Goal: Task Accomplishment & Management: Use online tool/utility

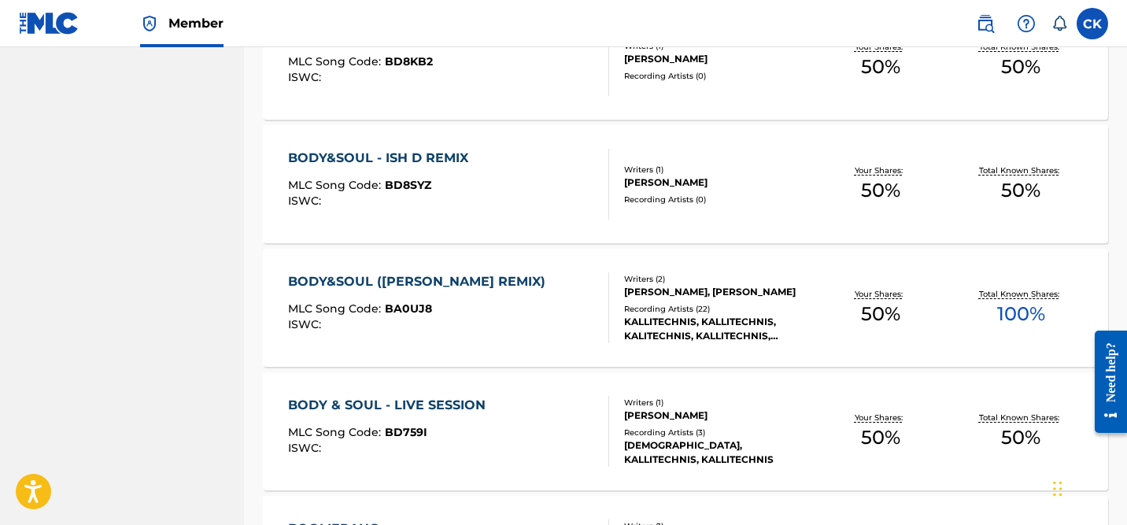
scroll to position [909, 0]
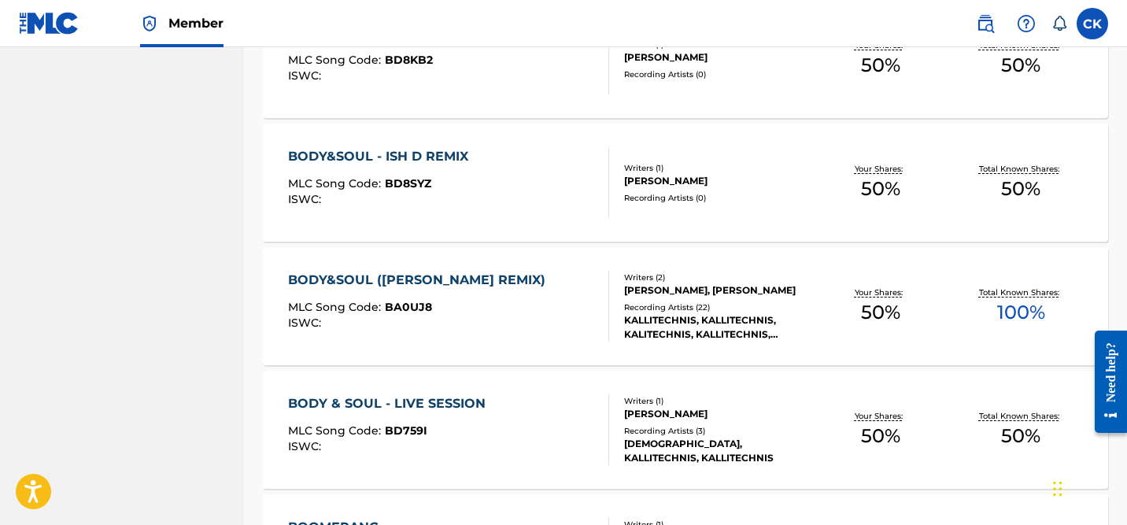
click at [413, 305] on span "BA0UJ8" at bounding box center [408, 307] width 47 height 14
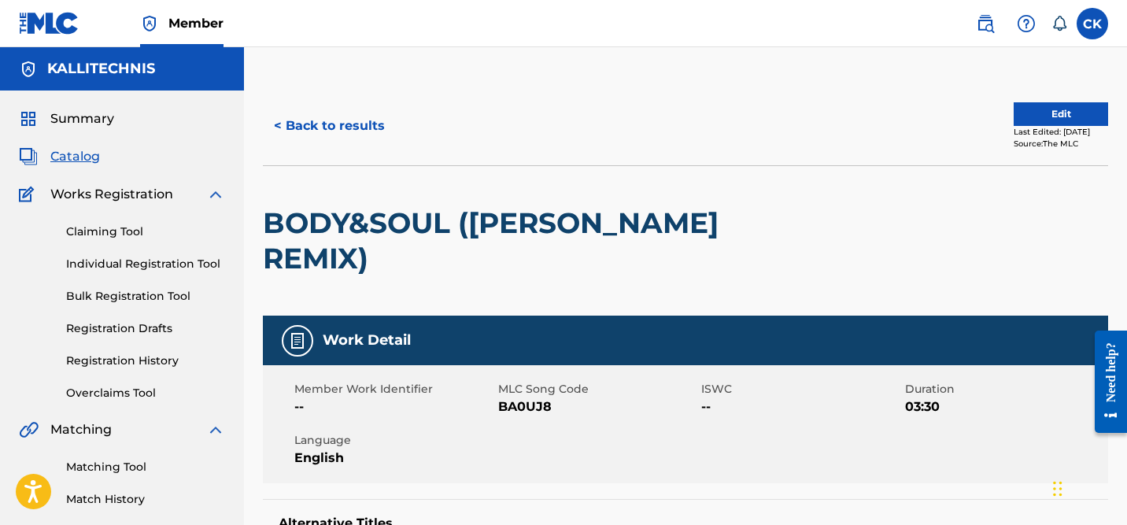
click at [519, 398] on span "BA0UJ8" at bounding box center [598, 407] width 200 height 19
copy span "BA0UJ8"
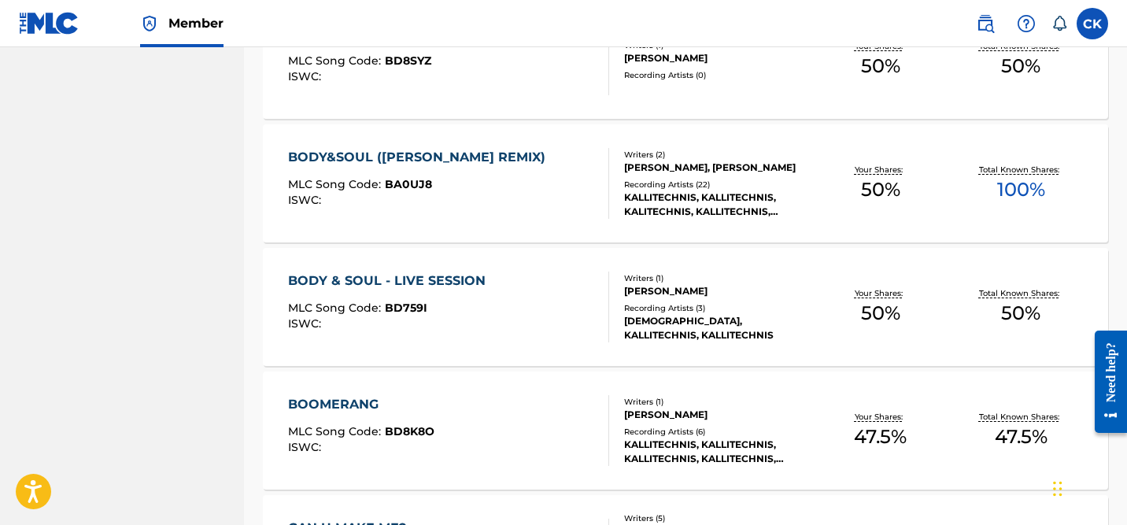
scroll to position [1037, 0]
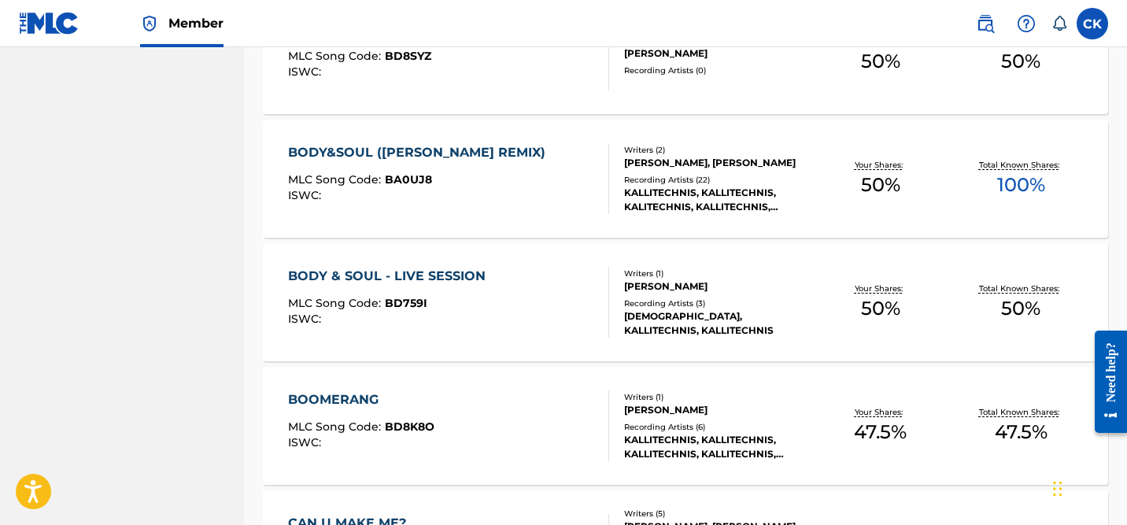
click at [462, 278] on div "BODY & SOUL - LIVE SESSION" at bounding box center [390, 276] width 205 height 19
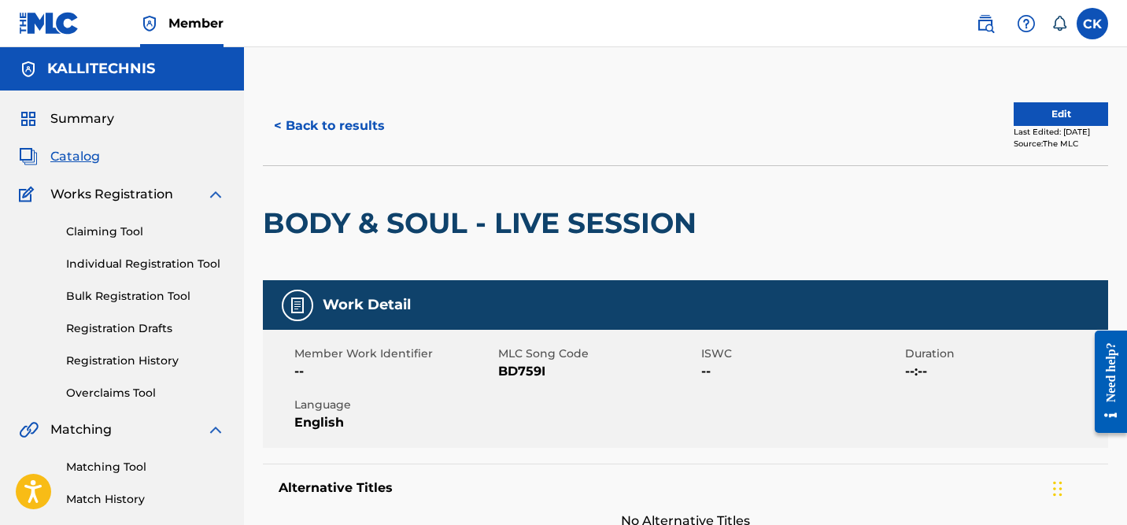
click at [524, 368] on span "BD759I" at bounding box center [598, 371] width 200 height 19
copy span "BD759I"
click at [598, 225] on h2 "BODY & SOUL - LIVE SESSION" at bounding box center [484, 222] width 442 height 35
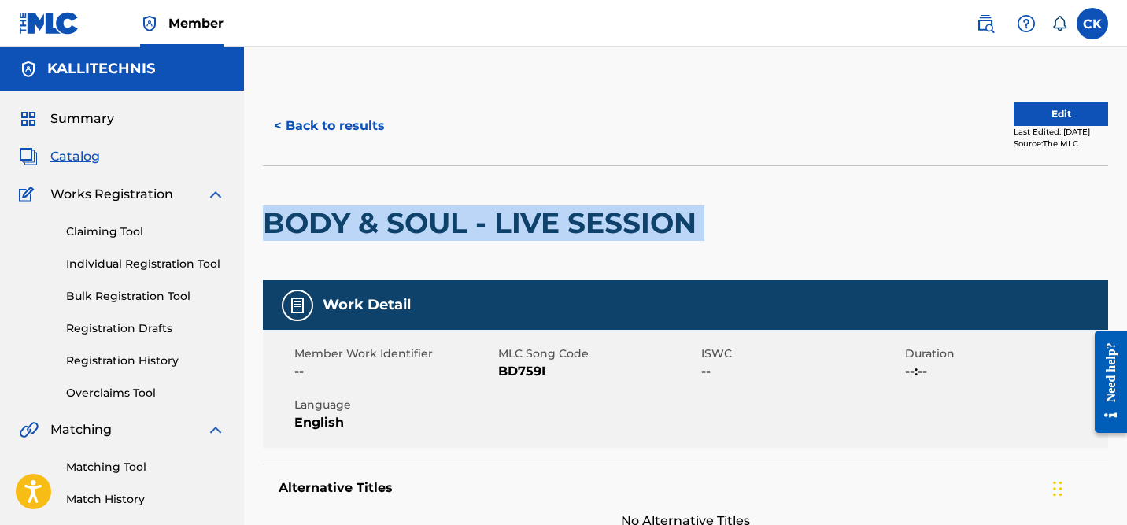
click at [598, 225] on h2 "BODY & SOUL - LIVE SESSION" at bounding box center [484, 222] width 442 height 35
copy div "BODY & SOUL - LIVE SESSION"
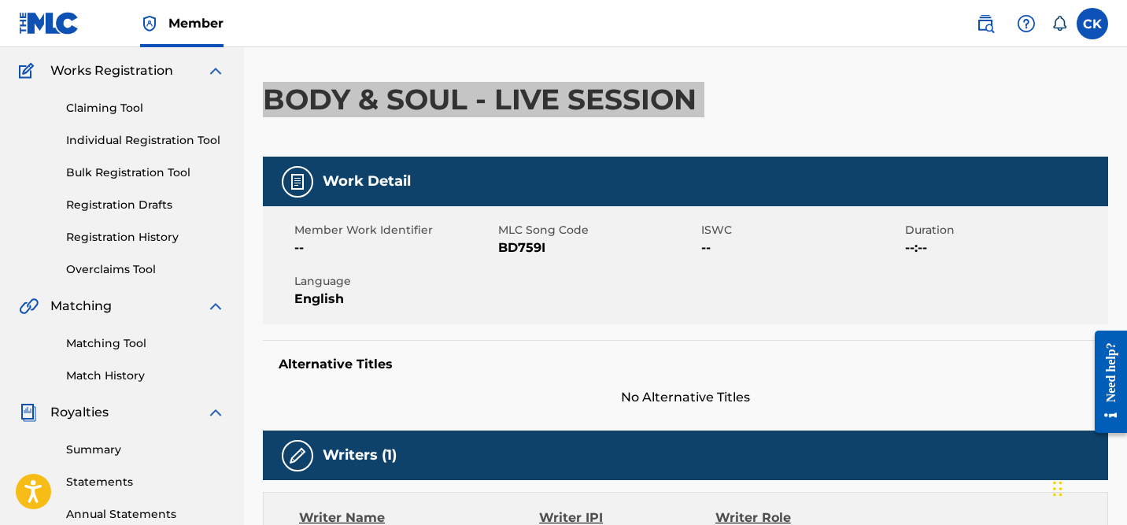
scroll to position [125, 0]
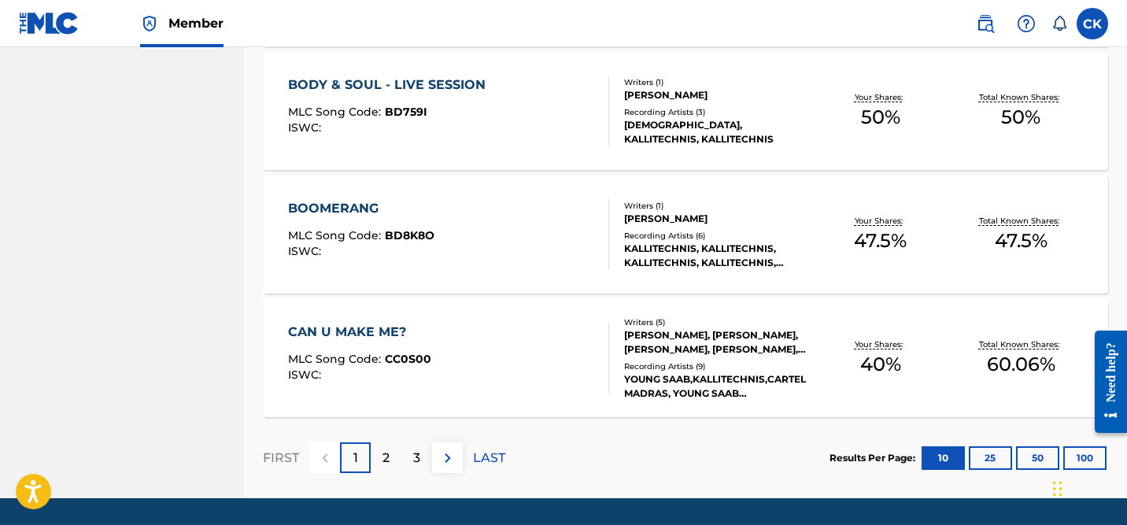
scroll to position [1246, 0]
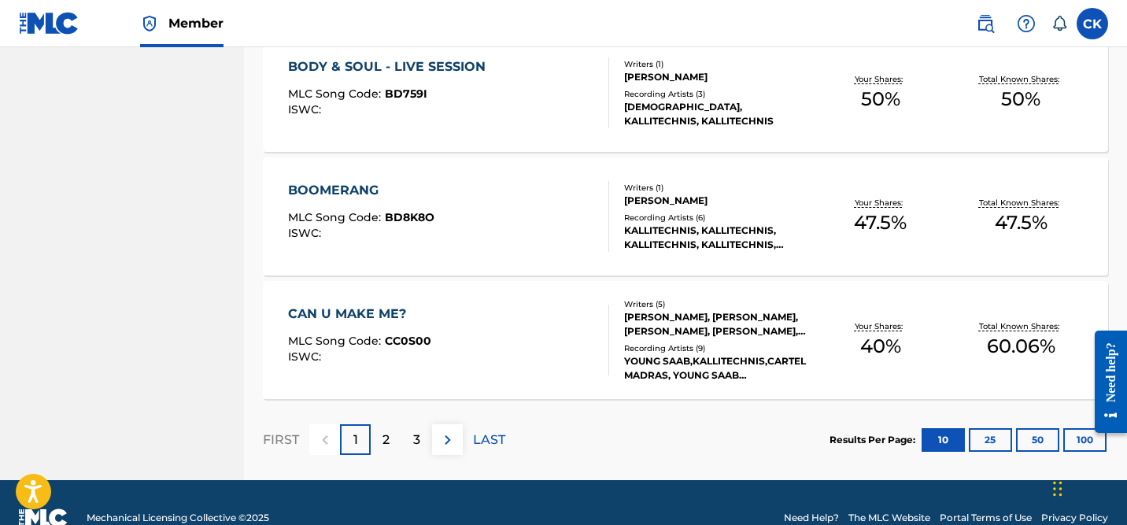
click at [412, 216] on span "BD8K8O" at bounding box center [410, 217] width 50 height 14
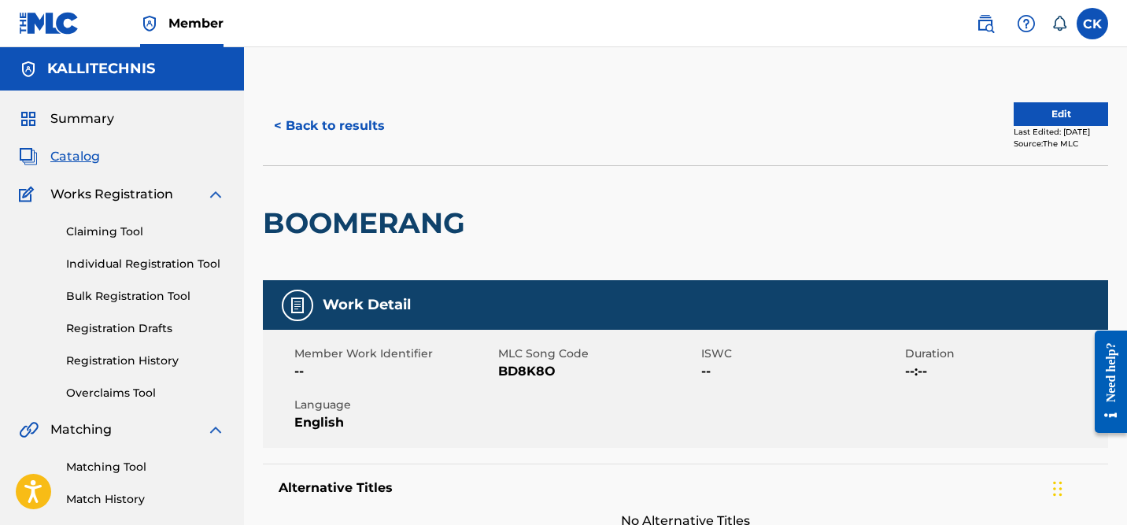
click at [513, 370] on span "BD8K8O" at bounding box center [598, 371] width 200 height 19
copy span "BD8K8O"
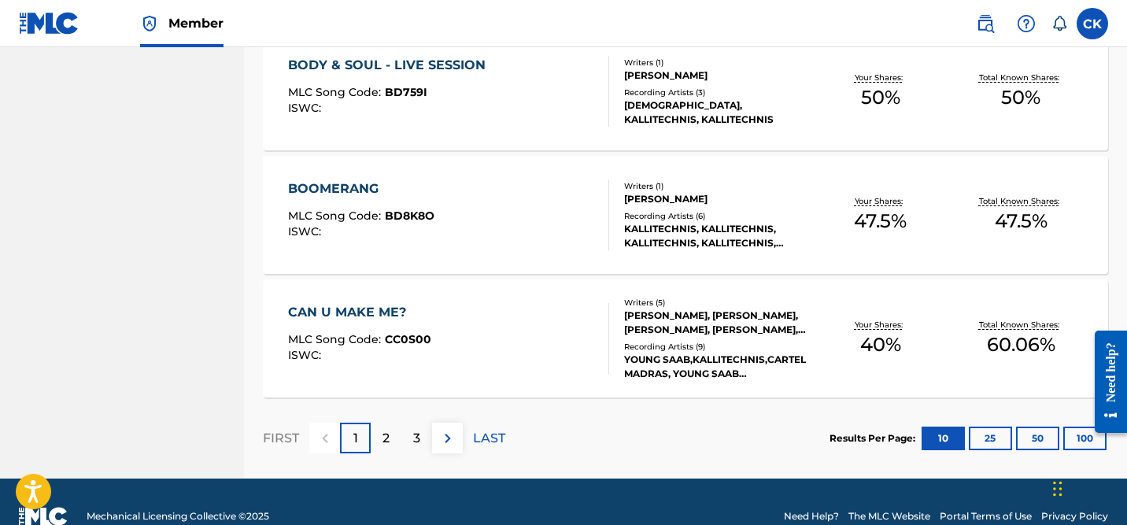
scroll to position [1277, 0]
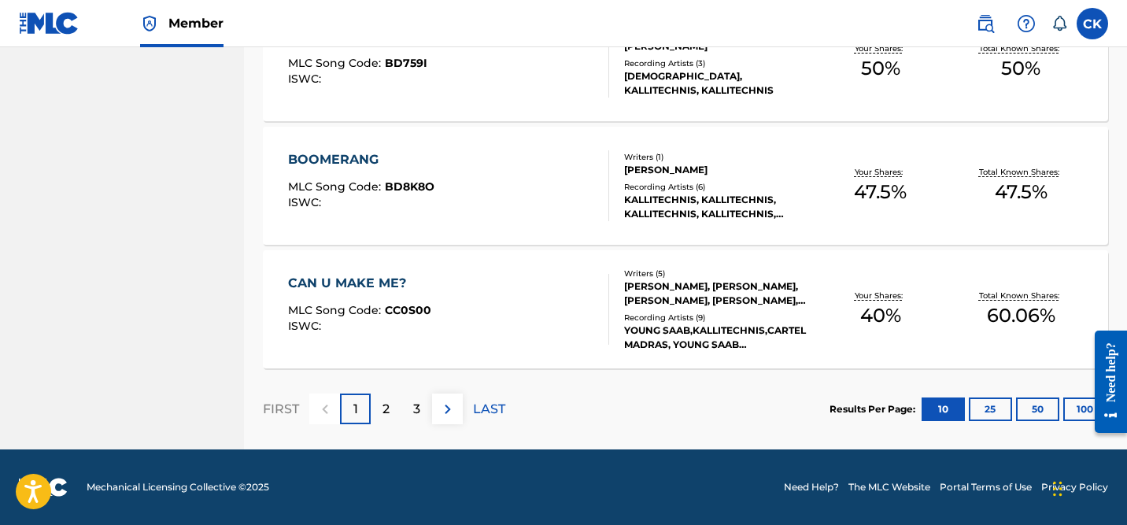
click at [361, 284] on div "CAN U MAKE ME?" at bounding box center [359, 283] width 143 height 19
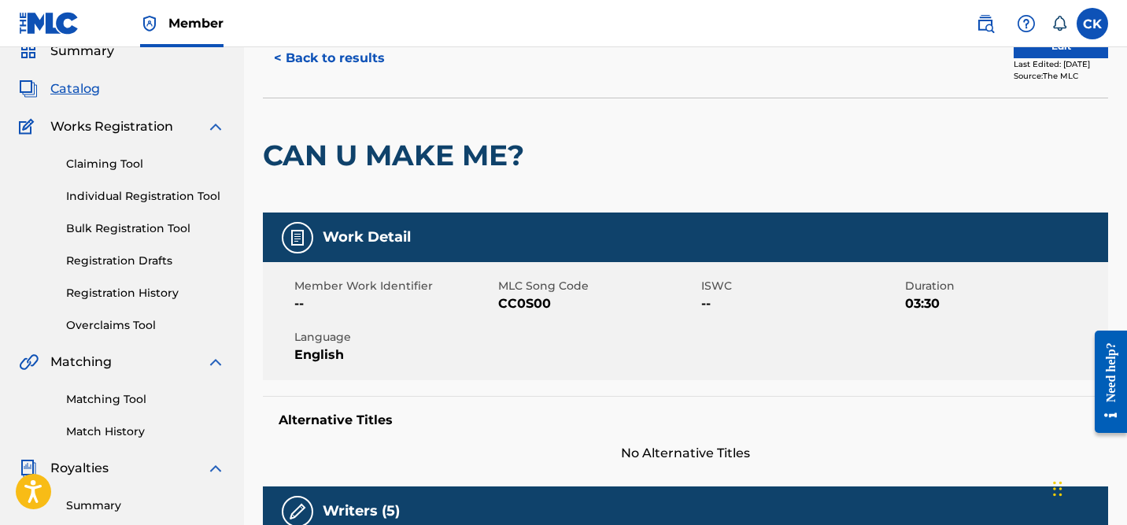
scroll to position [64, 0]
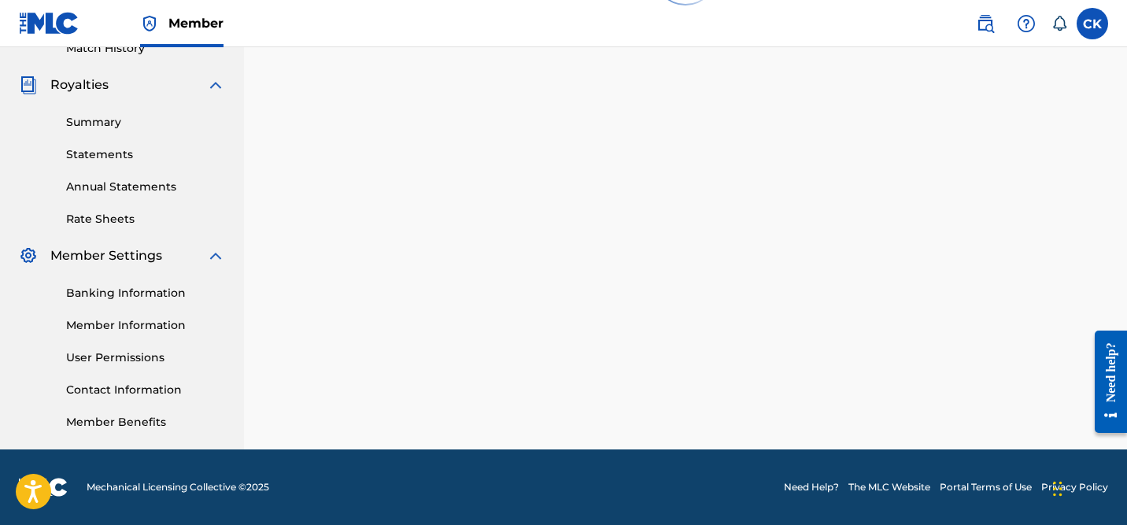
scroll to position [1236, 0]
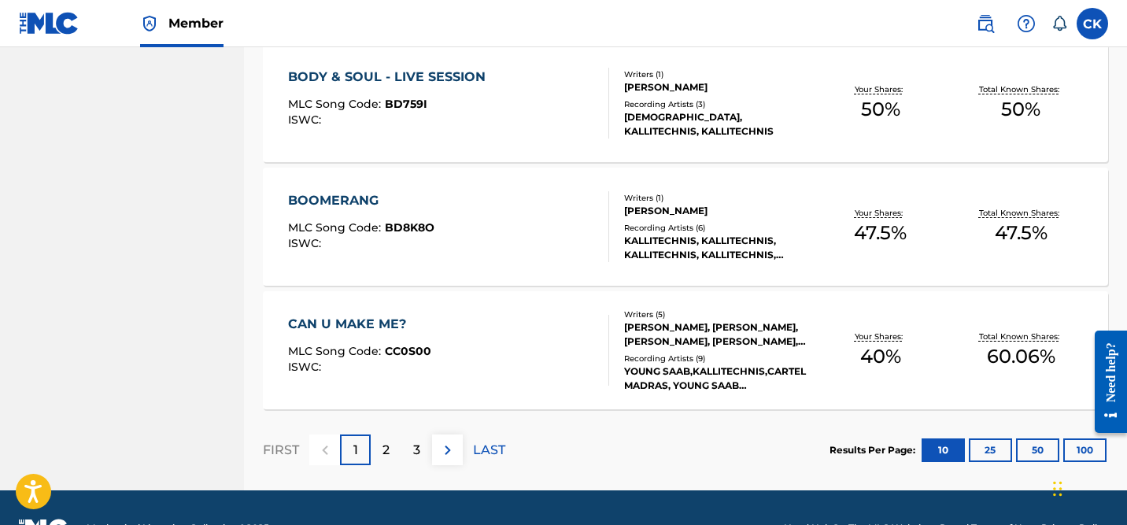
click at [1082, 448] on button "100" at bounding box center [1085, 450] width 43 height 24
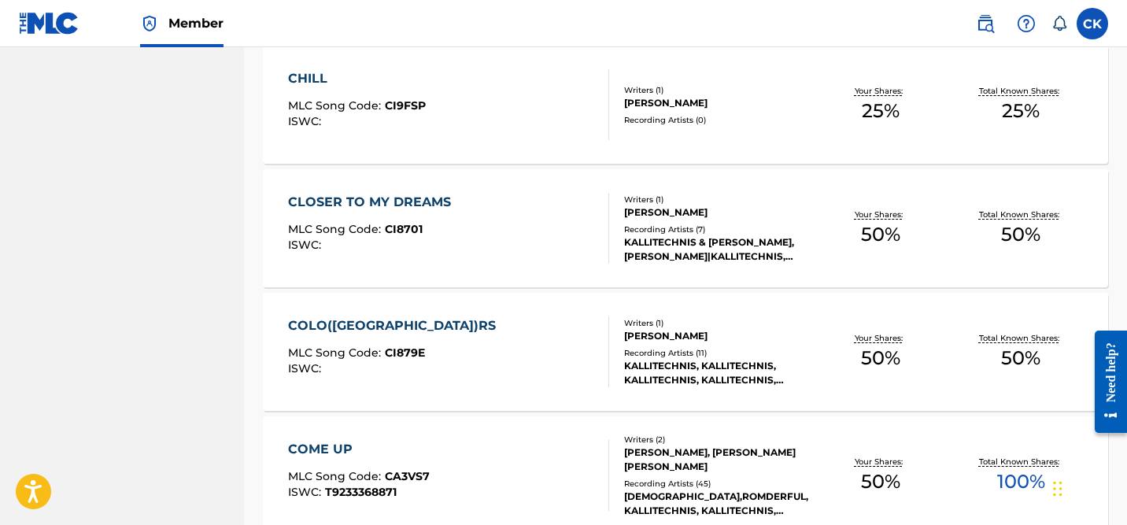
scroll to position [1606, 0]
click at [310, 80] on div "CHILL" at bounding box center [357, 77] width 138 height 19
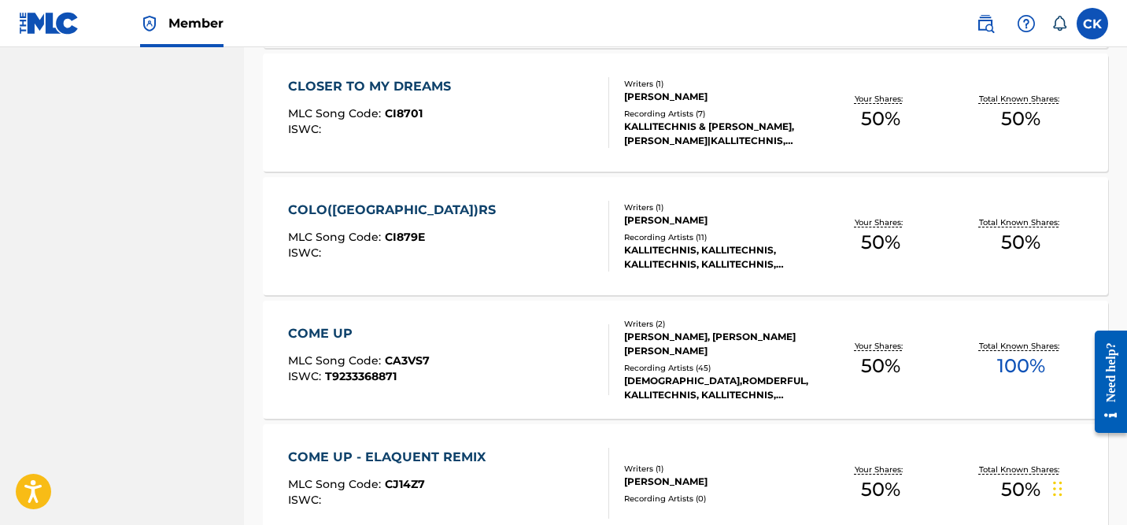
scroll to position [1726, 0]
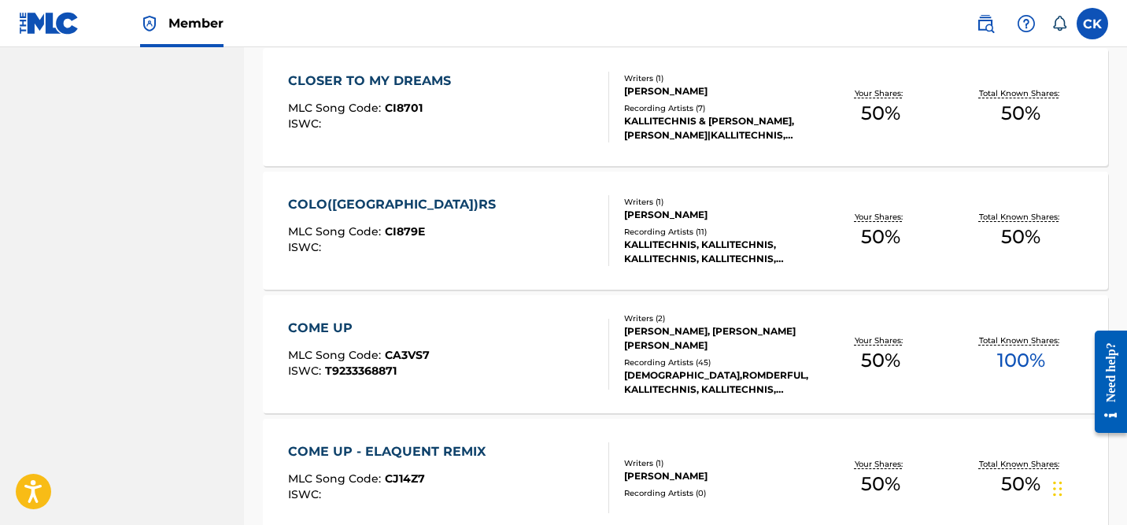
click at [432, 77] on div "CLOSER TO MY DREAMS" at bounding box center [373, 81] width 171 height 19
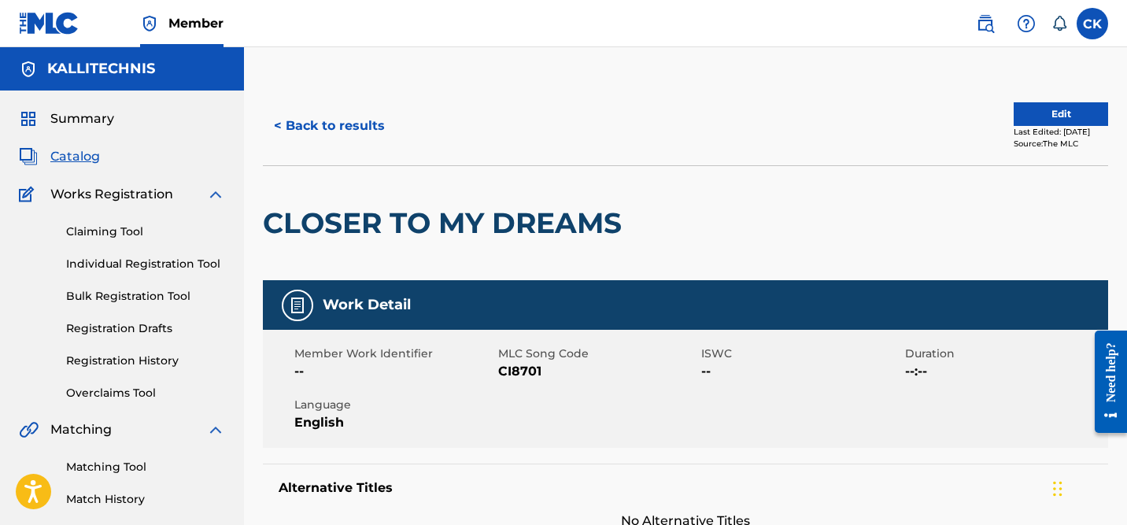
click at [523, 368] on span "CI8701" at bounding box center [598, 371] width 200 height 19
copy span "CI8701"
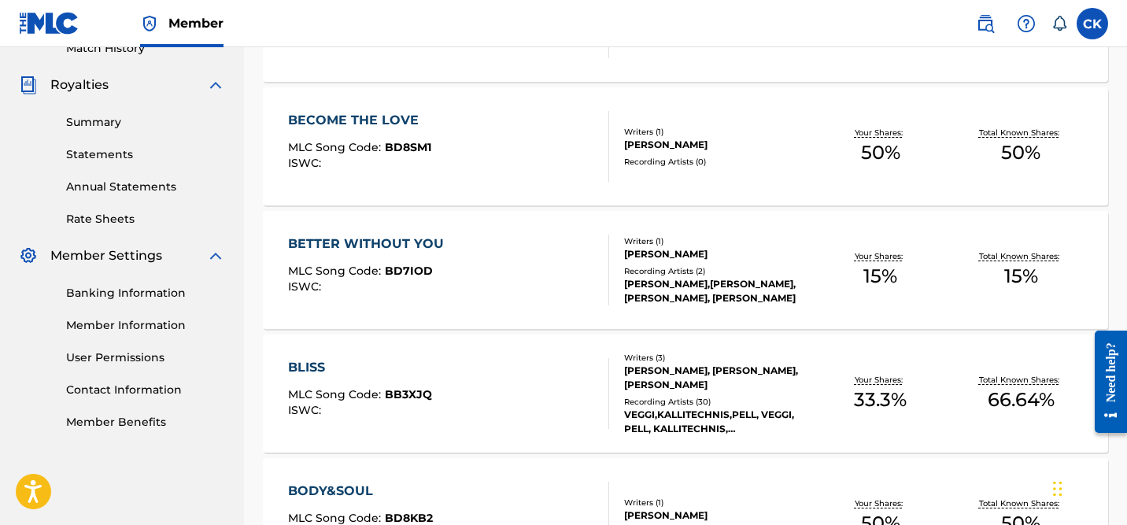
scroll to position [1726, 0]
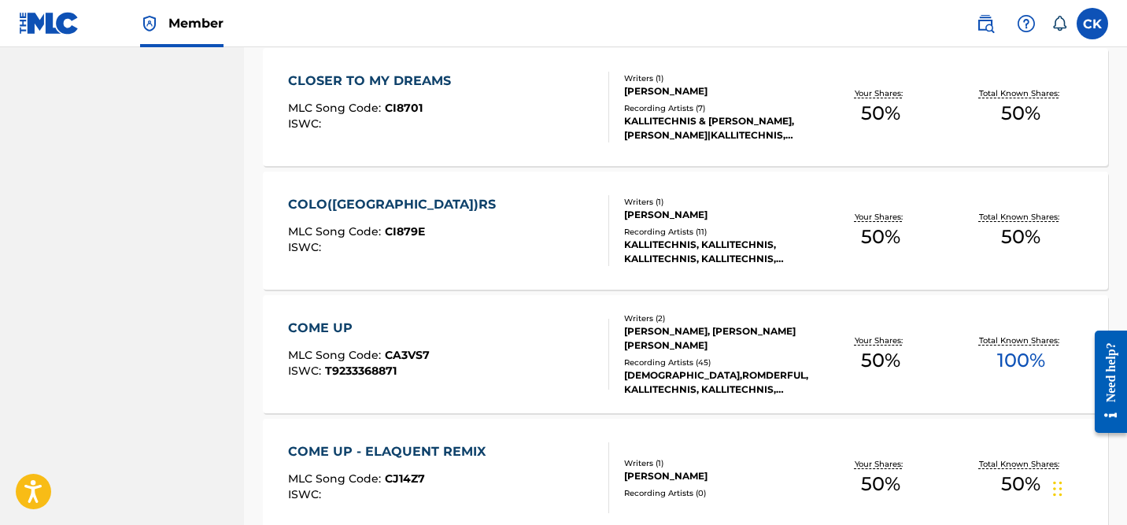
click at [347, 203] on div "COLO([GEOGRAPHIC_DATA])RS" at bounding box center [396, 204] width 216 height 19
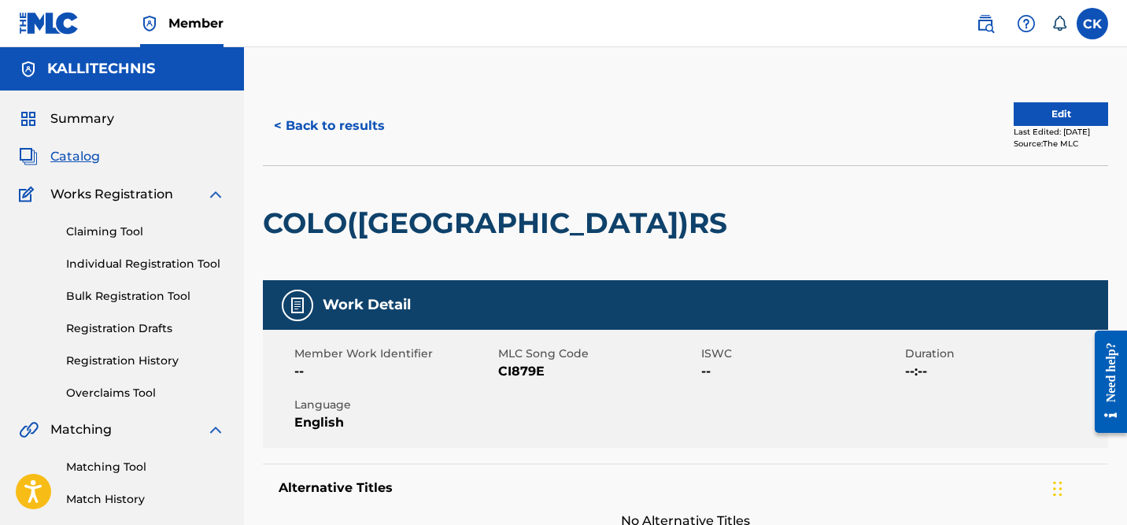
click at [508, 370] on span "CI879E" at bounding box center [598, 371] width 200 height 19
copy span "CI879E"
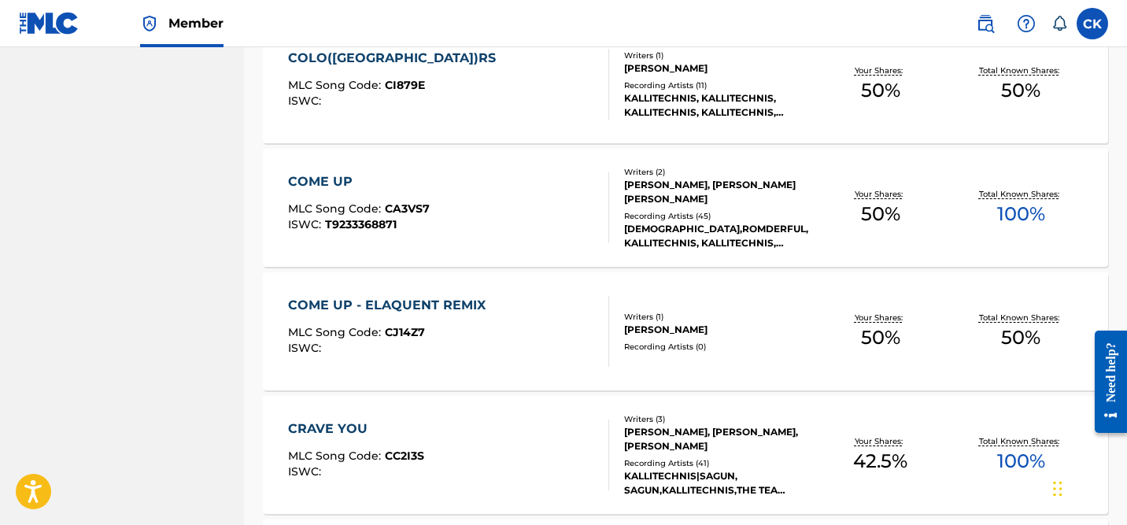
scroll to position [1875, 0]
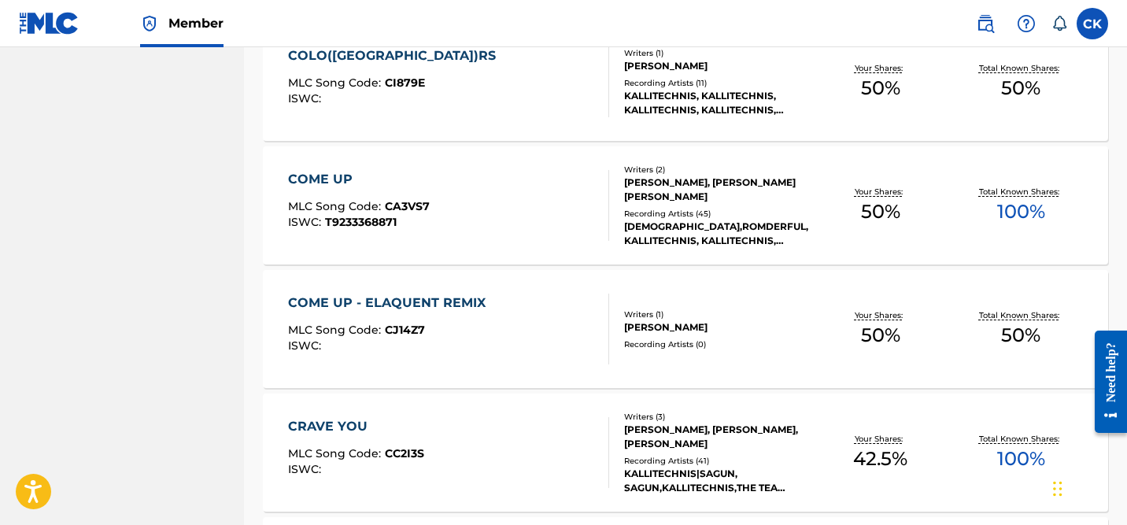
click at [331, 174] on div "COME UP" at bounding box center [359, 179] width 142 height 19
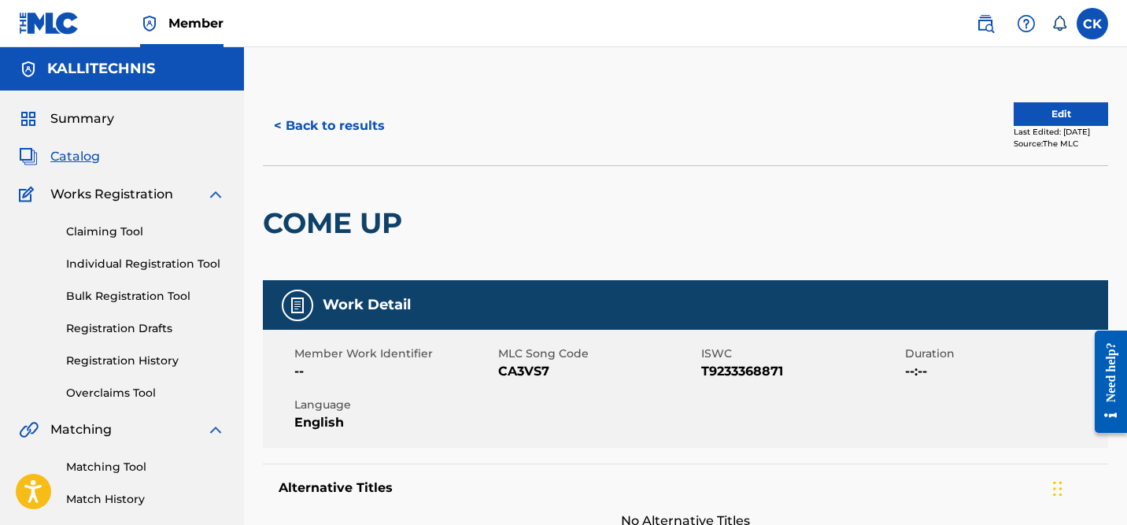
click at [523, 371] on span "CA3VS7" at bounding box center [598, 371] width 200 height 19
copy span "CA3VS7"
click at [305, 117] on button "< Back to results" at bounding box center [329, 125] width 133 height 39
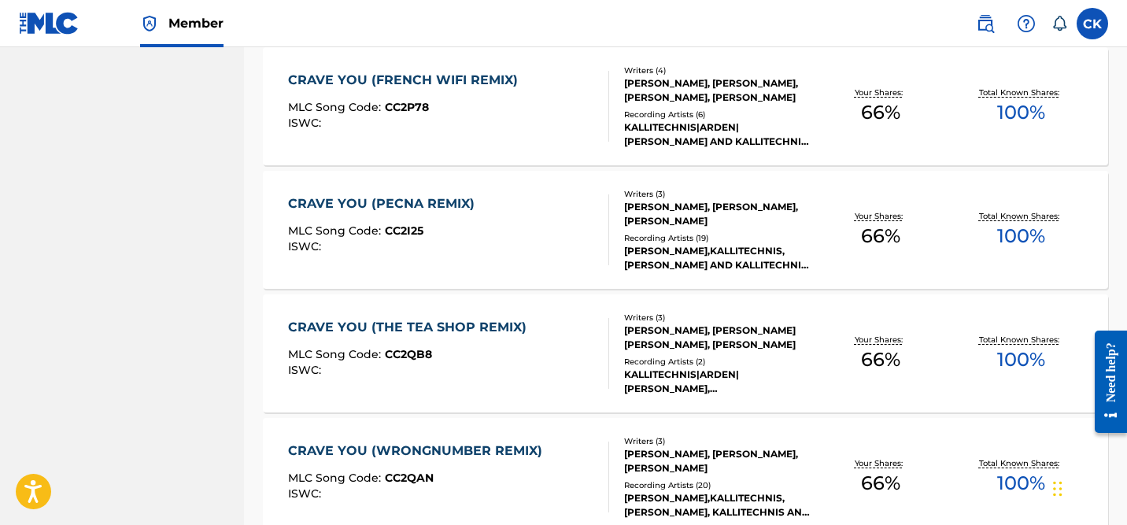
scroll to position [2350, 0]
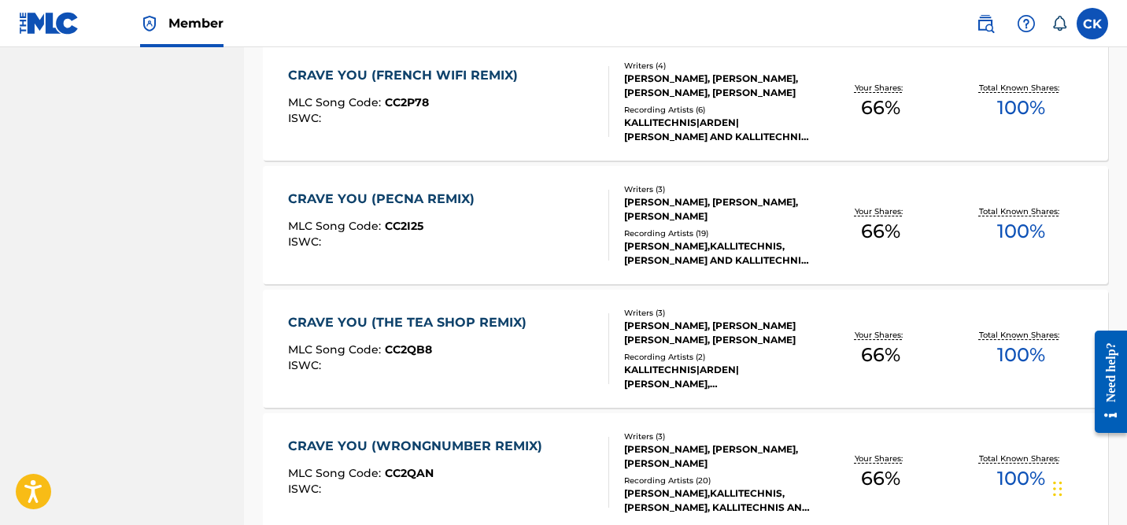
click at [413, 101] on span "CC2P78" at bounding box center [407, 102] width 44 height 14
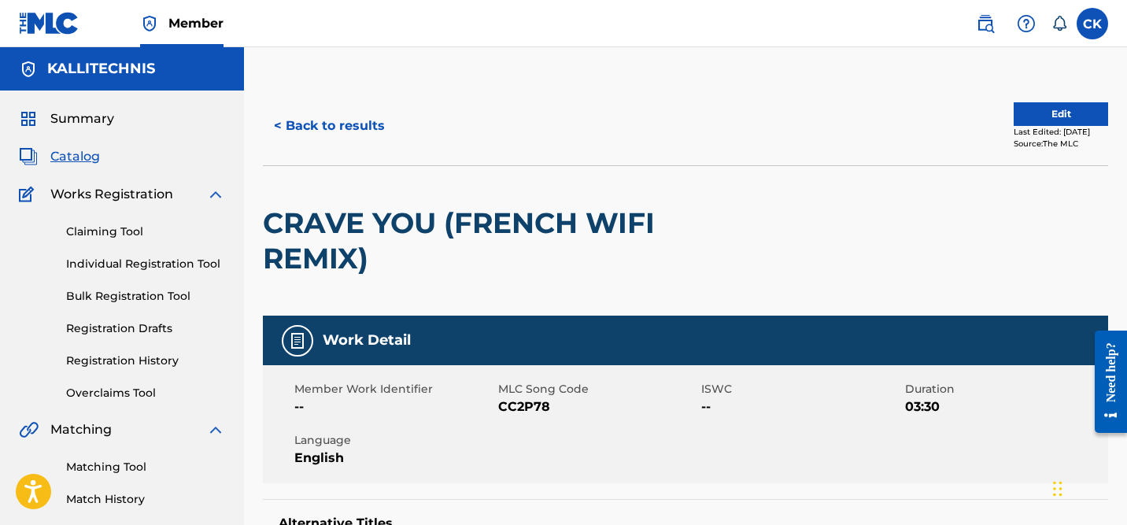
click at [507, 402] on span "CC2P78" at bounding box center [598, 407] width 200 height 19
copy span "CC2P78"
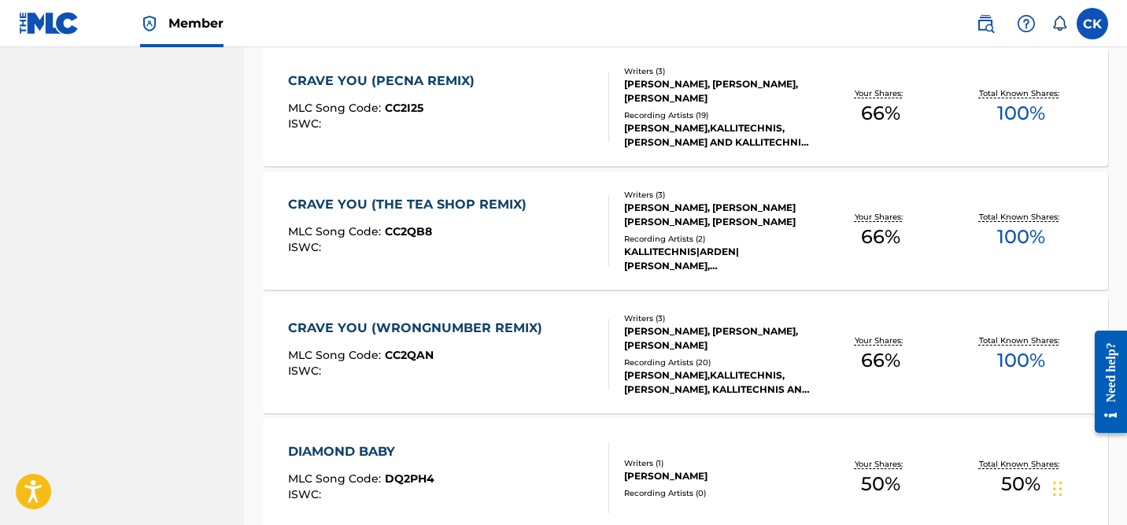
scroll to position [2472, 0]
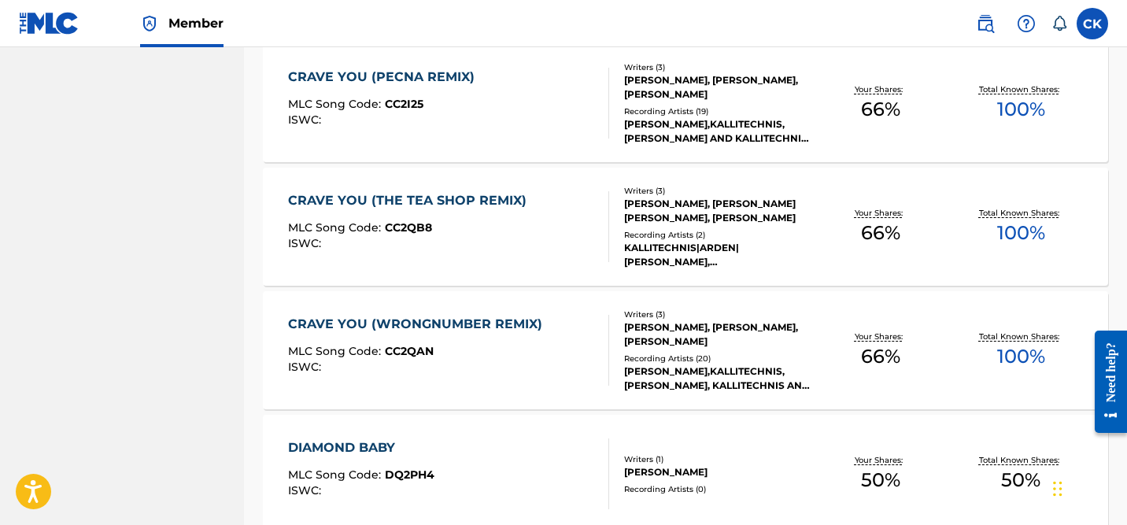
click at [428, 100] on div "MLC Song Code : CC2I25" at bounding box center [385, 106] width 194 height 16
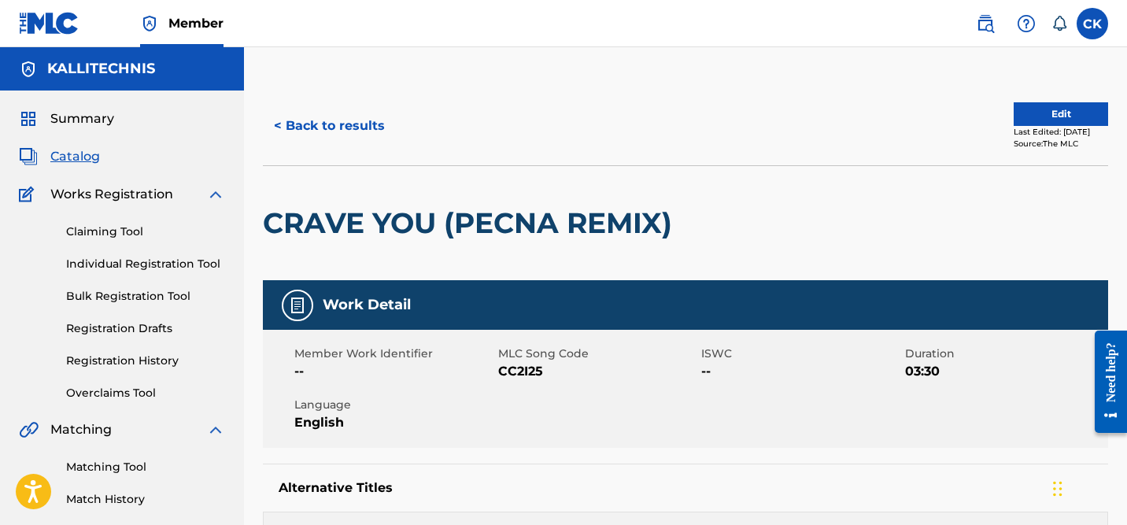
click at [510, 376] on span "CC2I25" at bounding box center [598, 371] width 200 height 19
copy span "CC2I25"
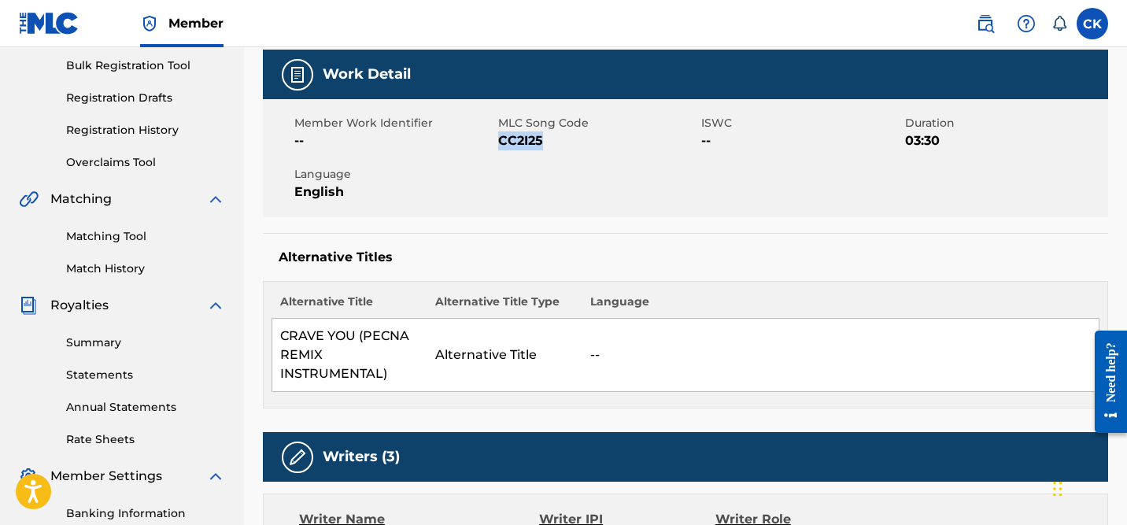
scroll to position [237, 0]
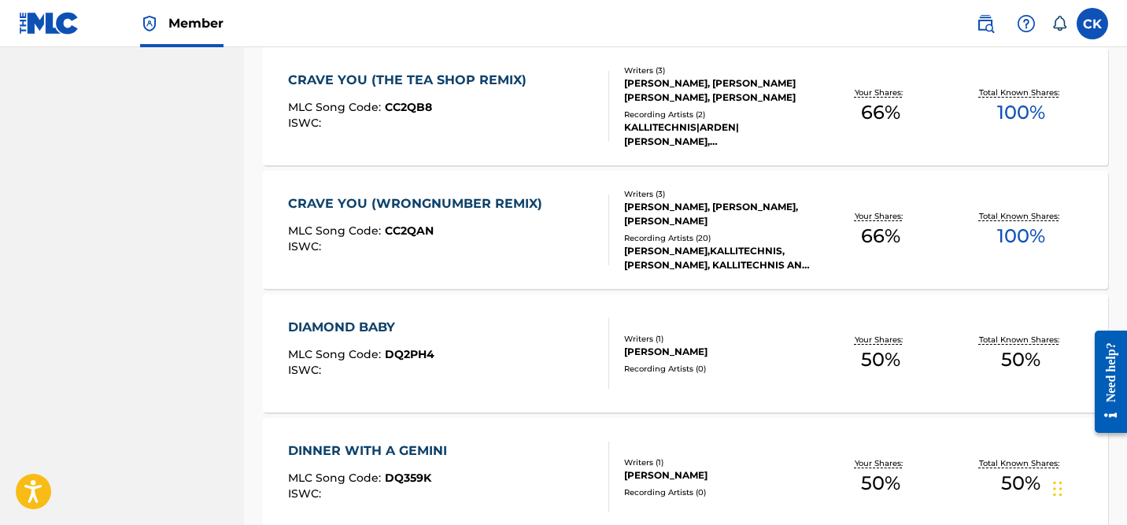
scroll to position [2592, 0]
click at [374, 106] on span "MLC Song Code :" at bounding box center [336, 108] width 97 height 14
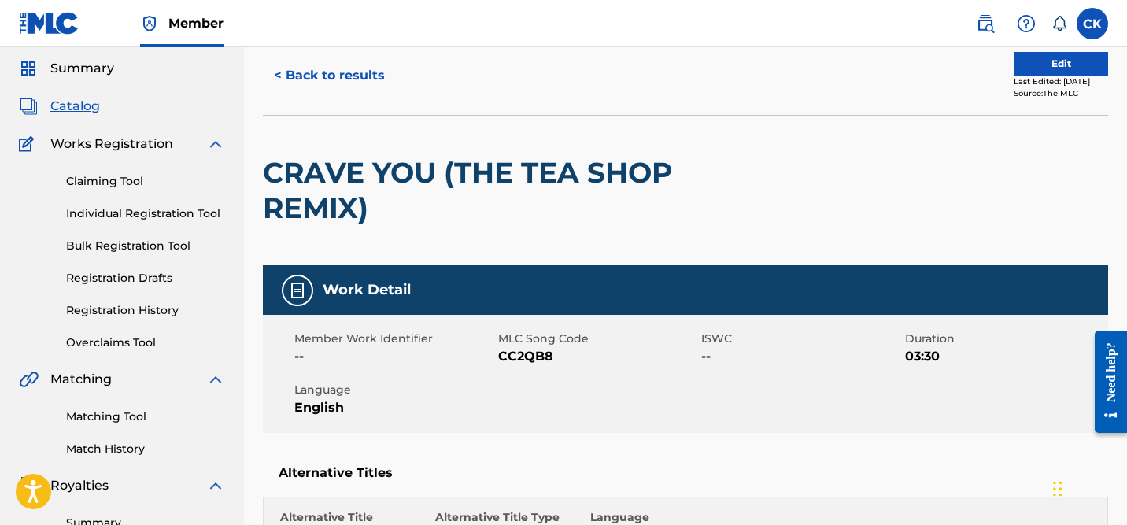
scroll to position [47, 0]
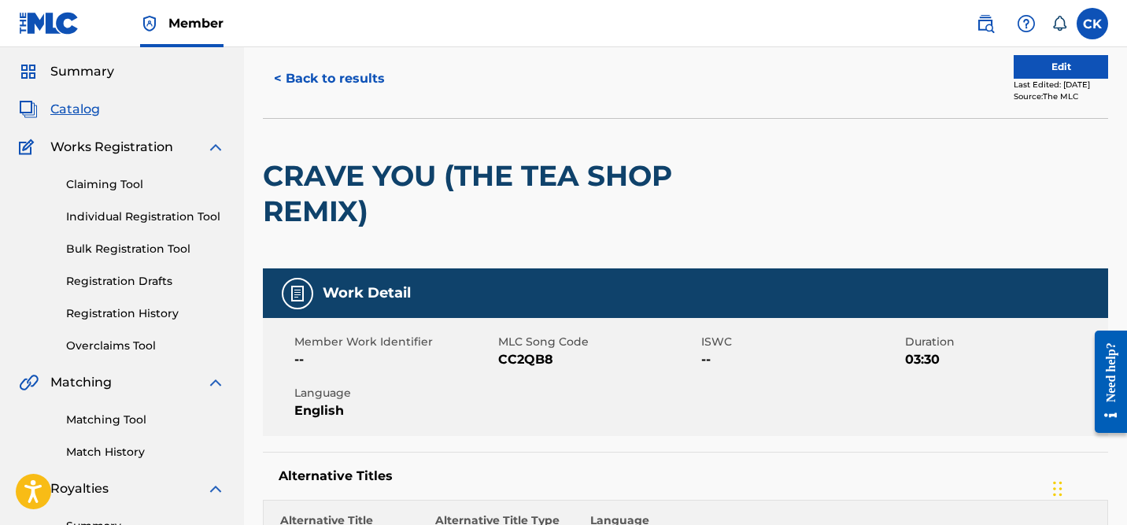
click at [534, 355] on span "CC2QB8" at bounding box center [598, 359] width 200 height 19
copy span "CC2QB8"
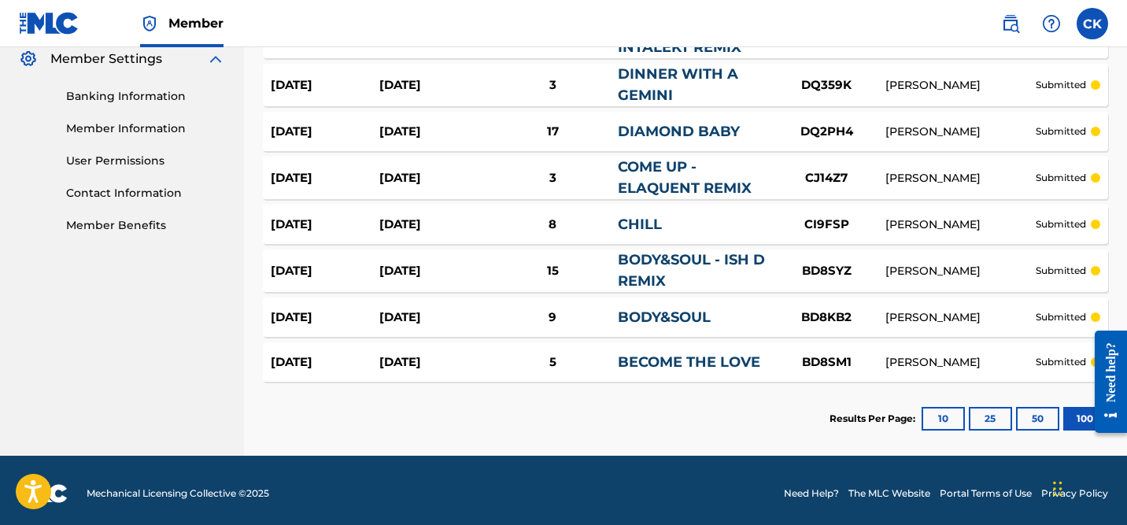
scroll to position [654, 0]
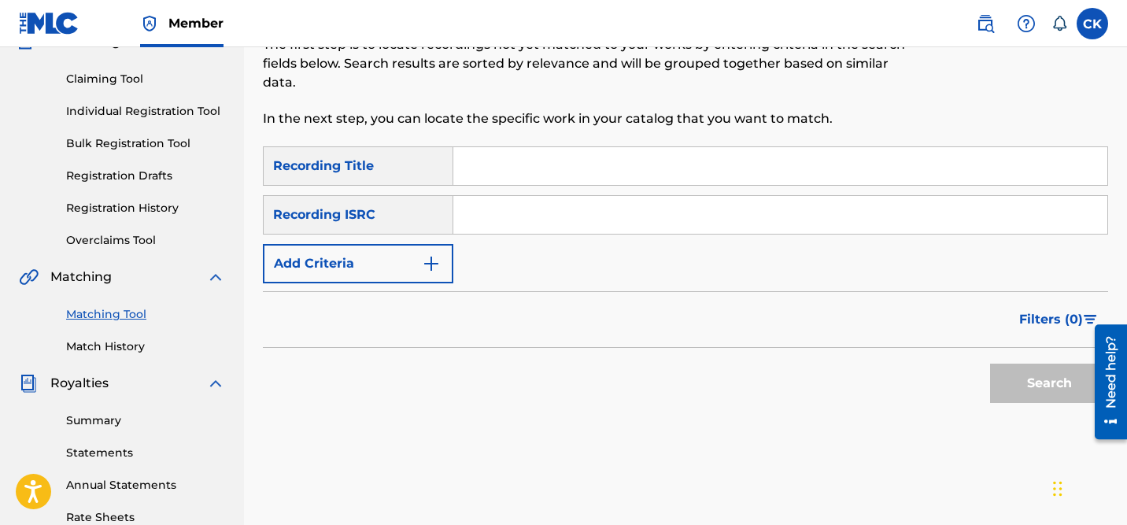
scroll to position [149, 0]
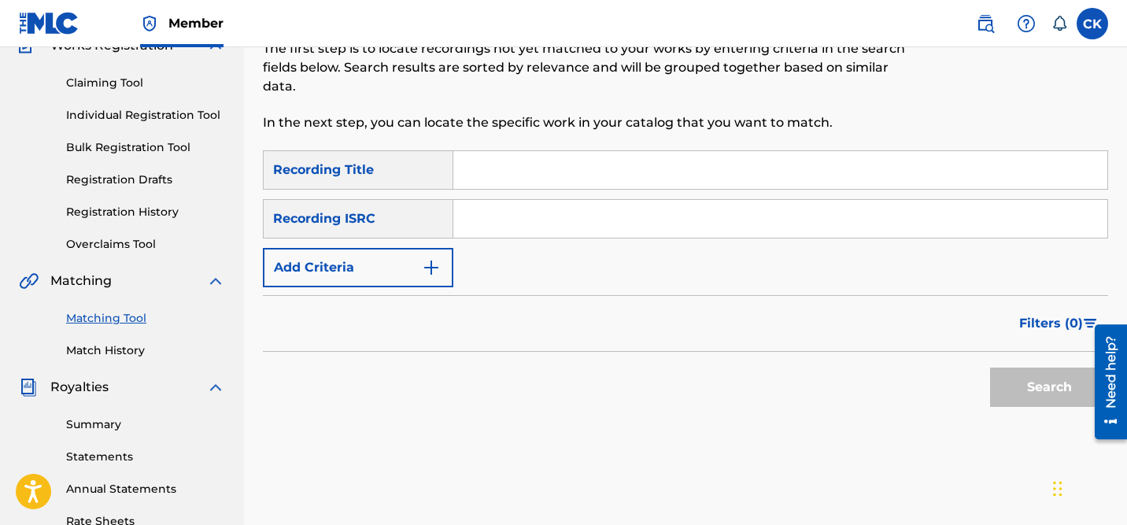
click at [539, 175] on input "Search Form" at bounding box center [780, 170] width 654 height 38
type input "body&soul"
click at [547, 214] on input "Search Form" at bounding box center [780, 219] width 654 height 38
paste input "QM24S2008357"
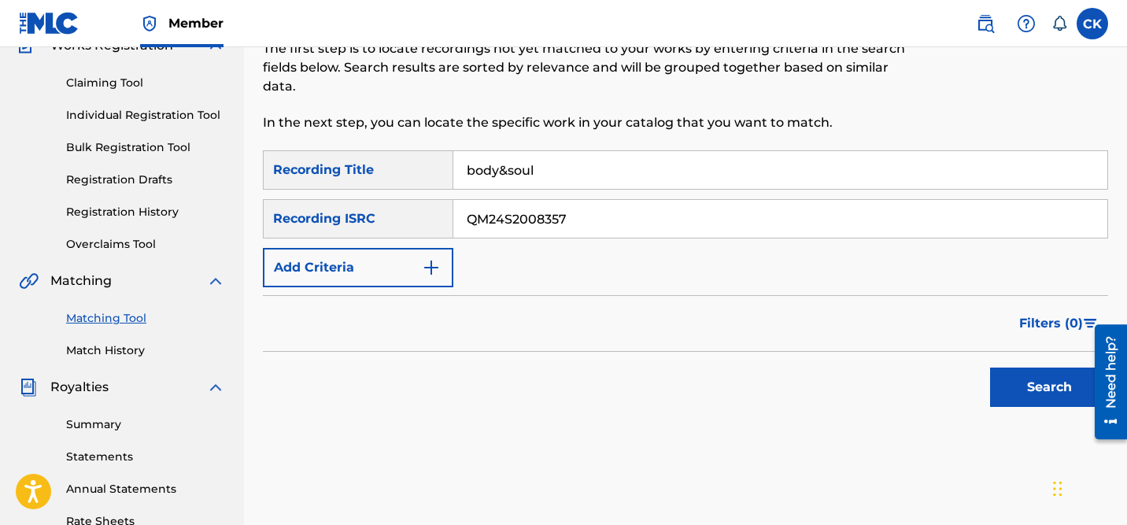
type input "QM24S2008357"
click at [1056, 388] on button "Search" at bounding box center [1049, 387] width 118 height 39
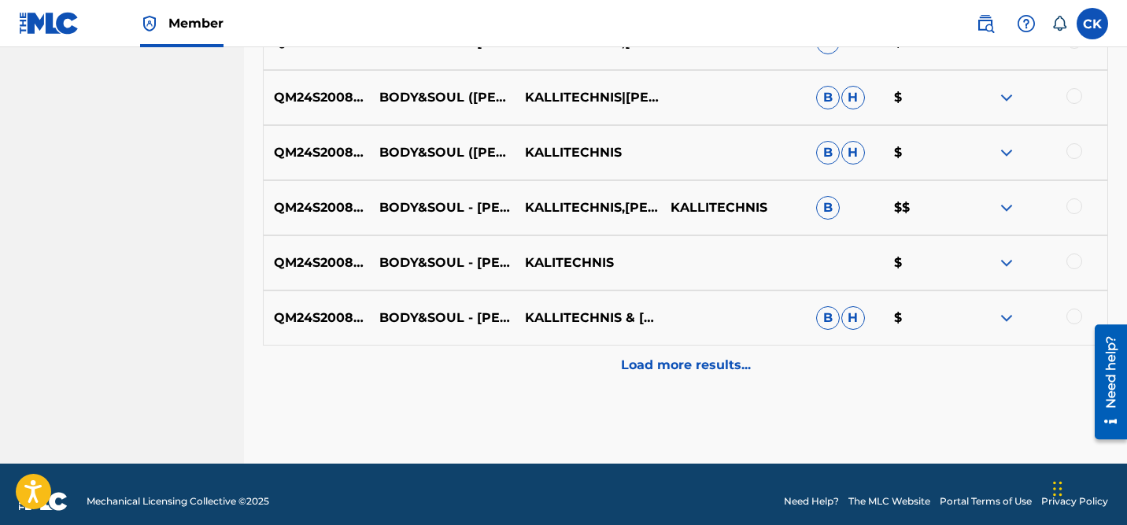
scroll to position [834, 0]
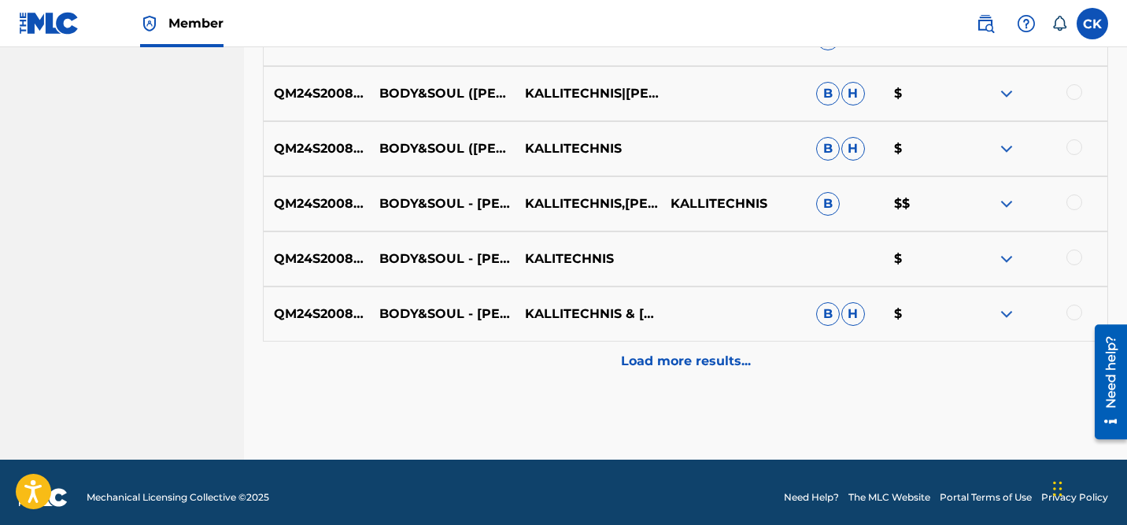
click at [719, 365] on p "Load more results..." at bounding box center [686, 361] width 130 height 19
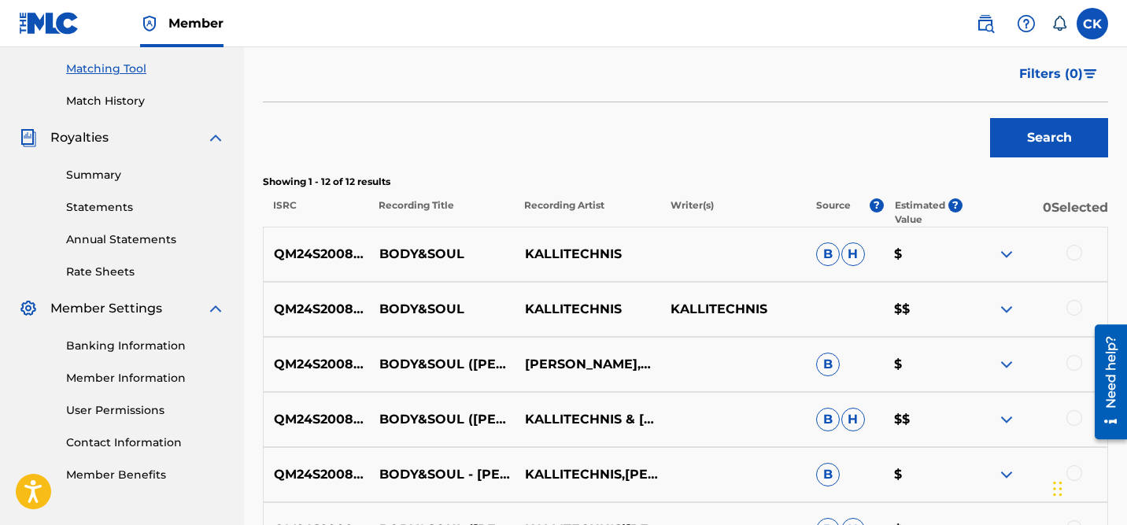
scroll to position [397, 0]
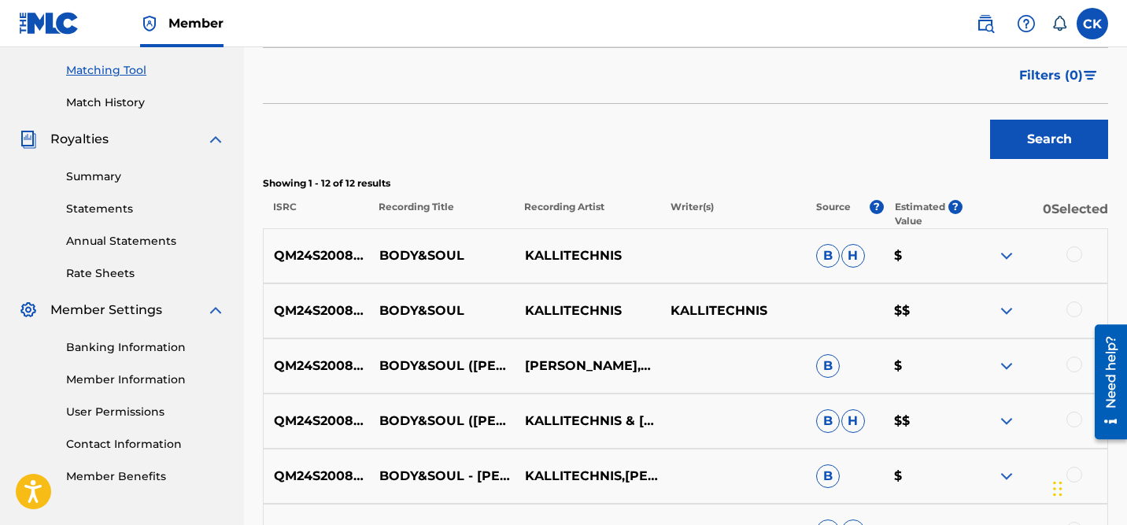
click at [1071, 255] on div at bounding box center [1075, 254] width 16 height 16
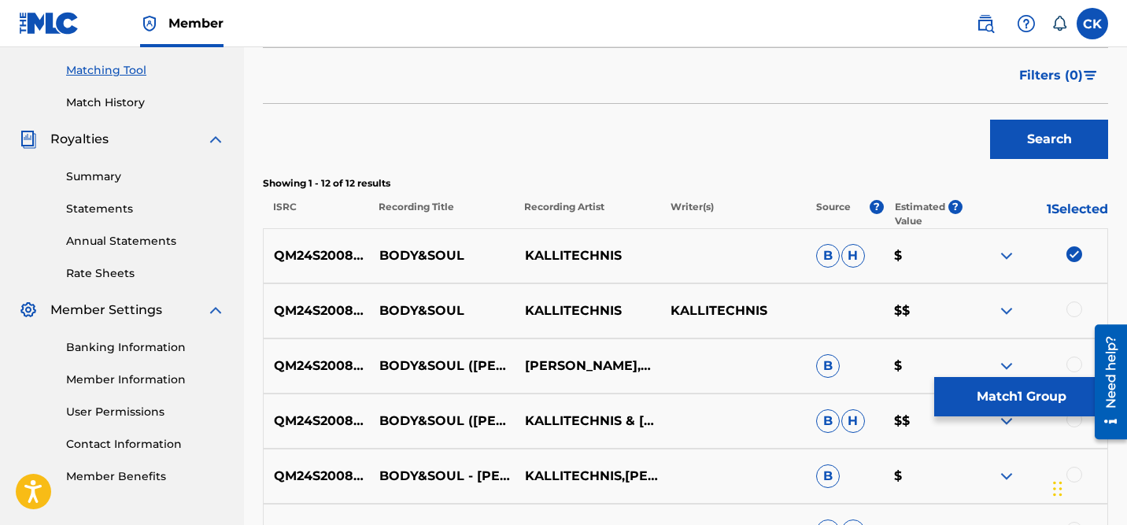
click at [1070, 311] on div at bounding box center [1075, 310] width 16 height 16
click at [1080, 361] on div at bounding box center [1075, 365] width 16 height 16
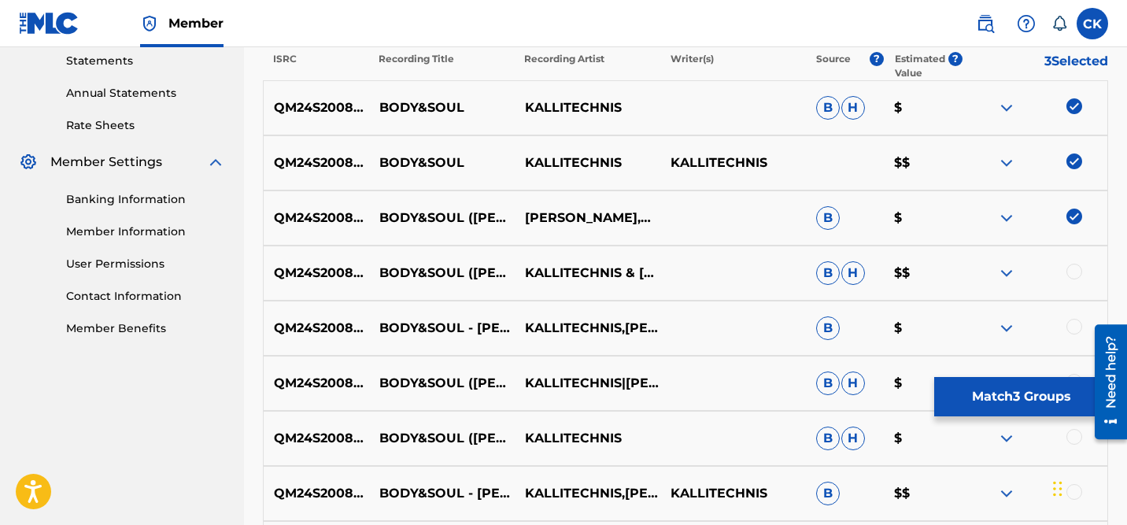
scroll to position [594, 0]
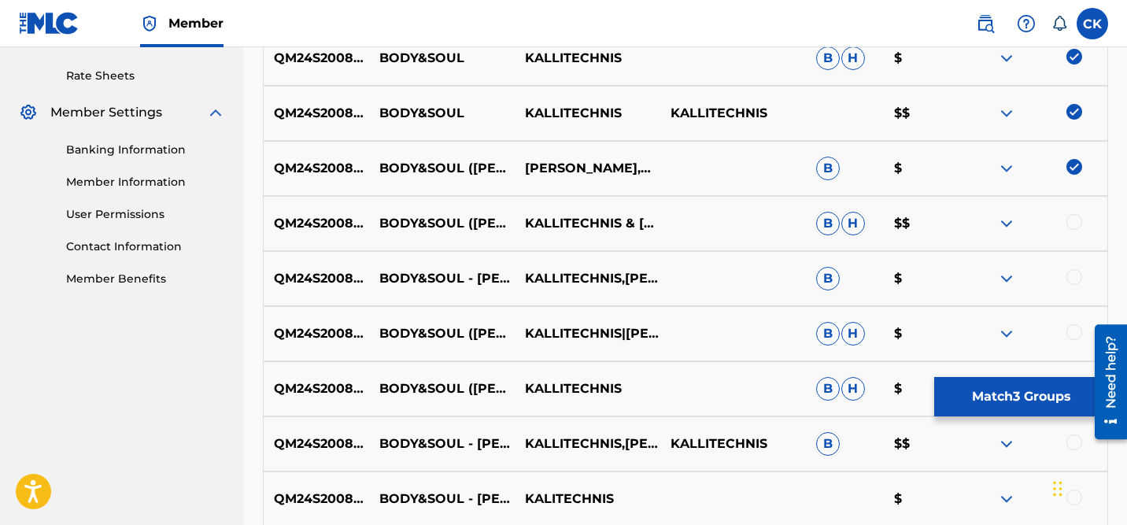
click at [1074, 224] on div at bounding box center [1075, 222] width 16 height 16
click at [1074, 269] on div at bounding box center [1075, 277] width 16 height 16
click at [1076, 330] on div at bounding box center [1075, 332] width 16 height 16
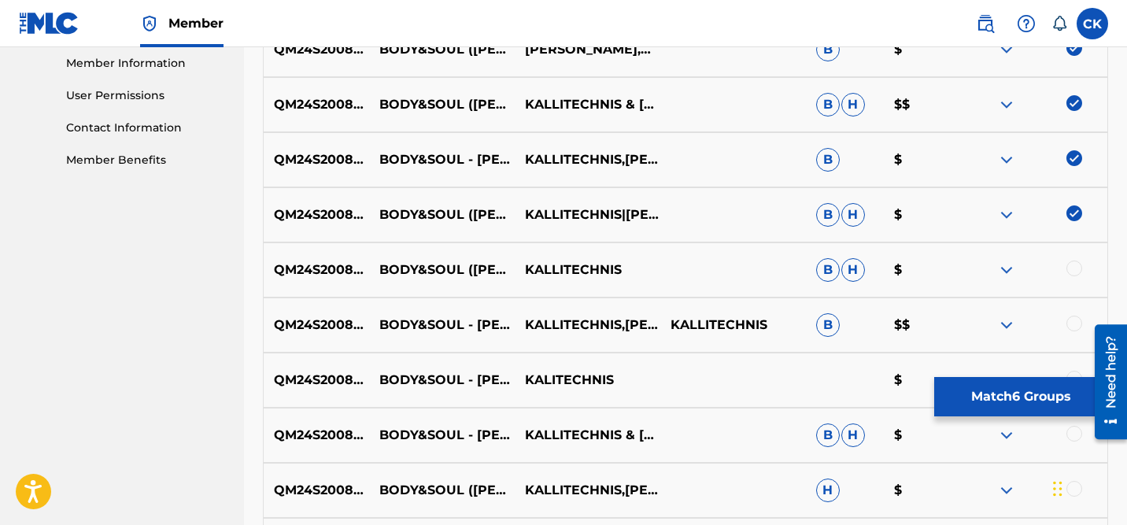
scroll to position [714, 0]
click at [1076, 265] on div at bounding box center [1075, 268] width 16 height 16
click at [1075, 321] on div at bounding box center [1075, 323] width 16 height 16
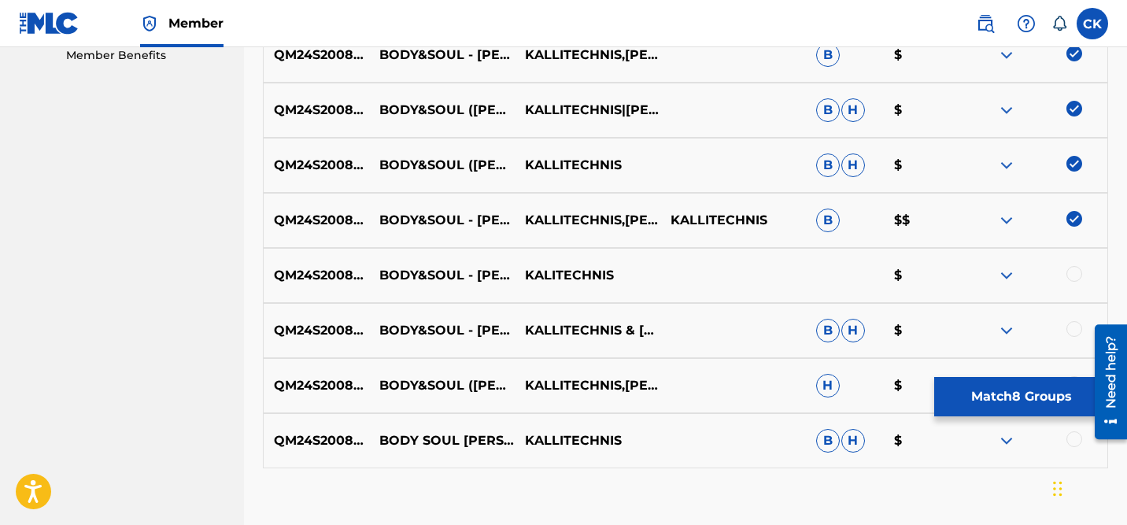
scroll to position [845, 0]
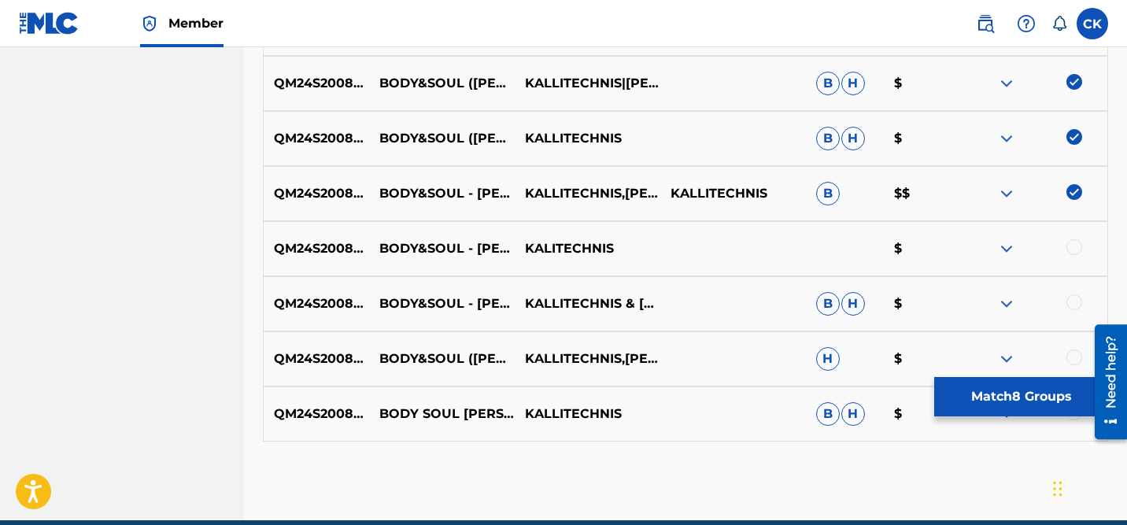
click at [1071, 248] on div at bounding box center [1075, 247] width 16 height 16
click at [1071, 305] on div at bounding box center [1075, 302] width 16 height 16
click at [1074, 348] on div "QM24S2008357 BODY&SOUL (J.ROBB REMIX) KALLITECHNIS,J.ROBB H $" at bounding box center [685, 358] width 845 height 55
click at [1073, 361] on div at bounding box center [1075, 358] width 16 height 16
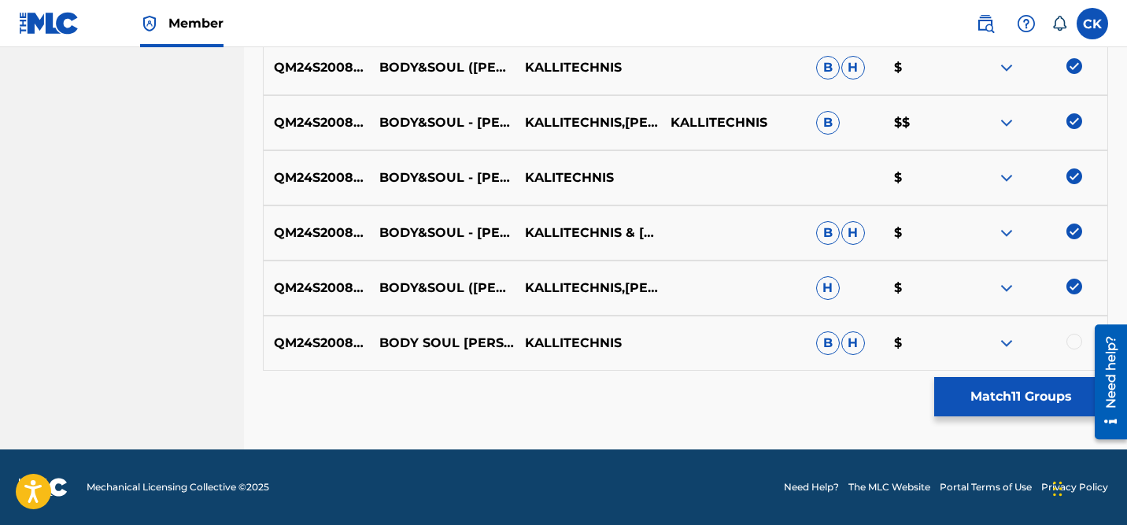
click at [1076, 339] on div at bounding box center [1075, 342] width 16 height 16
click at [1011, 397] on button "Match 12 Groups" at bounding box center [1021, 396] width 174 height 39
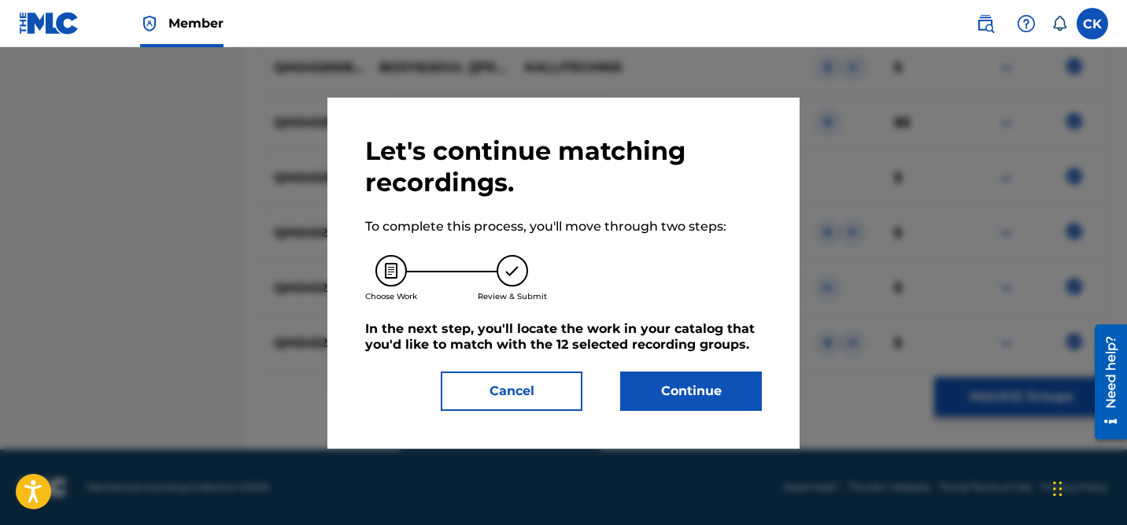
click at [669, 394] on button "Continue" at bounding box center [691, 391] width 142 height 39
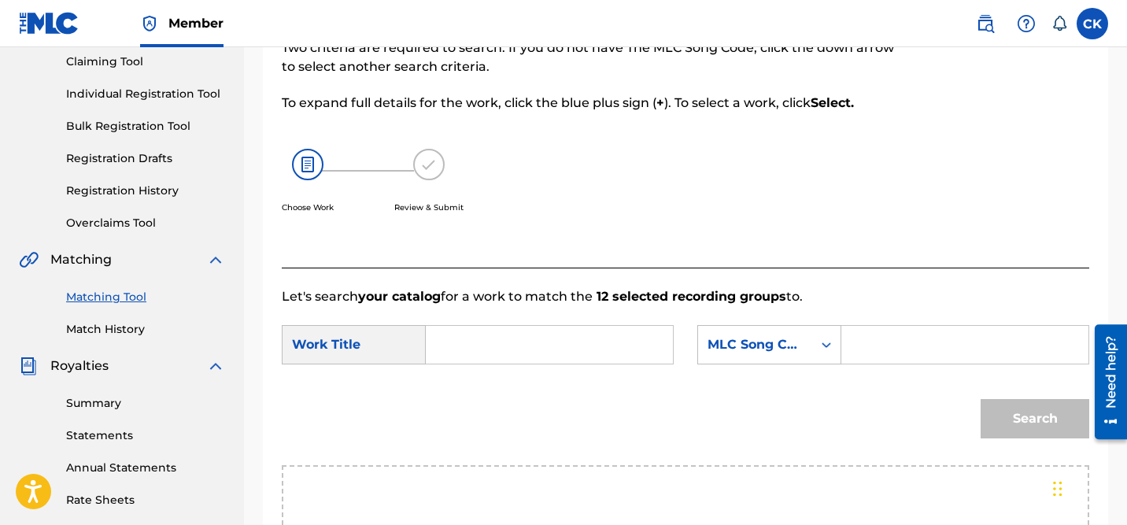
scroll to position [172, 0]
click at [538, 338] on input "Search Form" at bounding box center [549, 343] width 220 height 38
click at [478, 342] on input "Search Form" at bounding box center [549, 343] width 220 height 38
paste input "body&soul - J.Robb Remix"
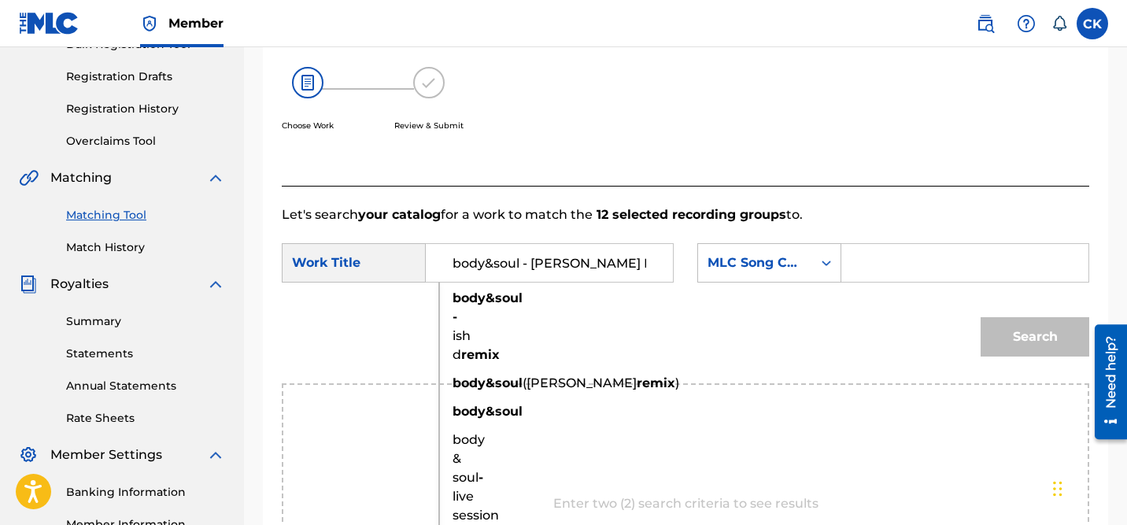
scroll to position [253, 0]
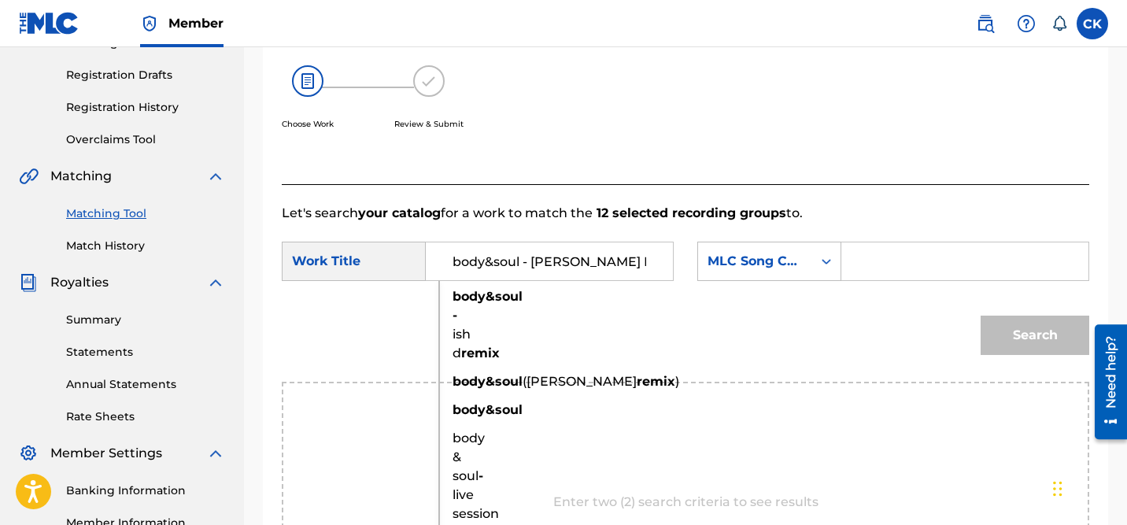
click at [468, 389] on strong "body&soul" at bounding box center [488, 381] width 70 height 15
type input "body&soul (j. robb remix)"
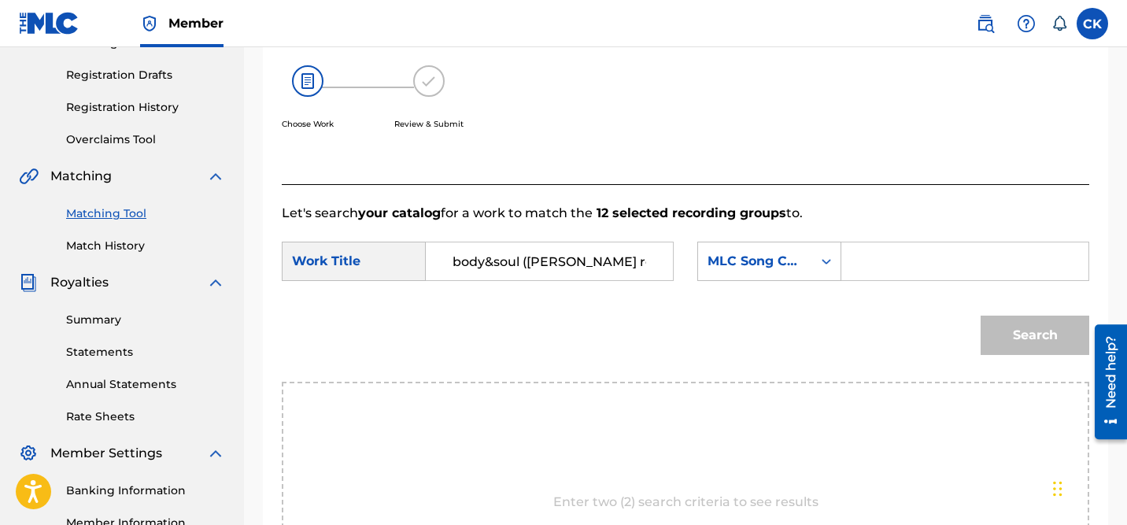
click at [924, 266] on input "Search Form" at bounding box center [965, 261] width 220 height 38
click at [974, 265] on input "Search Form" at bounding box center [965, 261] width 220 height 38
paste input "BA0UJ8"
type input "BA0UJ8"
click at [1041, 331] on button "Search" at bounding box center [1035, 335] width 109 height 39
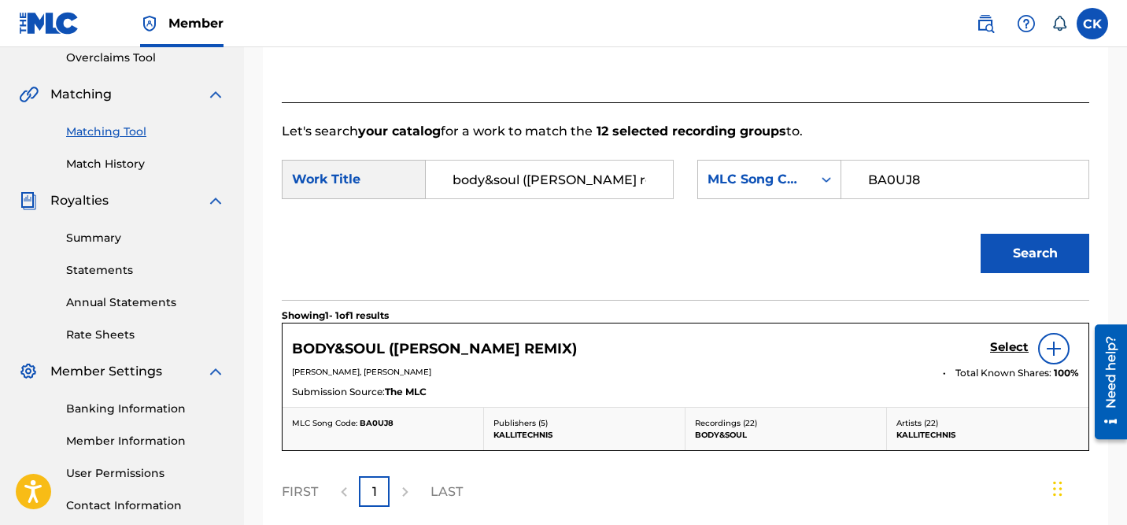
scroll to position [380, 0]
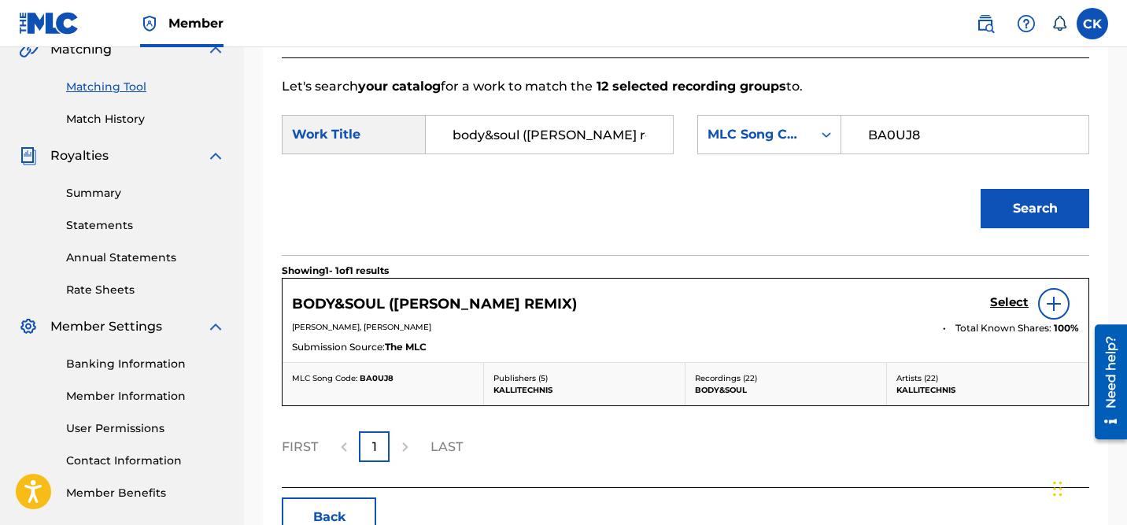
click at [1001, 301] on h5 "Select" at bounding box center [1009, 302] width 39 height 15
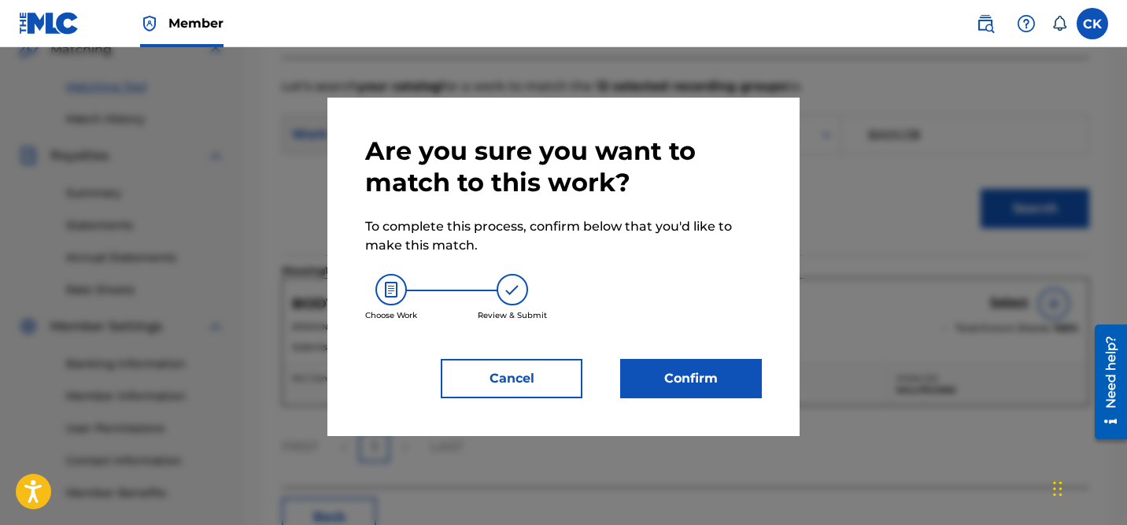
click at [668, 372] on button "Confirm" at bounding box center [691, 378] width 142 height 39
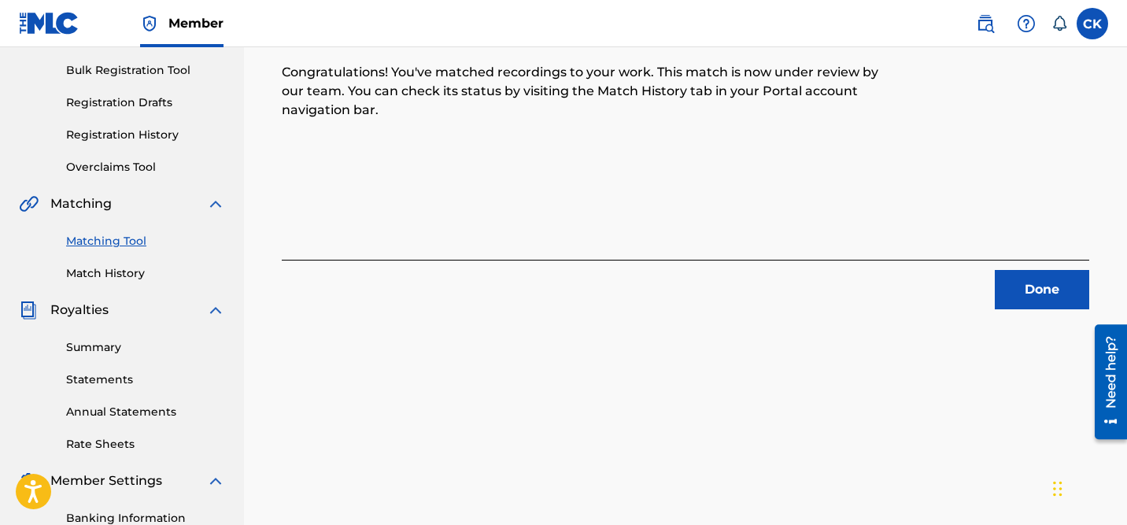
scroll to position [243, 0]
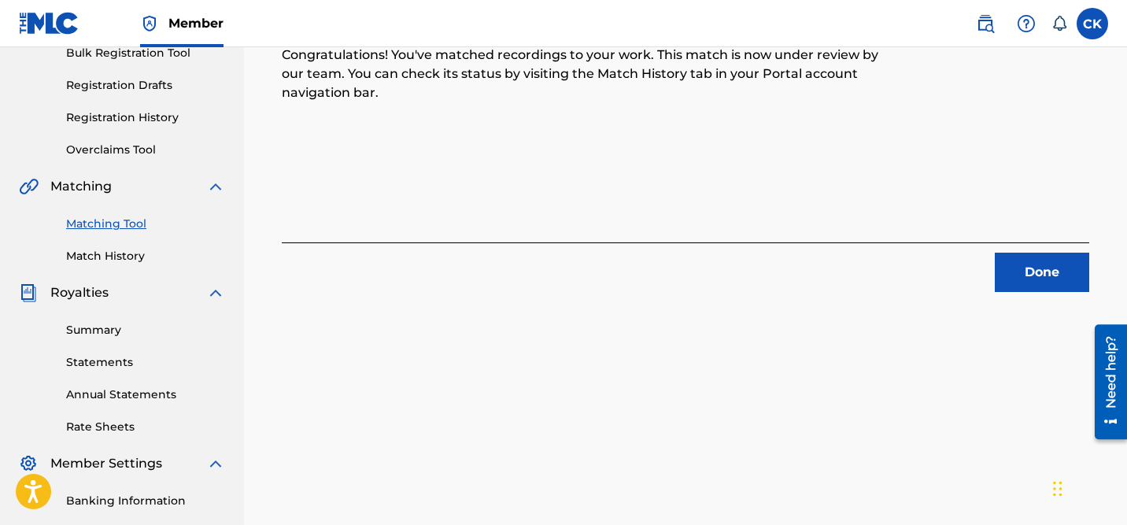
click at [1044, 278] on button "Done" at bounding box center [1042, 272] width 94 height 39
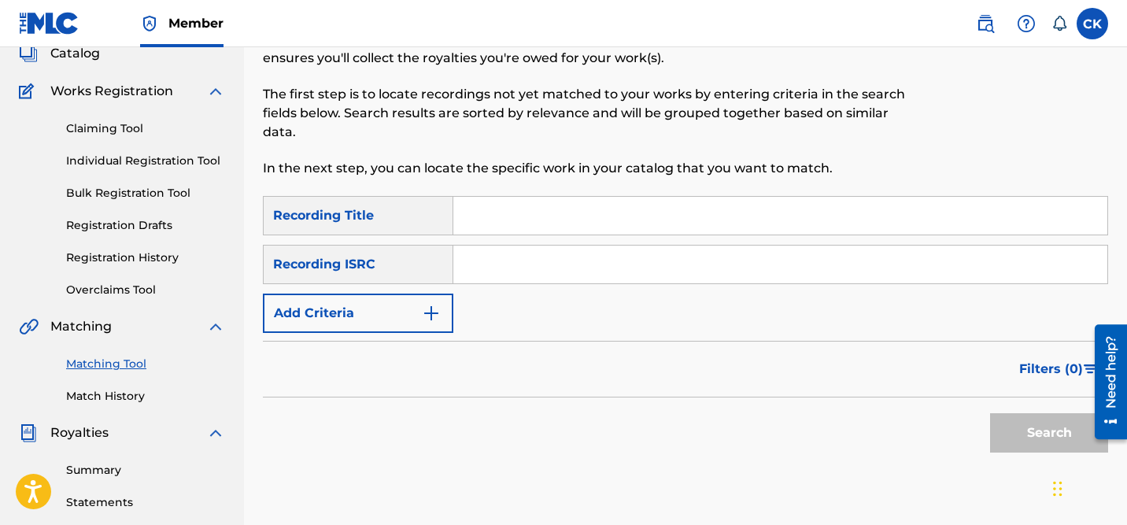
scroll to position [96, 0]
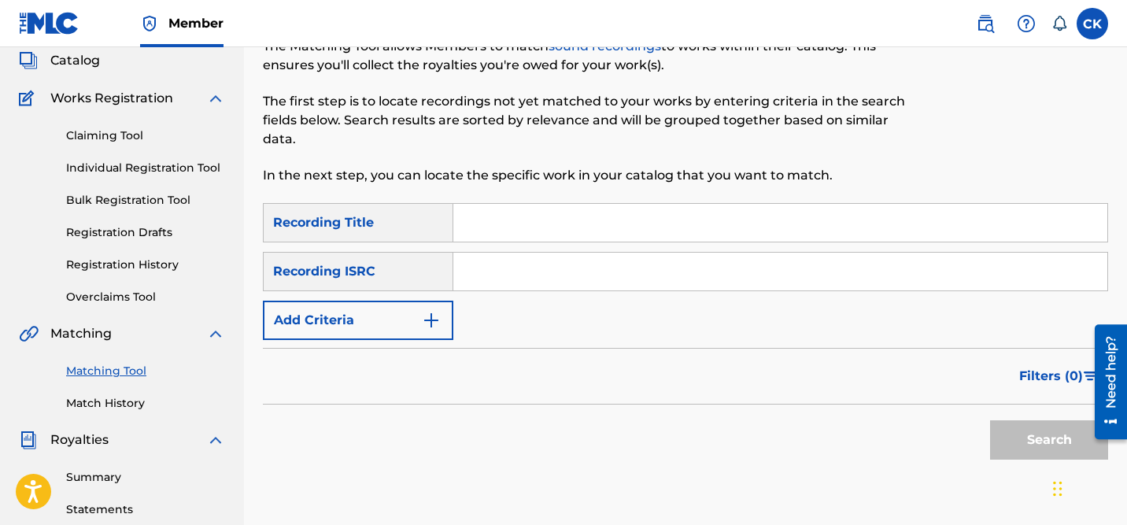
click at [525, 268] on input "Search Form" at bounding box center [780, 272] width 654 height 38
paste input "CAAIC1800007"
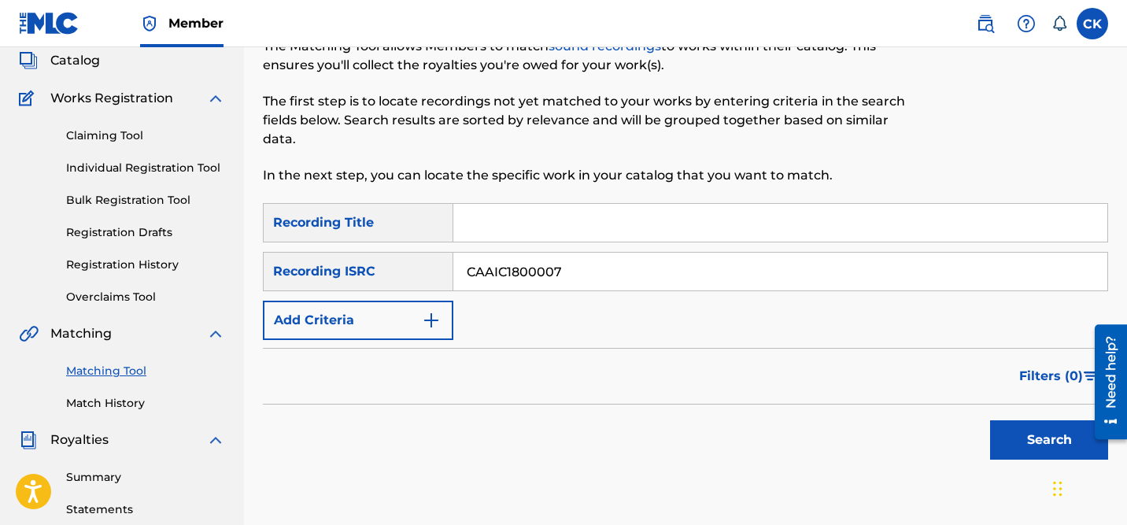
type input "CAAIC1800007"
click at [1037, 430] on button "Search" at bounding box center [1049, 439] width 118 height 39
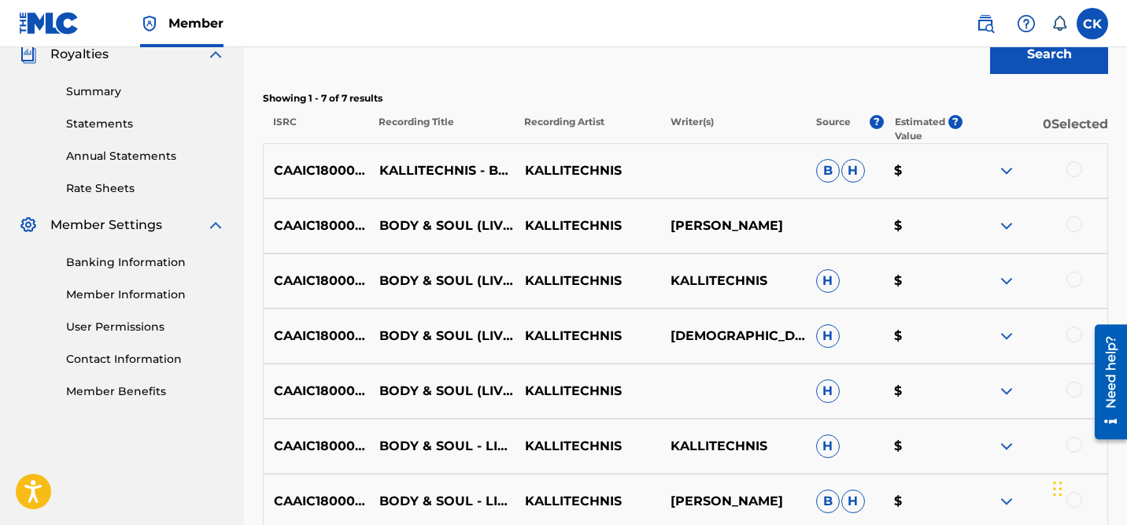
scroll to position [479, 0]
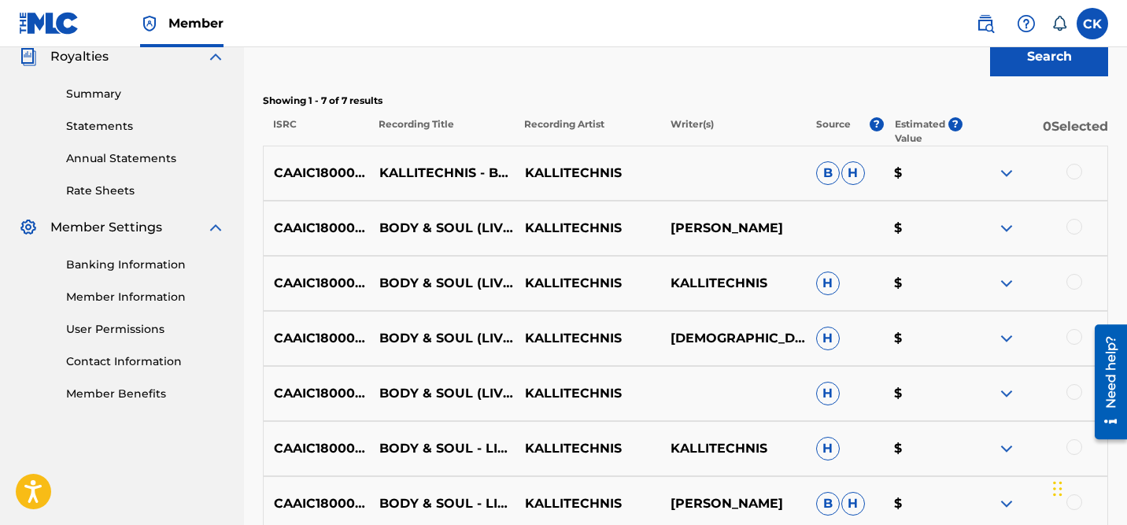
click at [1074, 172] on div at bounding box center [1075, 172] width 16 height 16
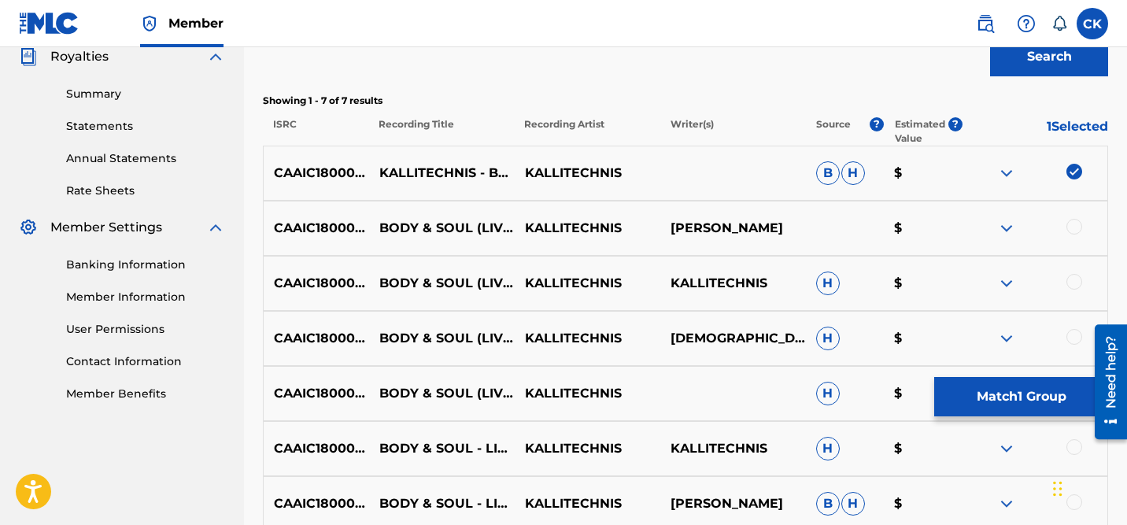
click at [1073, 220] on div at bounding box center [1075, 227] width 16 height 16
click at [1077, 279] on div at bounding box center [1075, 282] width 16 height 16
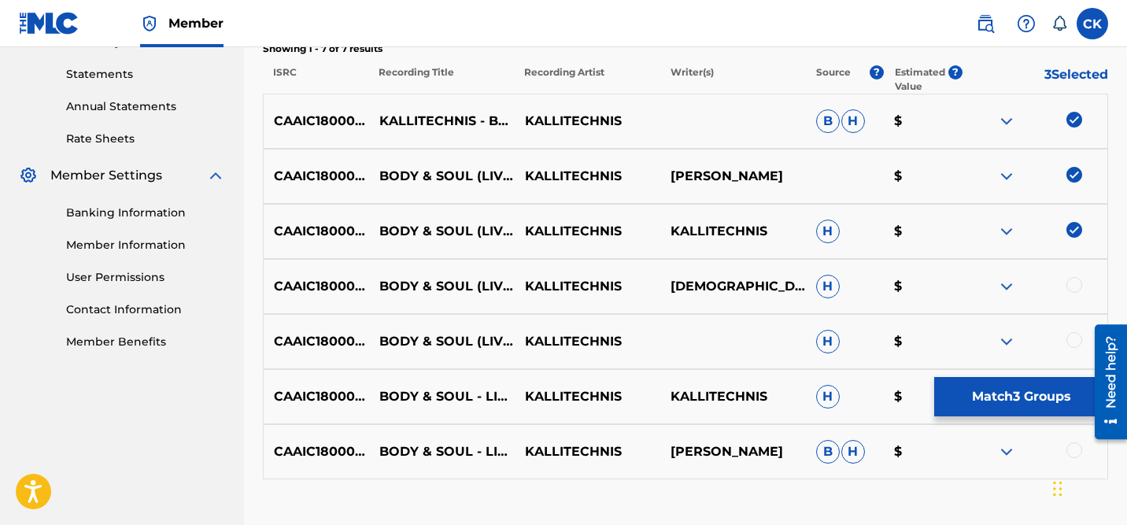
scroll to position [574, 0]
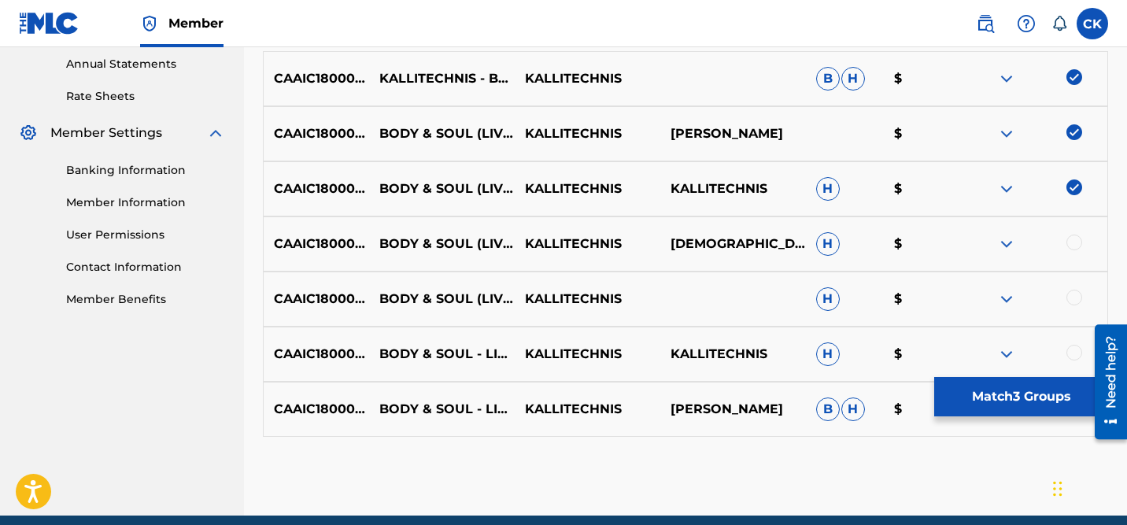
click at [1072, 241] on div at bounding box center [1075, 243] width 16 height 16
click at [1075, 296] on div at bounding box center [1075, 298] width 16 height 16
click at [1079, 353] on div at bounding box center [1075, 353] width 16 height 16
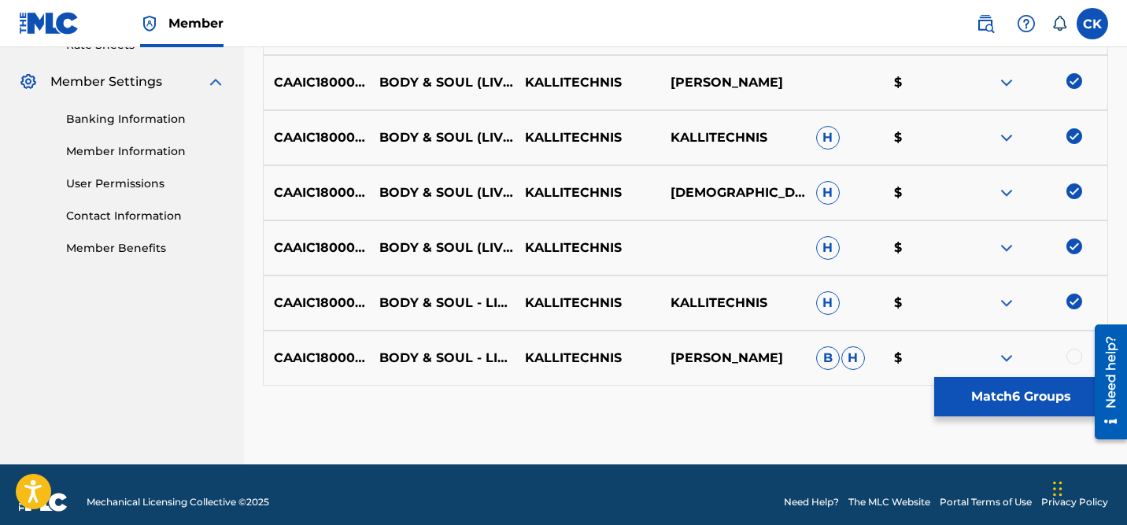
scroll to position [640, 0]
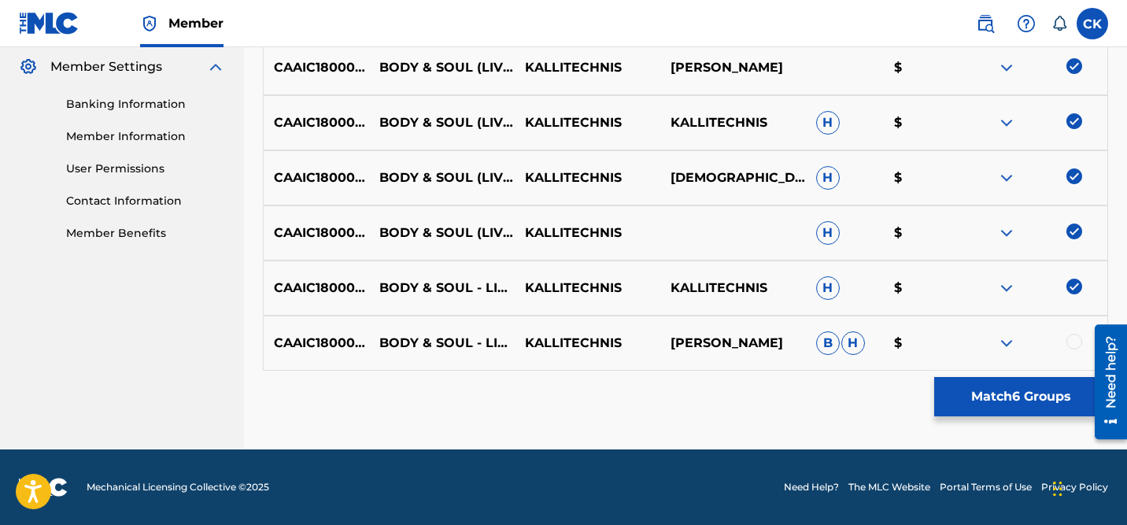
click at [1076, 342] on div at bounding box center [1075, 342] width 16 height 16
click at [1027, 407] on button "Match 7 Groups" at bounding box center [1021, 396] width 174 height 39
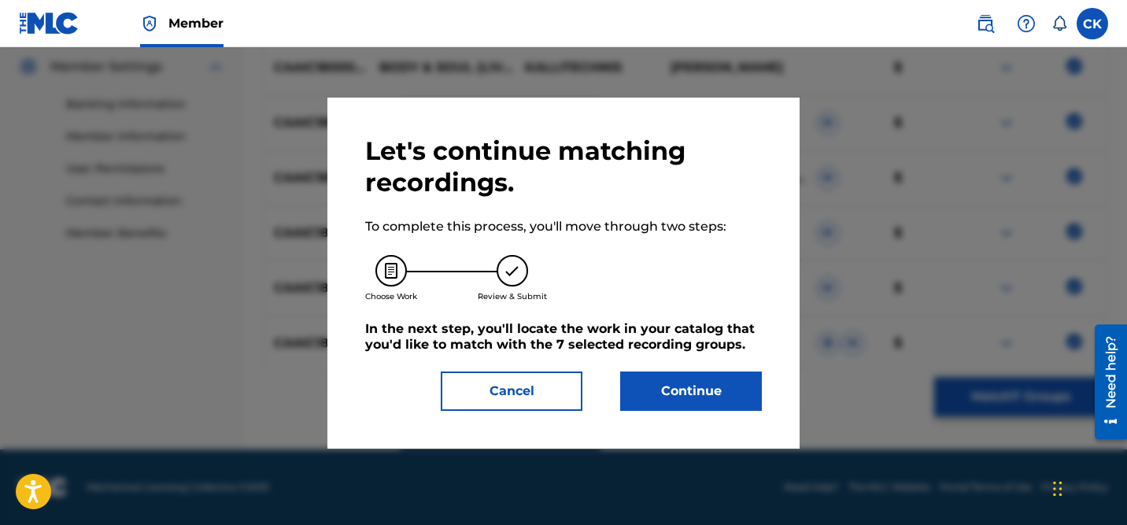
click at [699, 396] on button "Continue" at bounding box center [691, 391] width 142 height 39
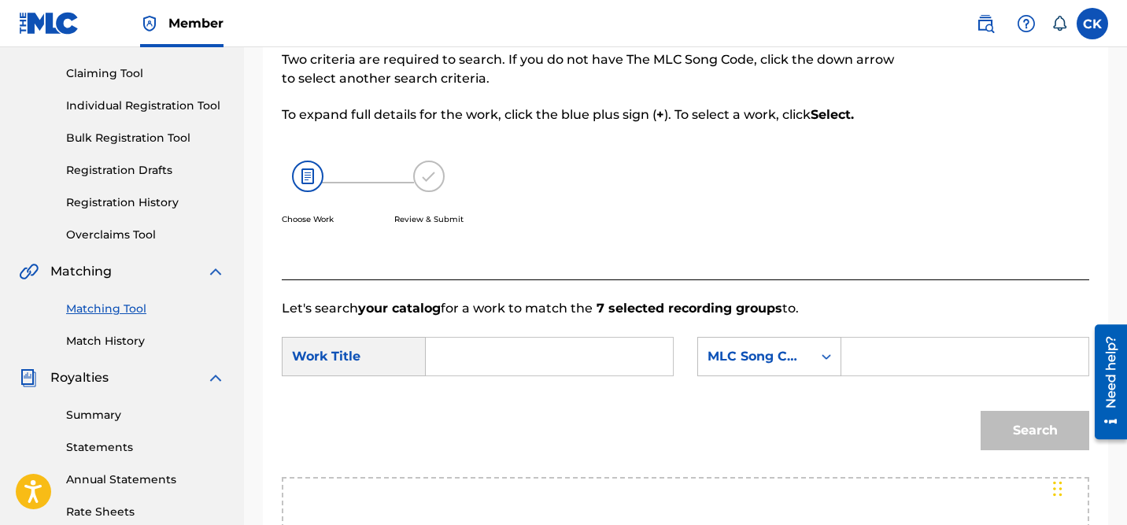
scroll to position [150, 0]
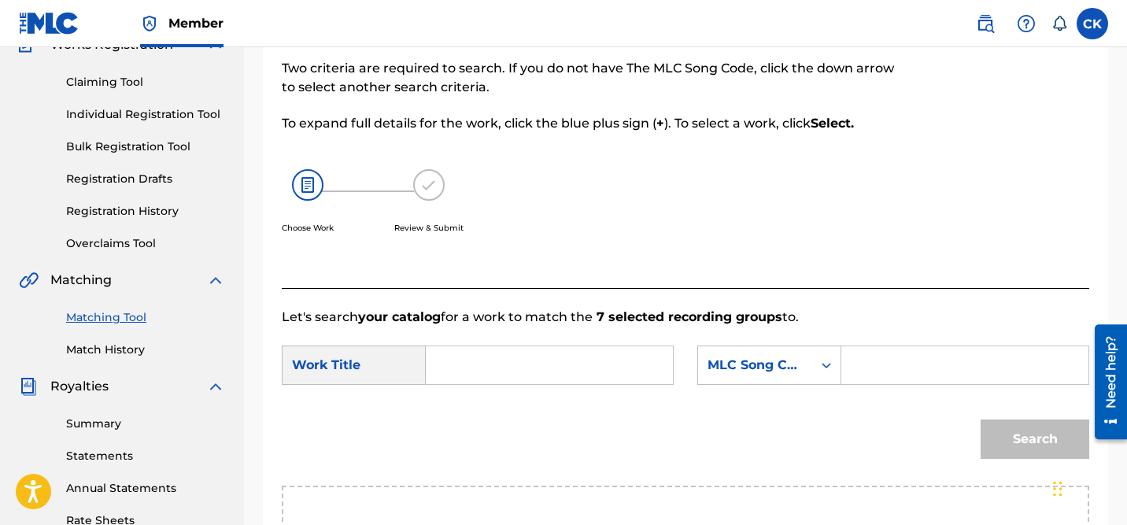
click at [901, 372] on input "Search Form" at bounding box center [965, 365] width 220 height 38
paste input "BD759I"
type input "BD759I"
click at [574, 361] on input "Search Form" at bounding box center [549, 365] width 220 height 38
paste input "BODY & SOUL - LIVE SESSION"
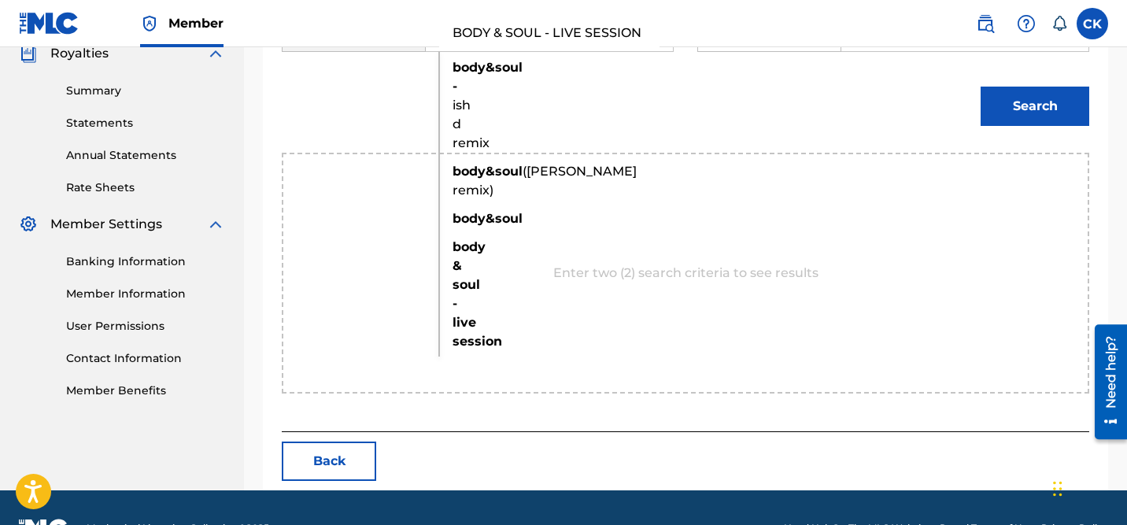
scroll to position [485, 0]
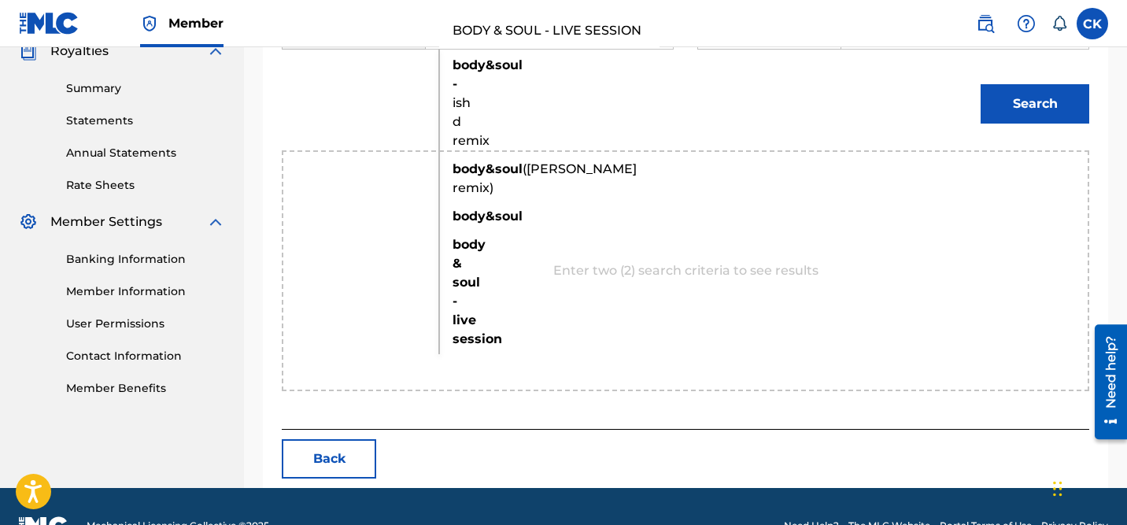
click at [460, 252] on strong "body" at bounding box center [469, 244] width 33 height 15
type input "body & soul - live session"
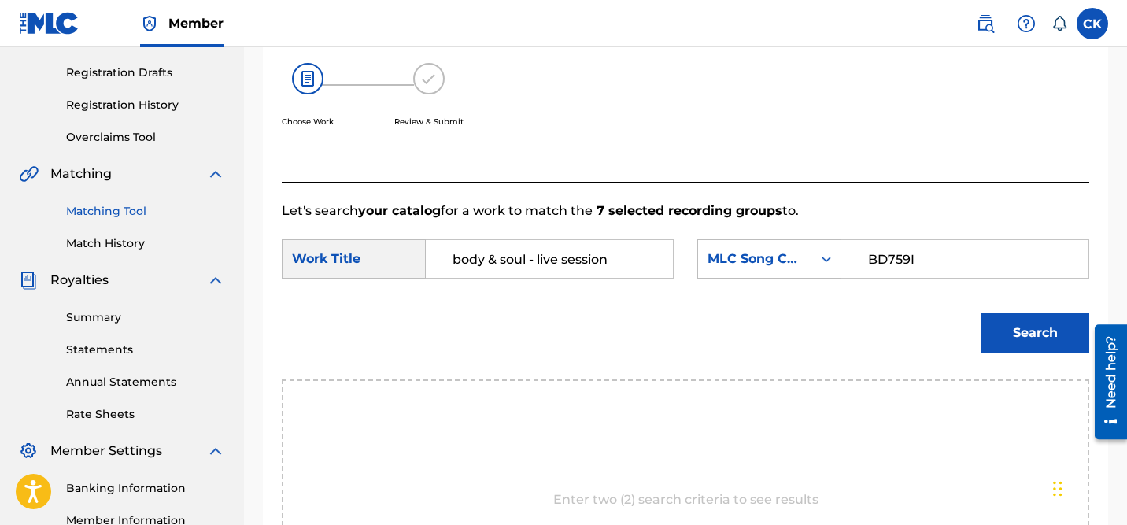
scroll to position [254, 0]
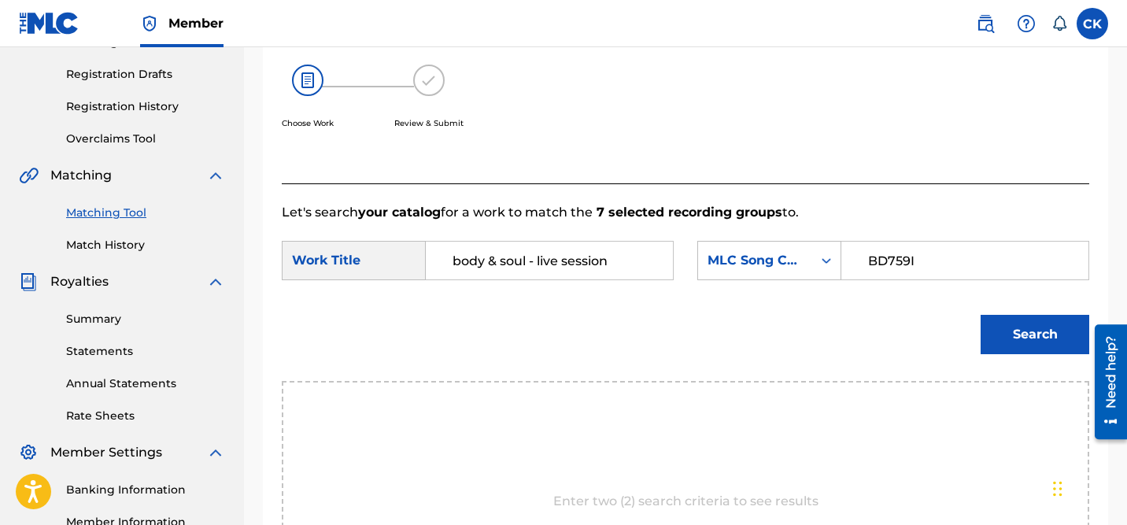
click at [1030, 334] on button "Search" at bounding box center [1035, 334] width 109 height 39
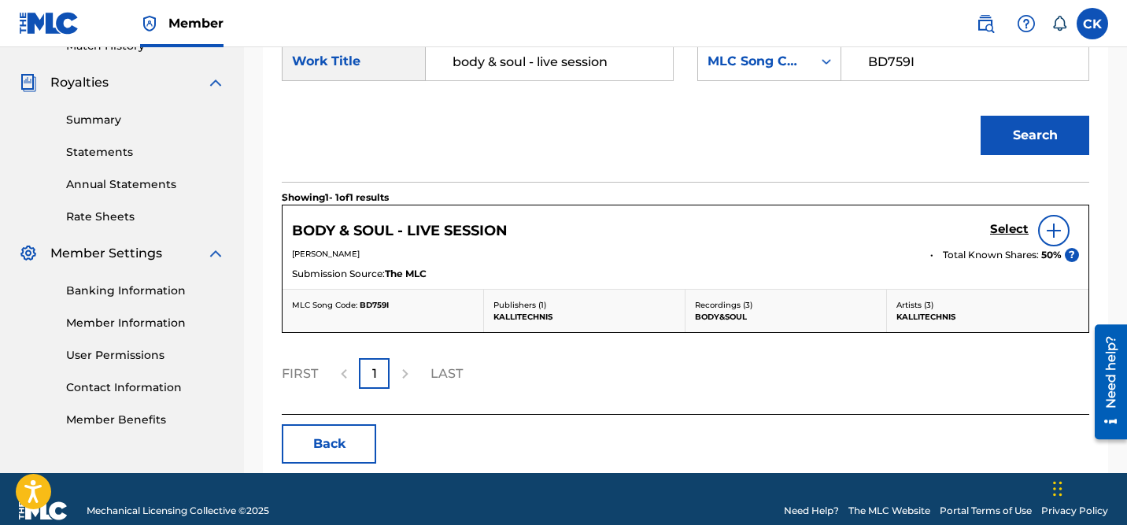
scroll to position [456, 0]
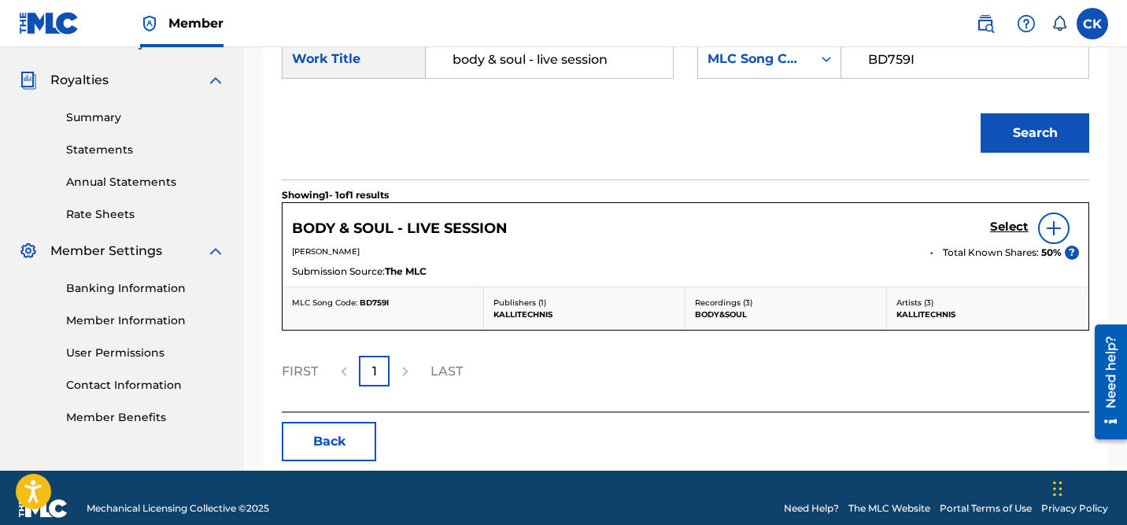
click at [1004, 223] on h5 "Select" at bounding box center [1009, 227] width 39 height 15
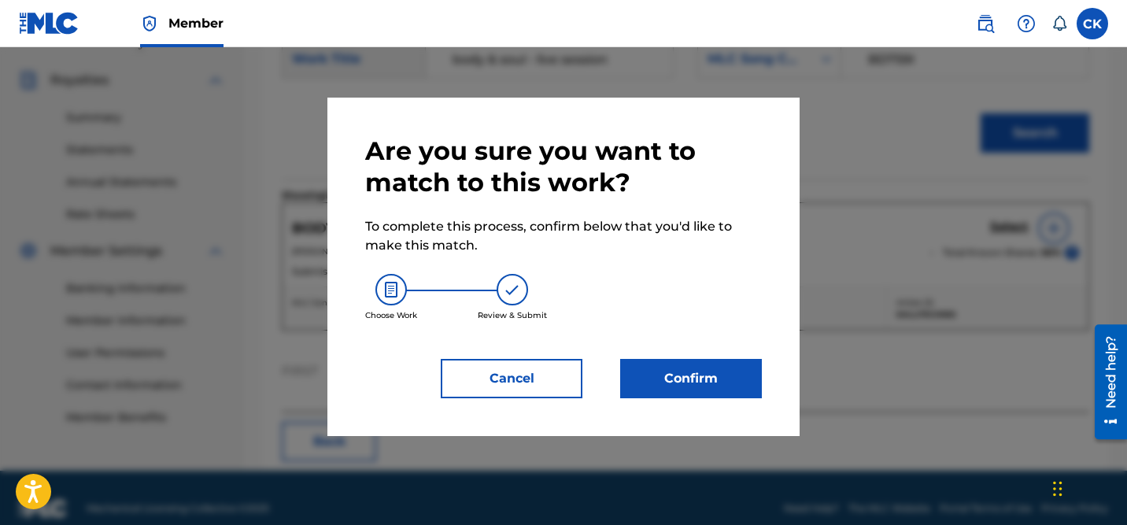
click at [690, 382] on button "Confirm" at bounding box center [691, 378] width 142 height 39
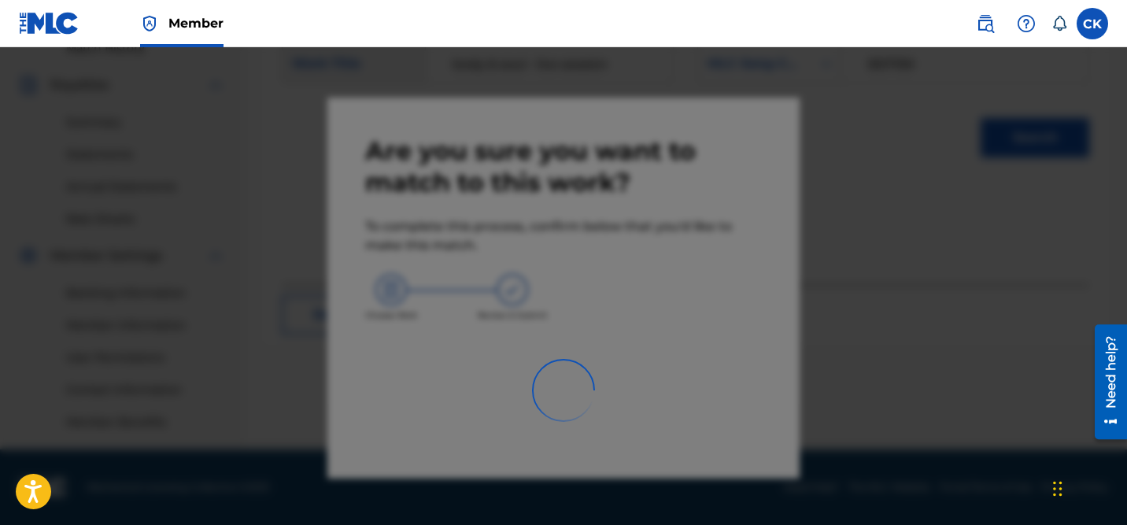
scroll to position [451, 0]
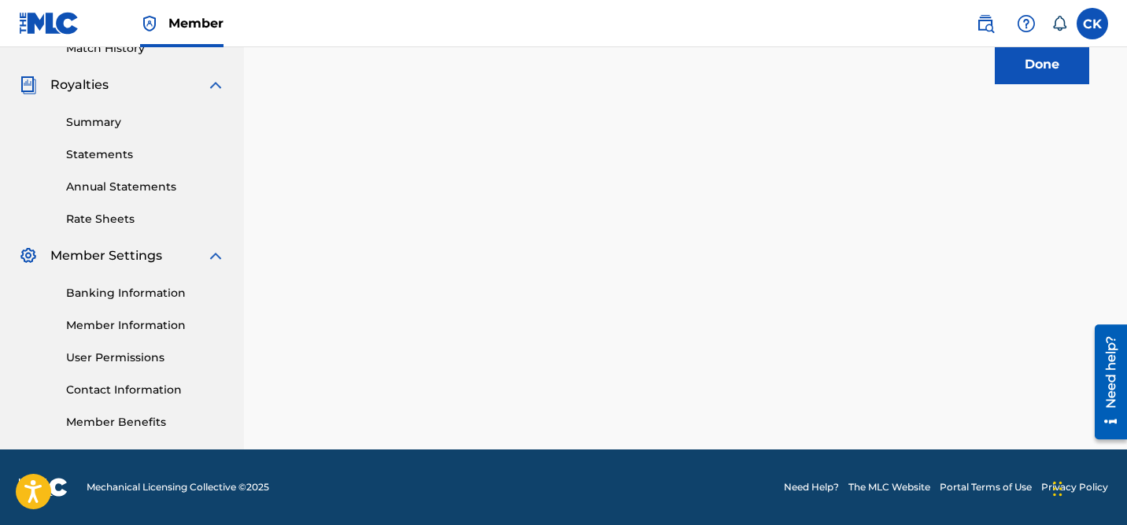
click at [1042, 56] on button "Done" at bounding box center [1042, 64] width 94 height 39
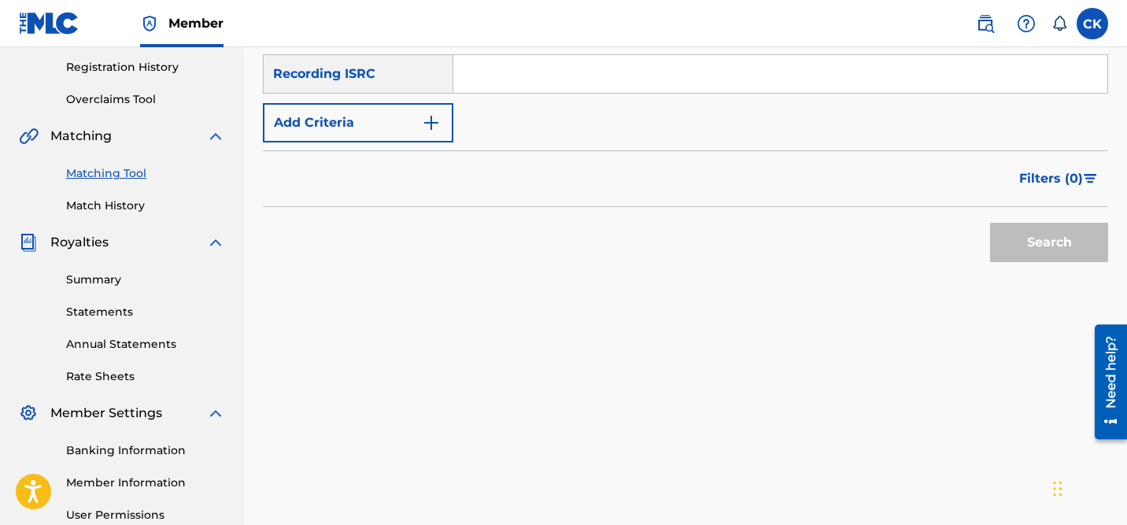
scroll to position [0, 0]
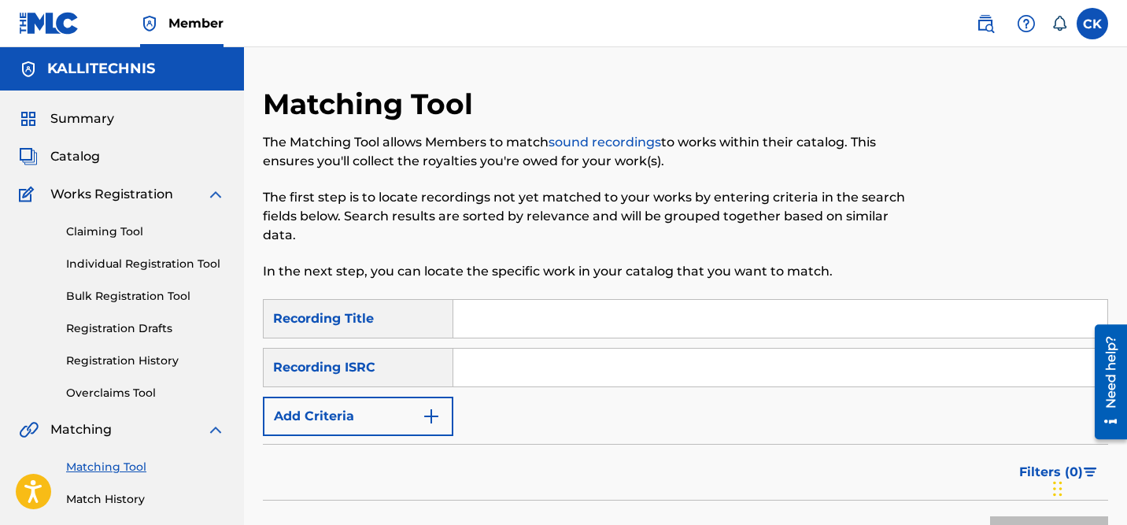
click at [494, 367] on input "Search Form" at bounding box center [780, 368] width 654 height 38
paste input "QM6MZ2494307"
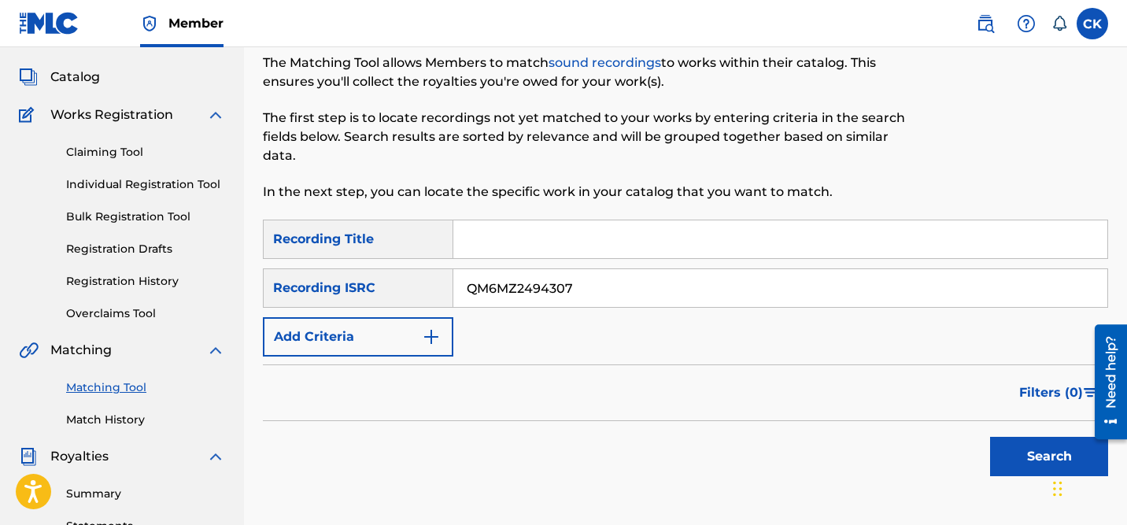
type input "QM6MZ2494307"
click at [1027, 447] on button "Search" at bounding box center [1049, 456] width 118 height 39
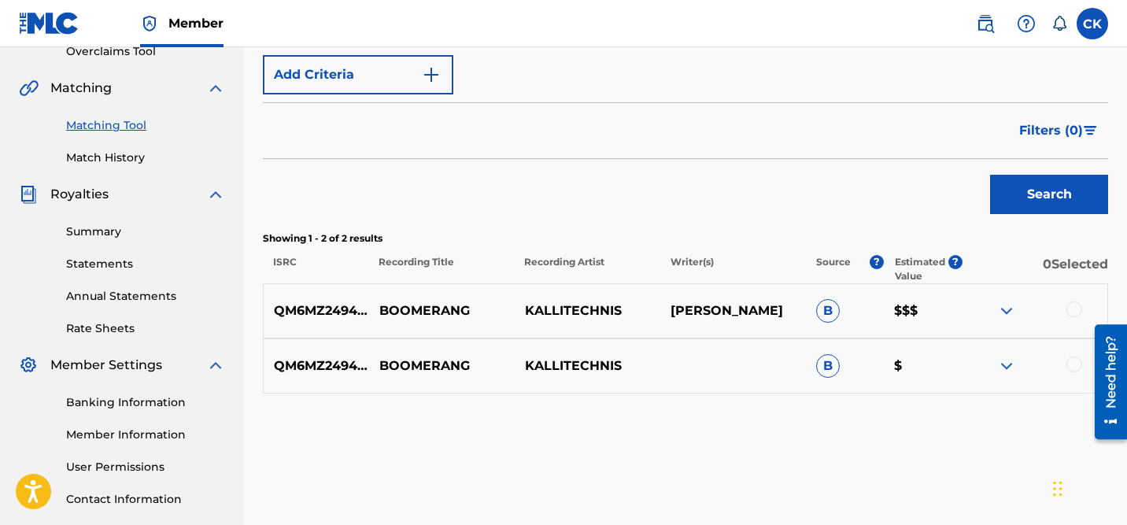
scroll to position [344, 0]
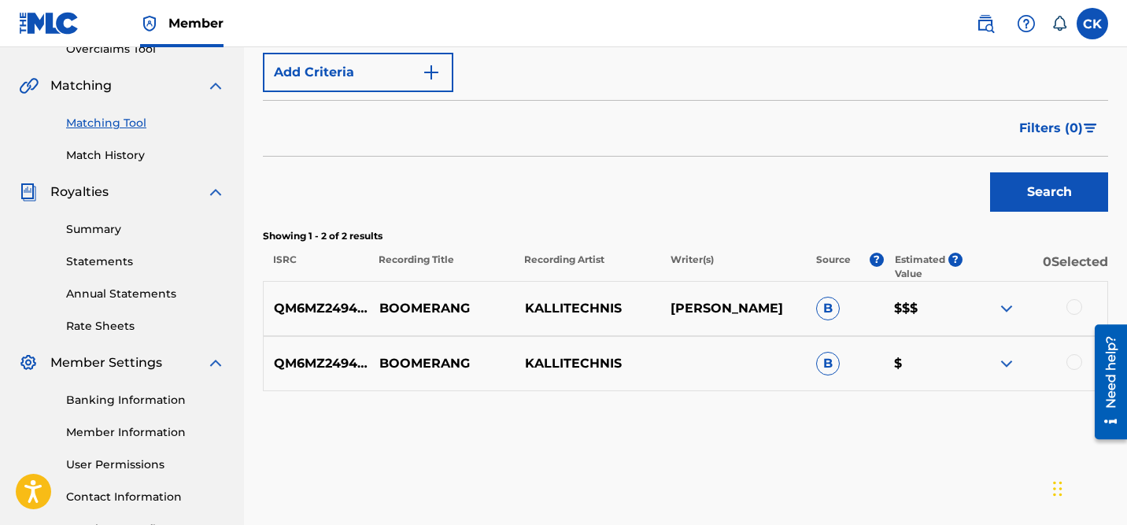
click at [1078, 308] on div at bounding box center [1075, 307] width 16 height 16
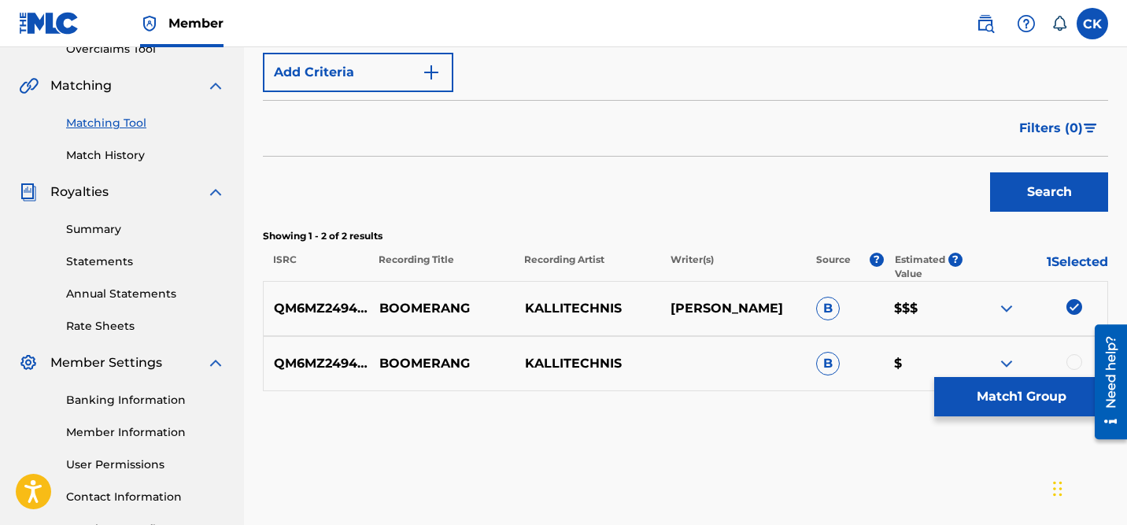
click at [1074, 354] on div at bounding box center [1075, 362] width 16 height 16
click at [1002, 398] on button "Match 2 Groups" at bounding box center [1021, 396] width 174 height 39
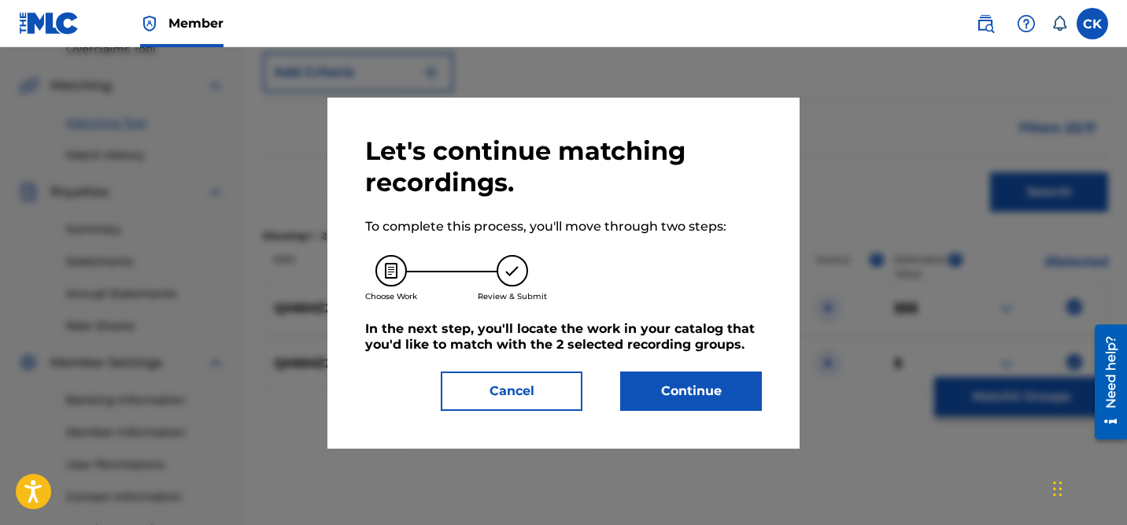
click at [685, 386] on button "Continue" at bounding box center [691, 391] width 142 height 39
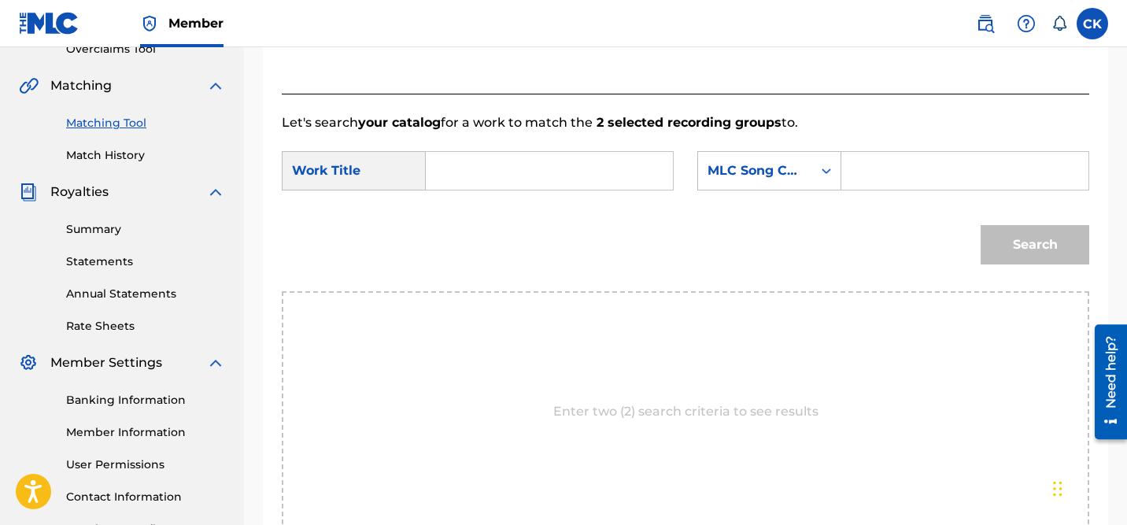
click at [882, 173] on input "Search Form" at bounding box center [965, 171] width 220 height 38
paste input "BD8K8O"
type input "BD8K8O"
click at [556, 171] on input "Search Form" at bounding box center [549, 171] width 220 height 38
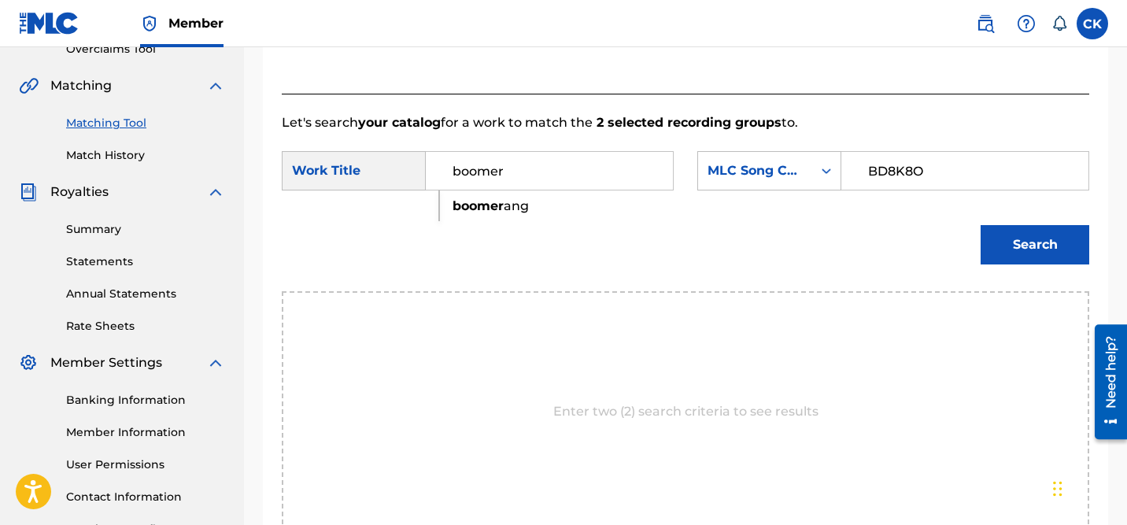
click at [516, 205] on span "ang" at bounding box center [516, 205] width 25 height 15
type input "boomerang"
click at [1042, 250] on button "Search" at bounding box center [1035, 244] width 109 height 39
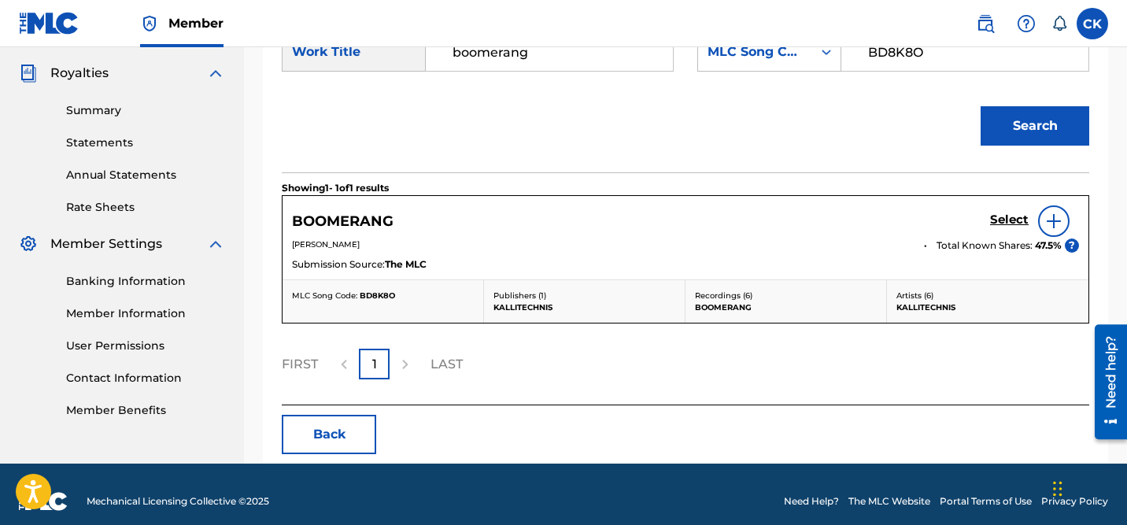
scroll to position [473, 0]
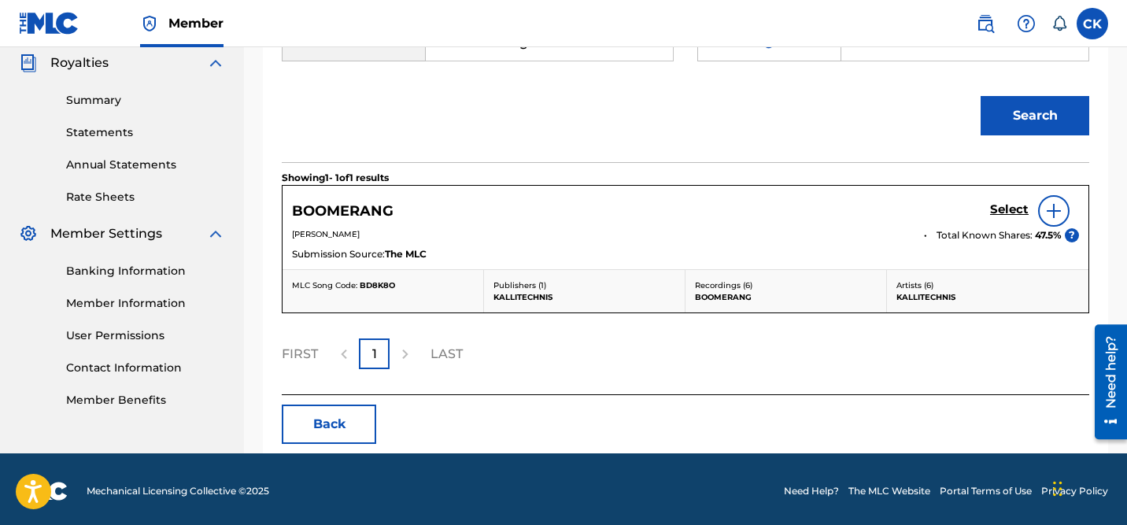
click at [1002, 209] on h5 "Select" at bounding box center [1009, 209] width 39 height 15
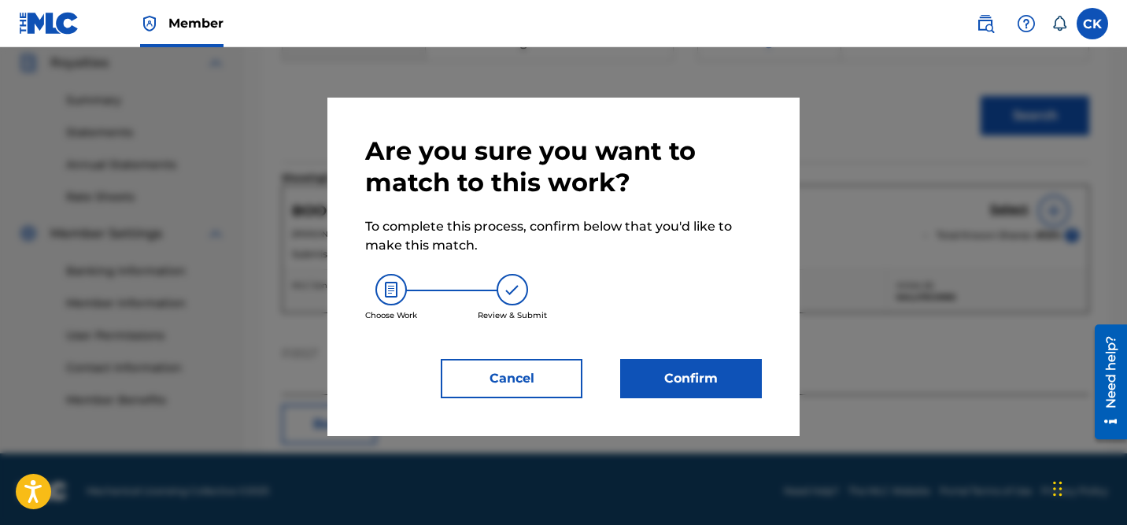
click at [706, 377] on button "Confirm" at bounding box center [691, 378] width 142 height 39
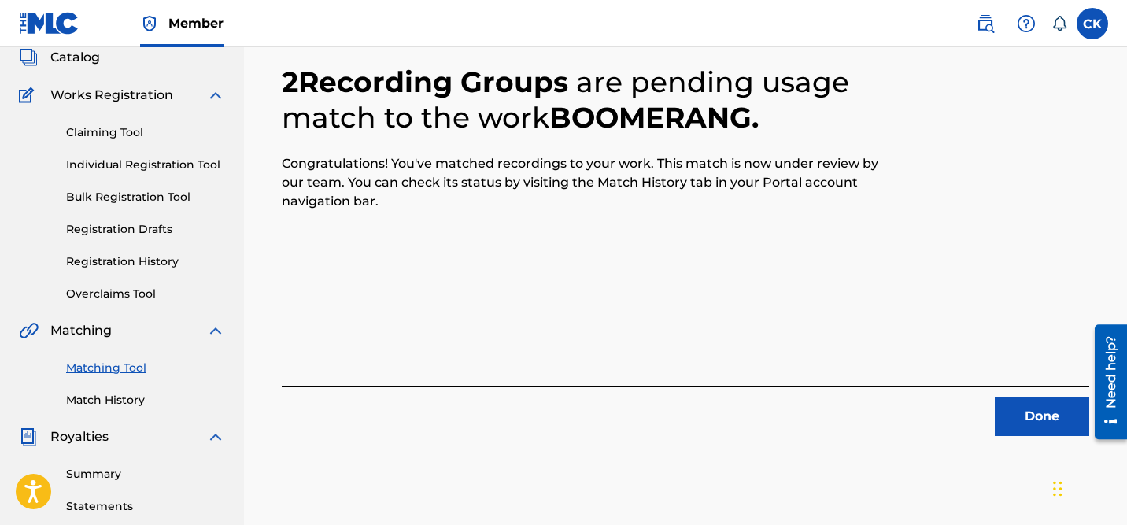
scroll to position [98, 0]
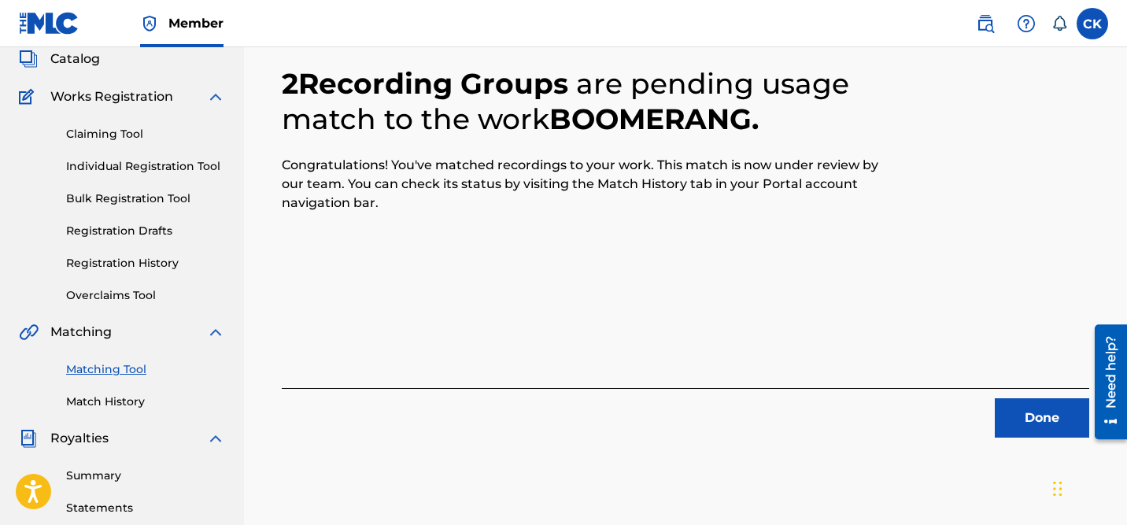
click at [1042, 418] on button "Done" at bounding box center [1042, 417] width 94 height 39
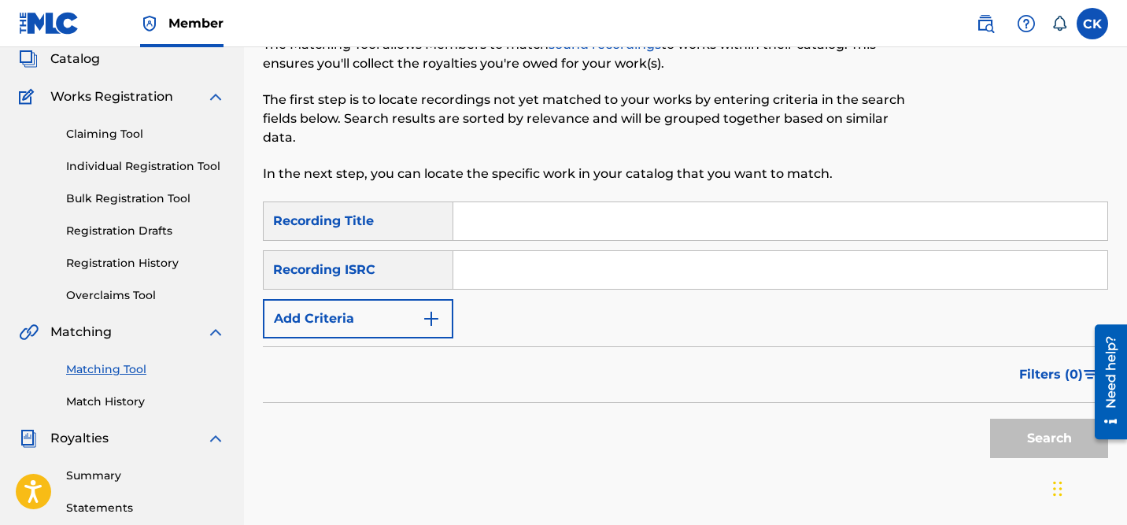
click at [549, 275] on input "Search Form" at bounding box center [780, 270] width 654 height 38
paste input "GBLFP2358768"
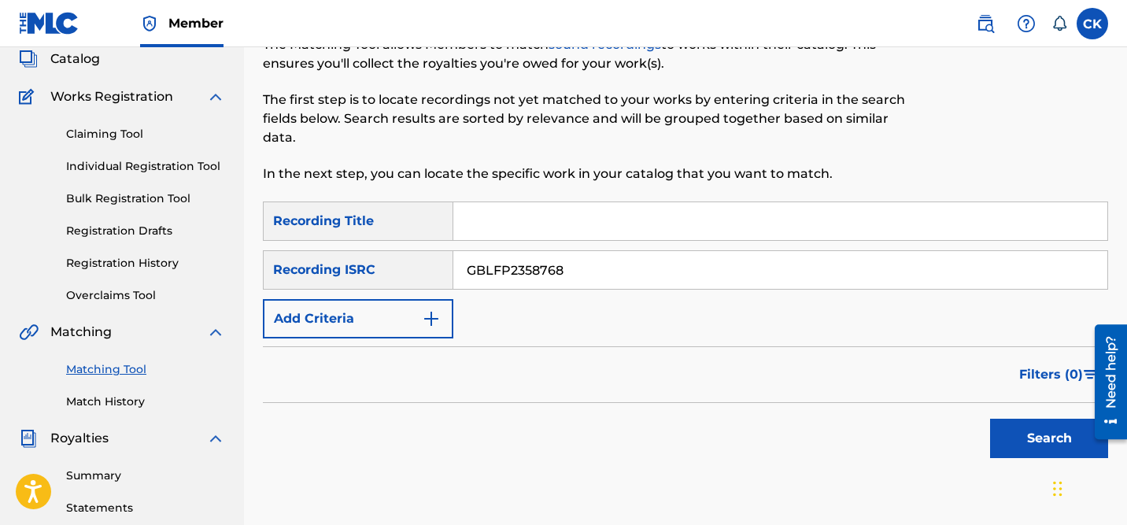
type input "GBLFP2358768"
click at [1063, 444] on button "Search" at bounding box center [1049, 438] width 118 height 39
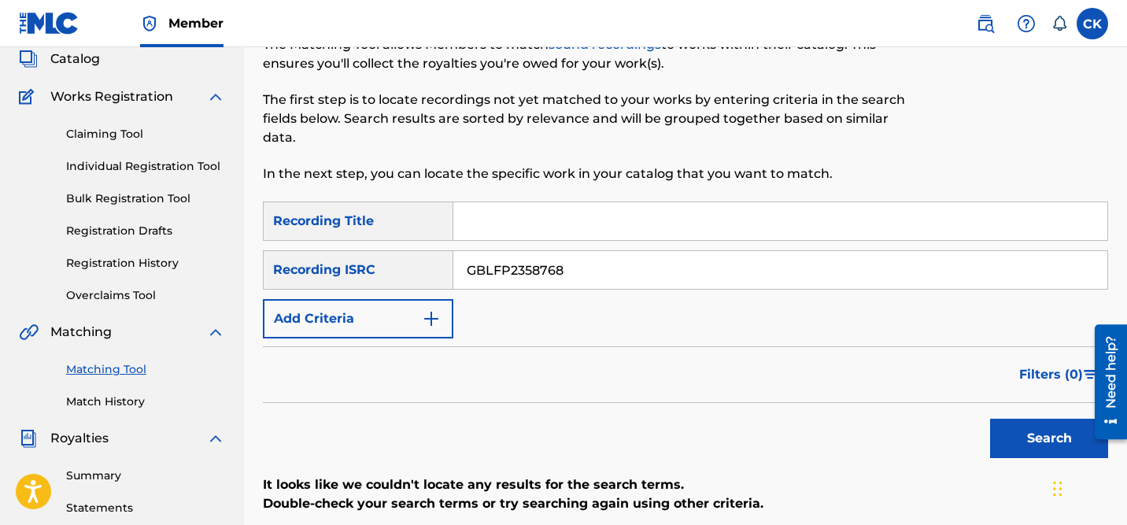
click at [546, 224] on input "Search Form" at bounding box center [780, 221] width 654 height 38
type input "can u make me?"
click at [1050, 438] on button "Search" at bounding box center [1049, 438] width 118 height 39
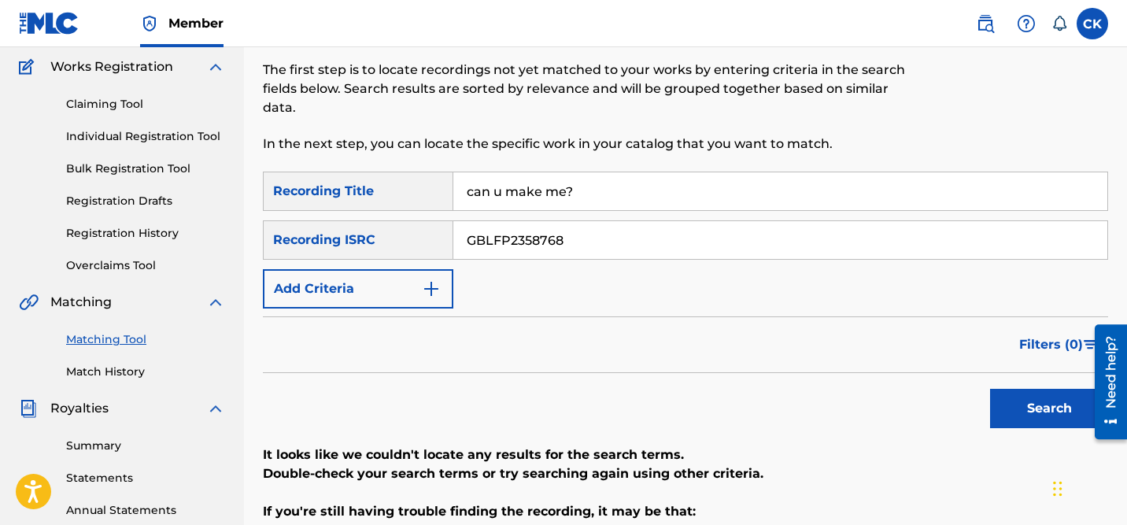
scroll to position [102, 0]
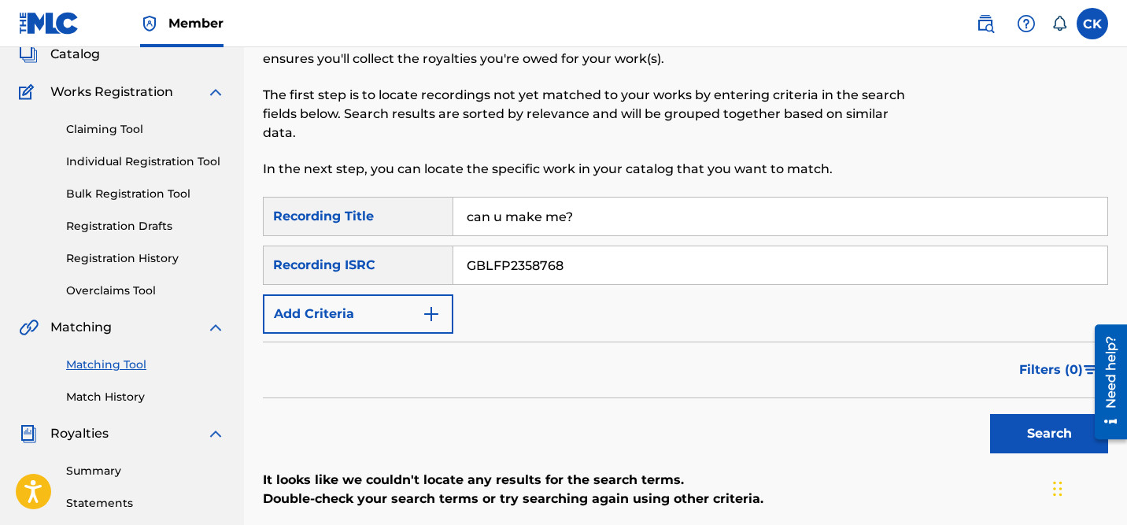
click at [521, 270] on input "GBLFP2358768" at bounding box center [780, 265] width 654 height 38
click at [1048, 423] on button "Search" at bounding box center [1049, 433] width 118 height 39
click at [531, 265] on input "GBLFP2358768" at bounding box center [780, 265] width 654 height 38
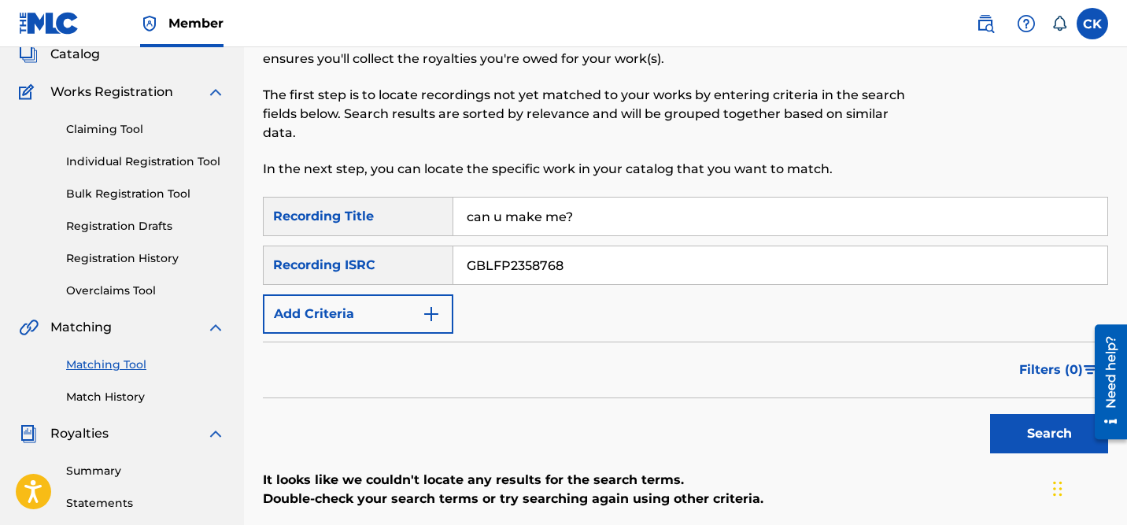
click at [531, 265] on input "GBLFP2358768" at bounding box center [780, 265] width 654 height 38
paste input "QM24S2200261"
type input "QM24S2200261"
click at [536, 213] on input "can u make me?" at bounding box center [780, 217] width 654 height 38
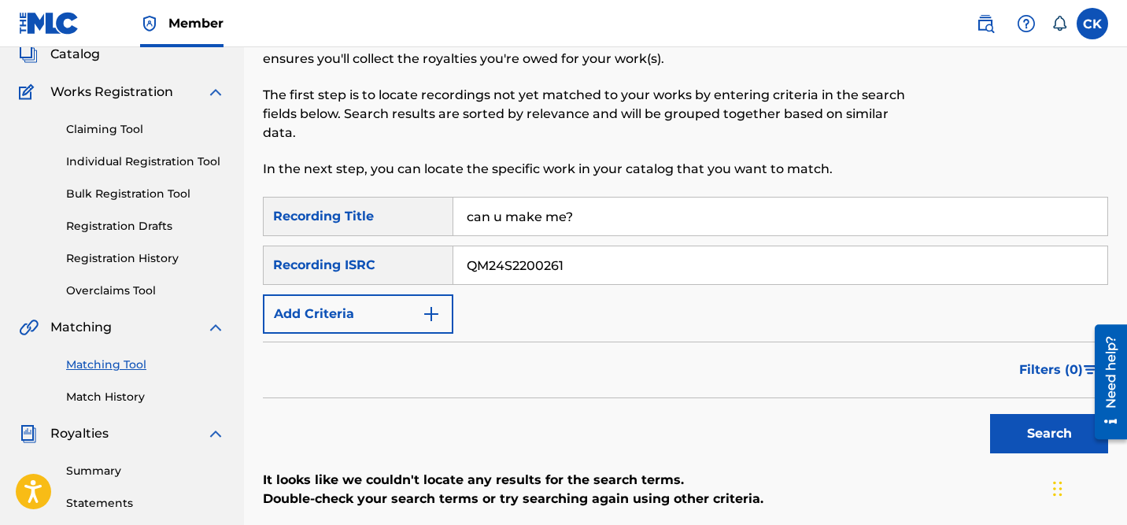
click at [536, 213] on input "can u make me?" at bounding box center [780, 217] width 654 height 38
click at [1049, 437] on button "Search" at bounding box center [1049, 433] width 118 height 39
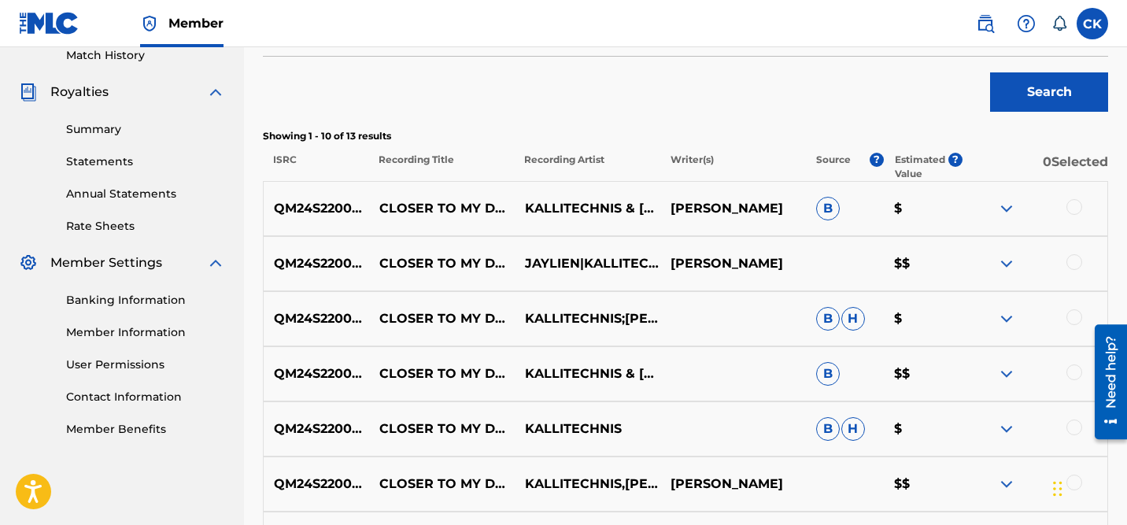
scroll to position [463, 0]
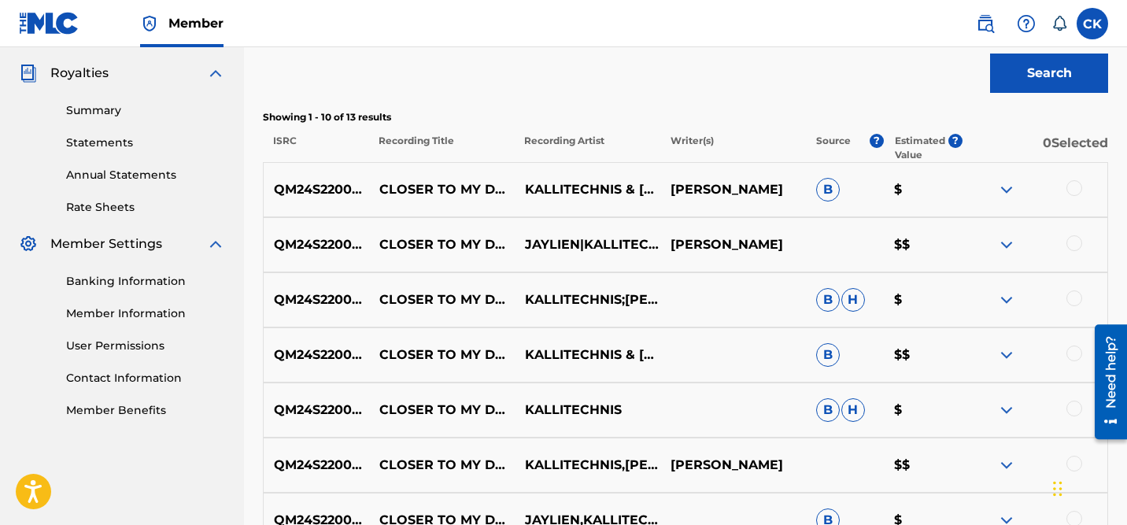
click at [1073, 185] on div at bounding box center [1075, 188] width 16 height 16
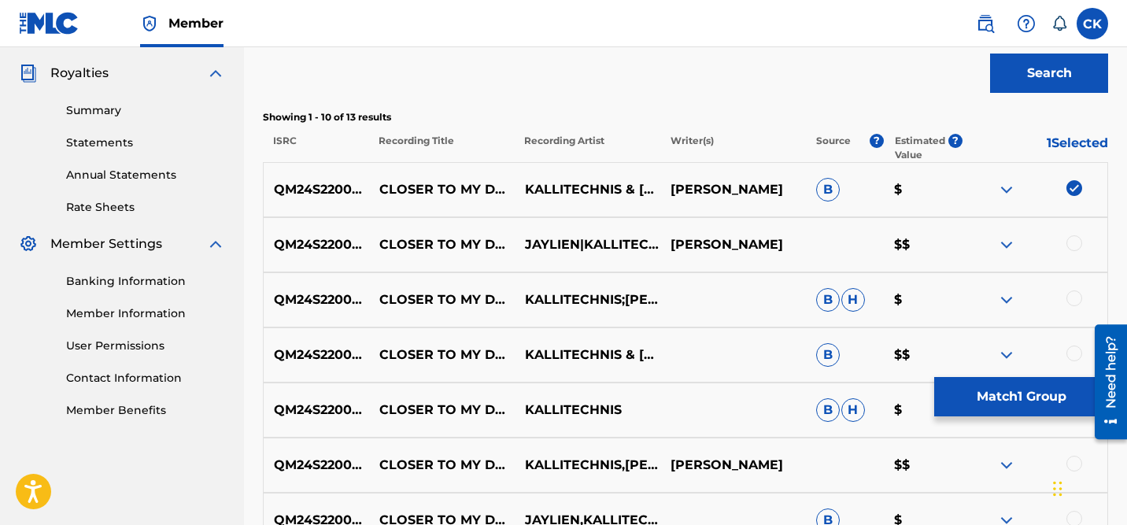
click at [1078, 246] on div at bounding box center [1075, 243] width 16 height 16
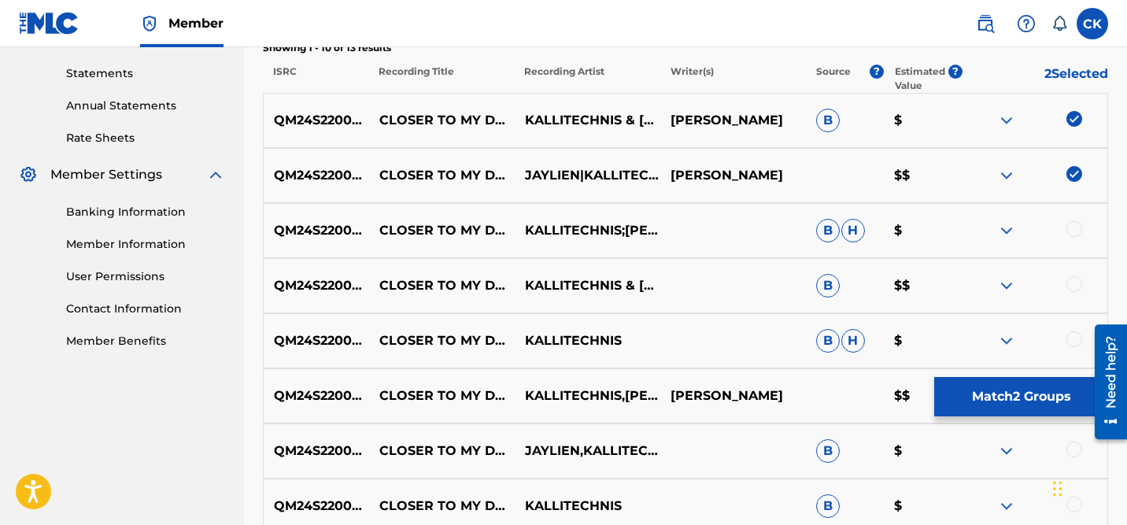
scroll to position [534, 0]
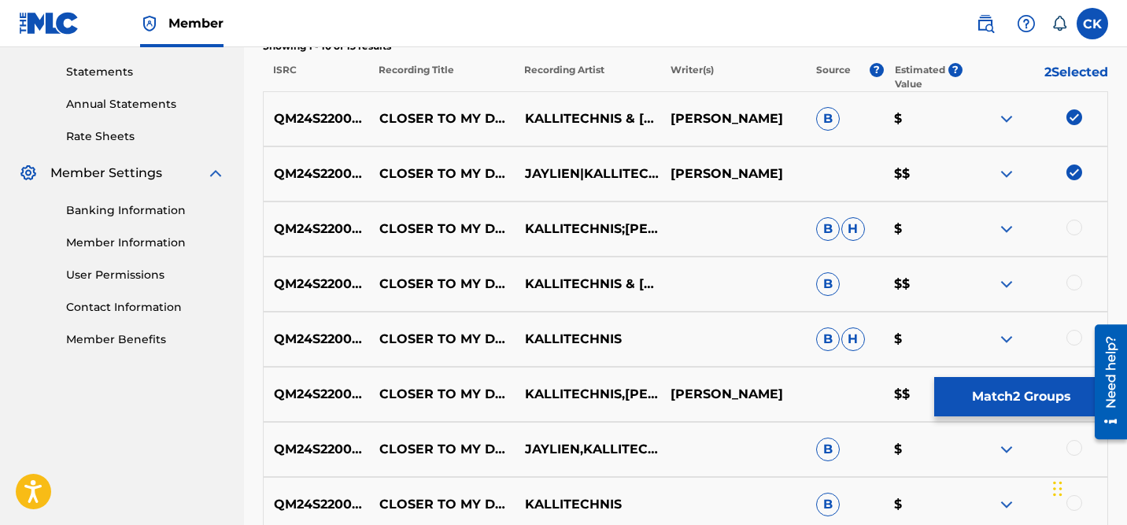
click at [1075, 230] on div at bounding box center [1075, 228] width 16 height 16
click at [1070, 282] on div at bounding box center [1075, 283] width 16 height 16
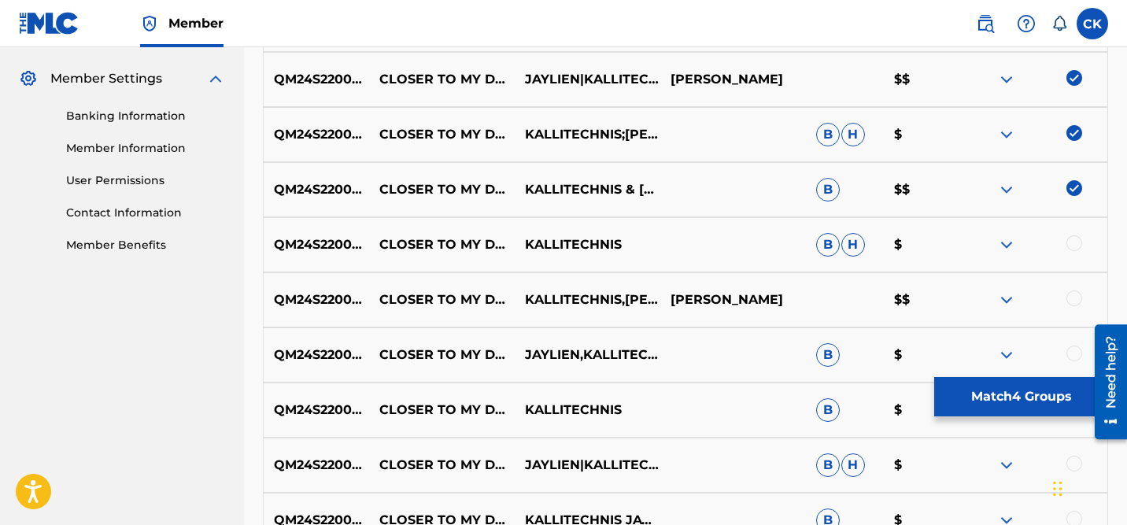
scroll to position [630, 0]
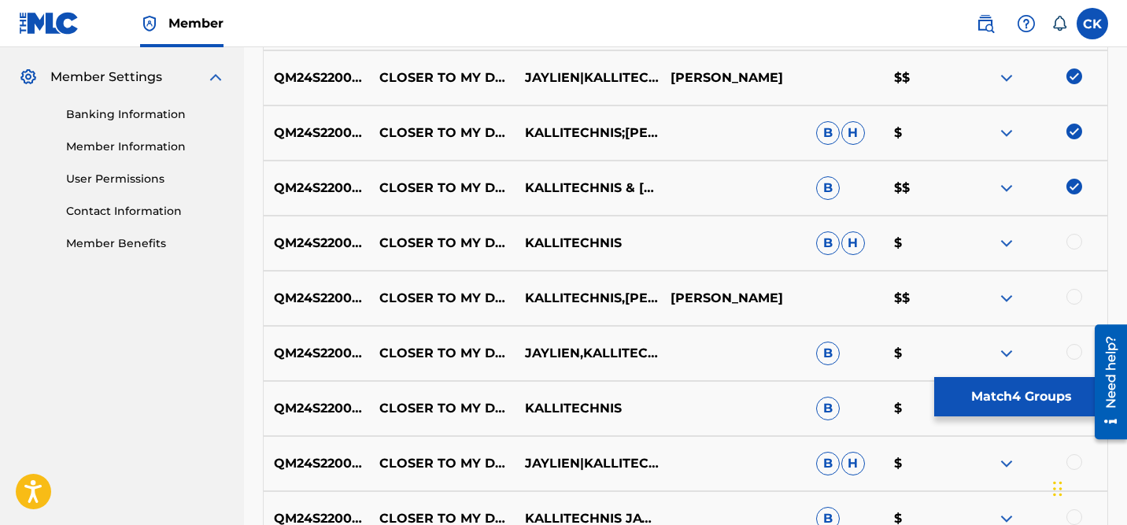
click at [1074, 249] on div at bounding box center [1075, 242] width 16 height 16
click at [1074, 285] on div "QM24S2200261 CLOSER TO MY DREAMS KALLITECHNIS,JAYLIEN CASSANDRA KOUREMENOS $$" at bounding box center [685, 298] width 845 height 55
click at [1076, 302] on div at bounding box center [1075, 297] width 16 height 16
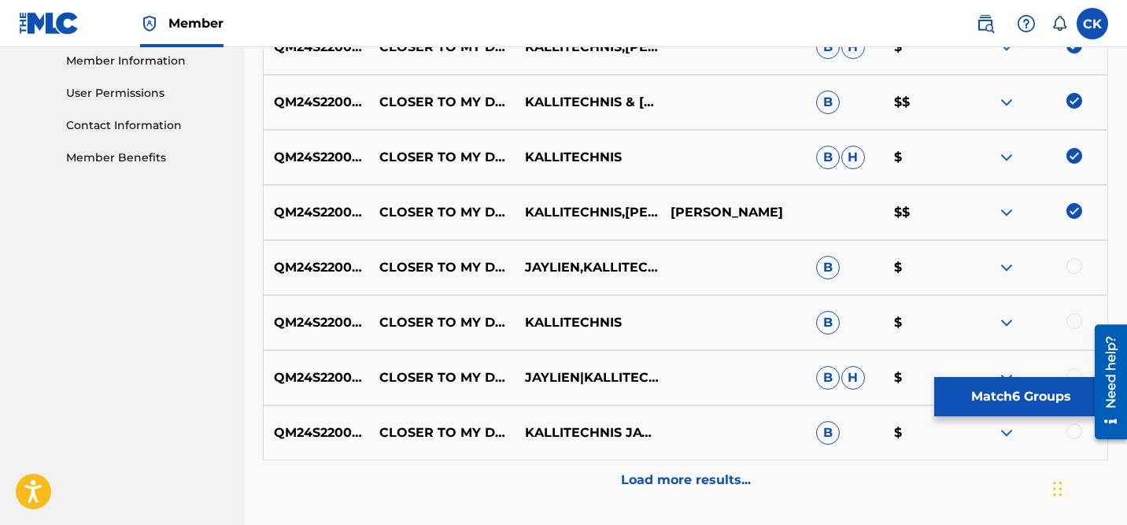
scroll to position [734, 0]
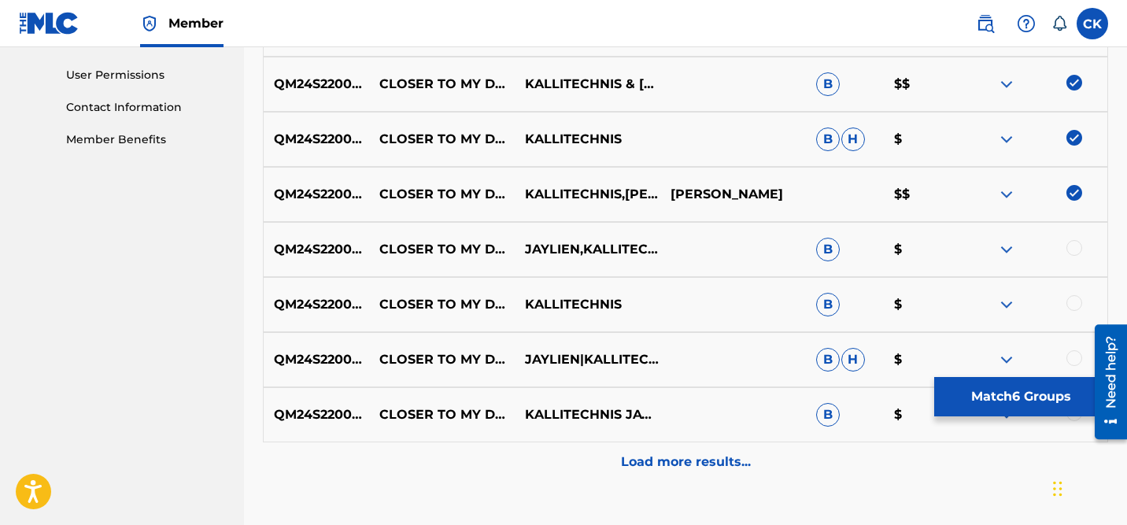
click at [1076, 251] on div at bounding box center [1075, 248] width 16 height 16
click at [1078, 294] on div "QM24S2200261 CLOSER TO MY DREAMS KALLITECHNIS B $" at bounding box center [685, 304] width 845 height 55
click at [1073, 360] on div at bounding box center [1075, 358] width 16 height 16
click at [1073, 299] on div at bounding box center [1075, 303] width 16 height 16
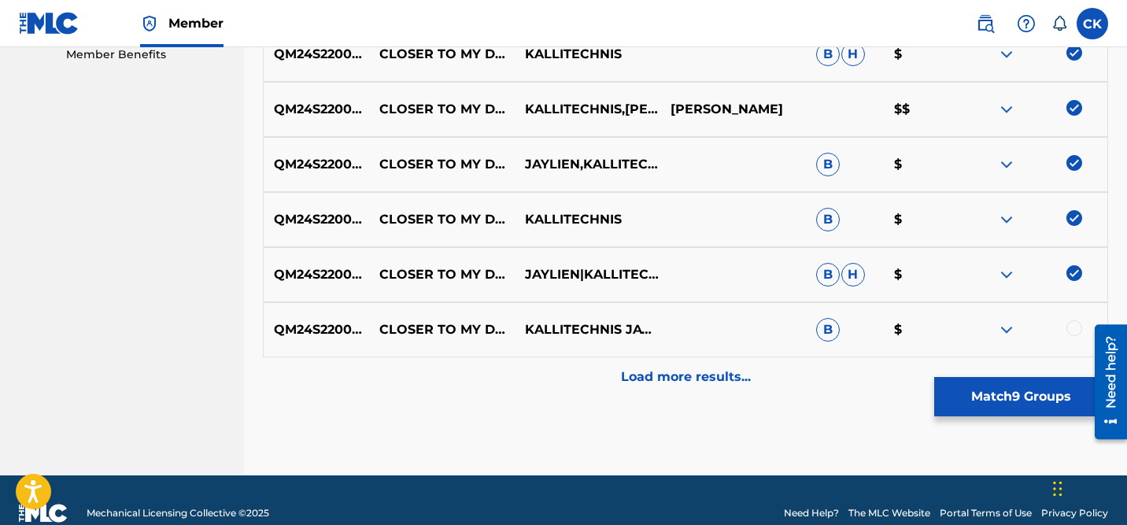
scroll to position [837, 0]
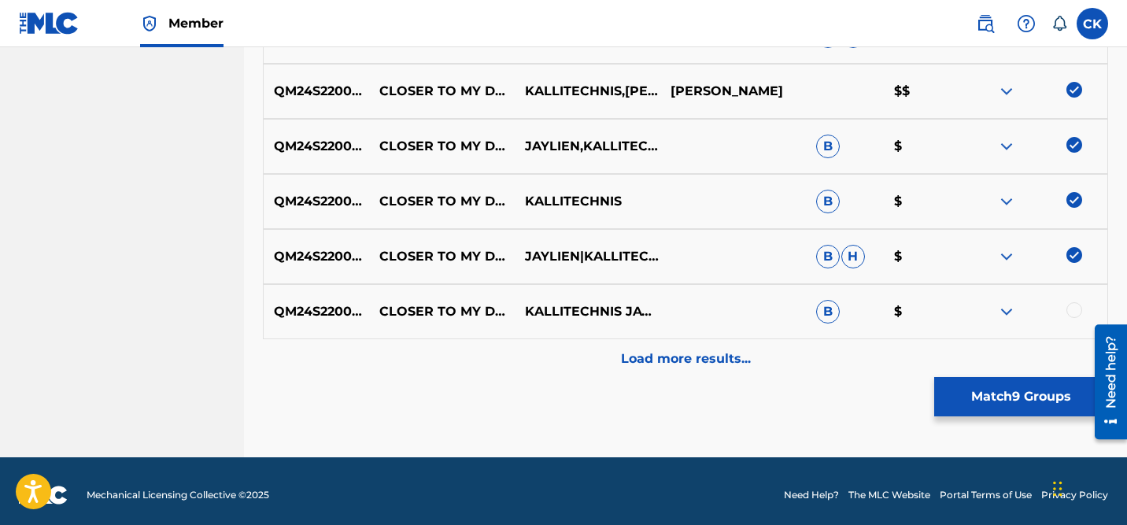
click at [1071, 308] on div at bounding box center [1075, 310] width 16 height 16
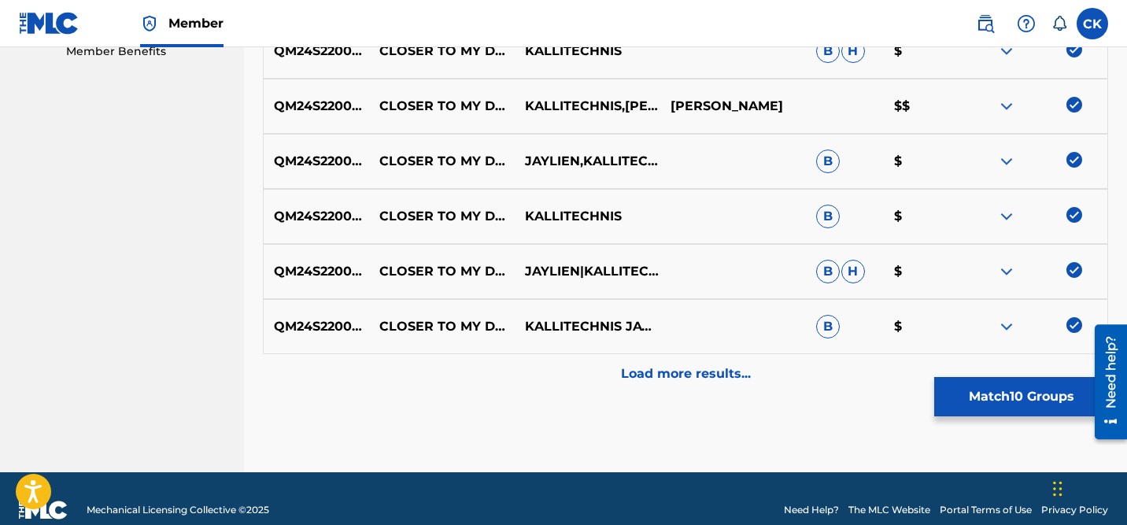
scroll to position [845, 0]
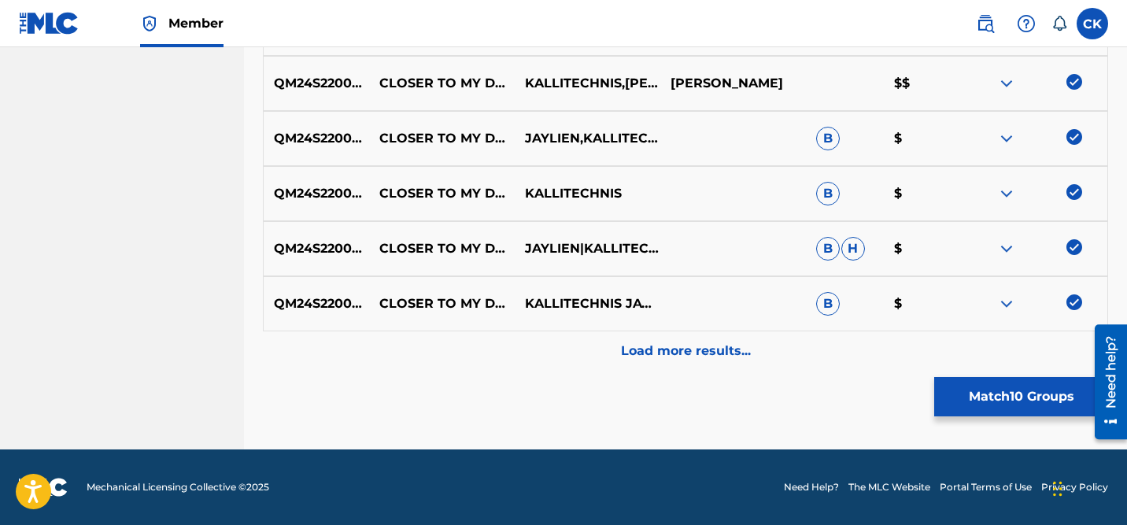
click at [706, 347] on p "Load more results..." at bounding box center [686, 351] width 130 height 19
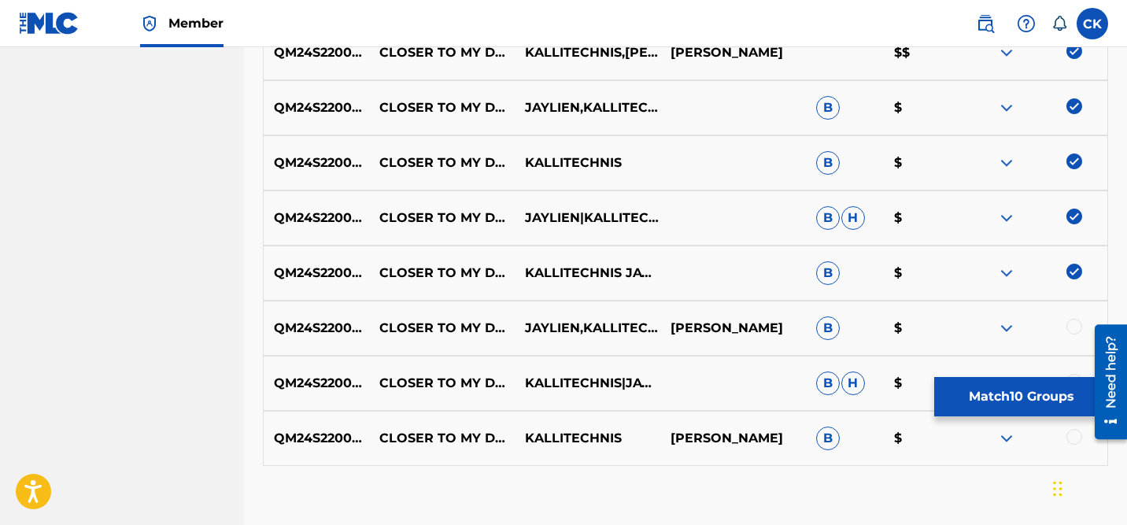
scroll to position [971, 0]
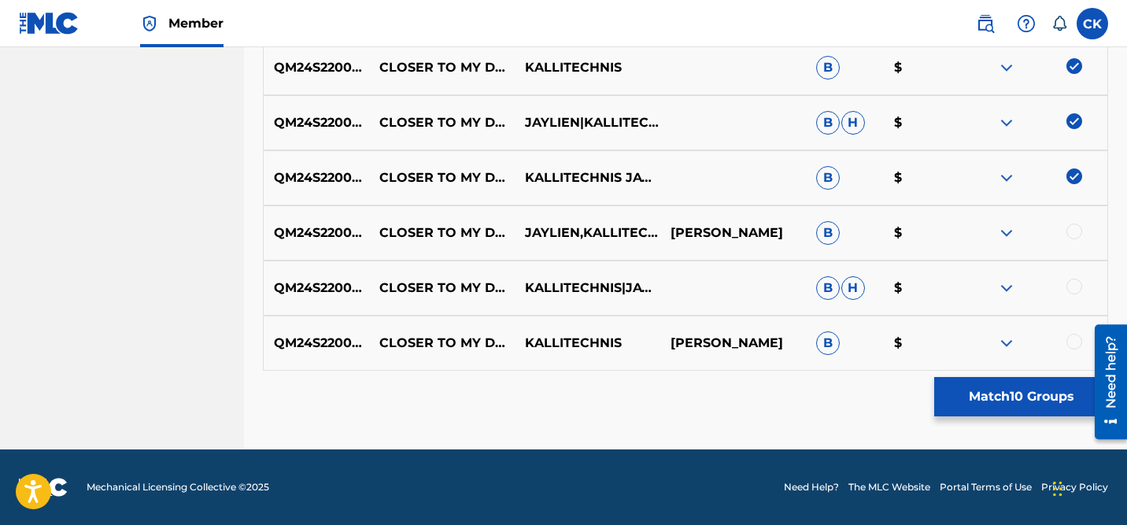
click at [1076, 230] on div at bounding box center [1075, 232] width 16 height 16
click at [1072, 282] on div at bounding box center [1075, 287] width 16 height 16
click at [1076, 348] on div at bounding box center [1075, 342] width 16 height 16
click at [1027, 399] on button "Match 13 Groups" at bounding box center [1021, 396] width 174 height 39
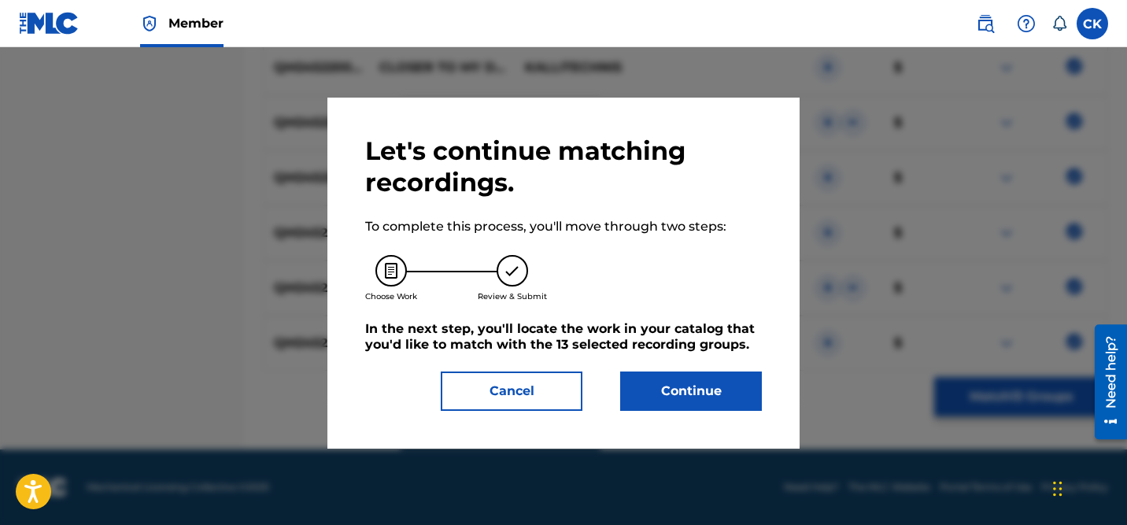
click at [692, 392] on button "Continue" at bounding box center [691, 391] width 142 height 39
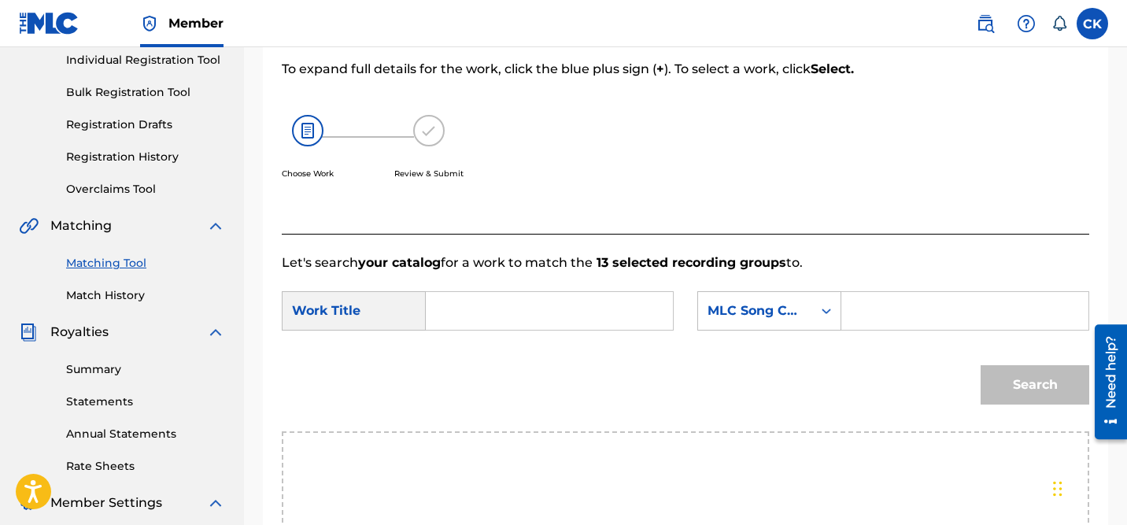
scroll to position [205, 0]
click at [562, 317] on input "Search Form" at bounding box center [549, 310] width 220 height 38
click at [868, 309] on input "Search Form" at bounding box center [965, 310] width 220 height 38
paste input "CI8701"
type input "CI8701"
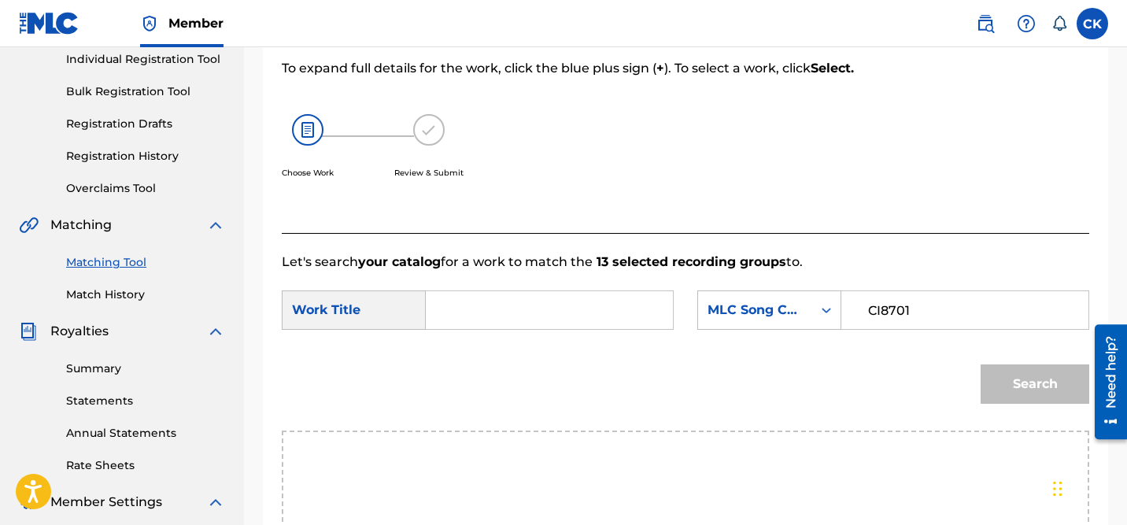
click at [548, 316] on input "Search Form" at bounding box center [549, 310] width 220 height 38
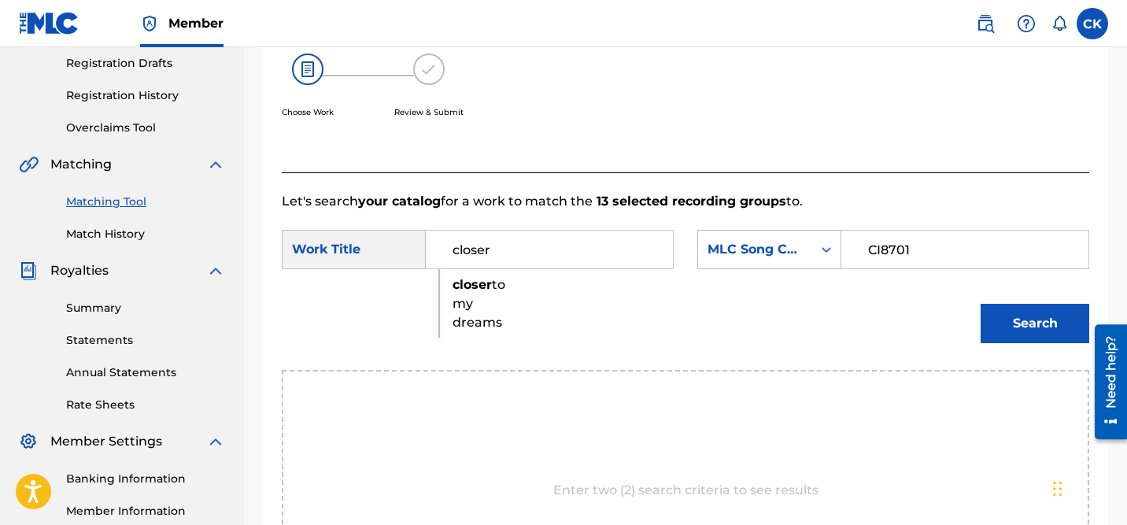
scroll to position [267, 0]
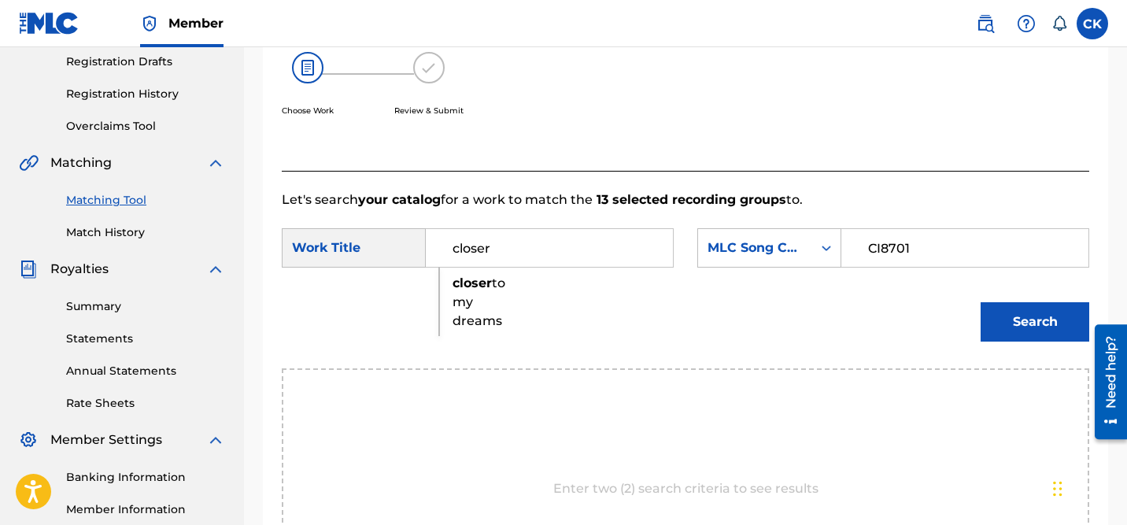
click at [473, 287] on strong "closer" at bounding box center [472, 283] width 39 height 15
type input "closer to my dreams"
click at [1034, 328] on button "Search" at bounding box center [1035, 321] width 109 height 39
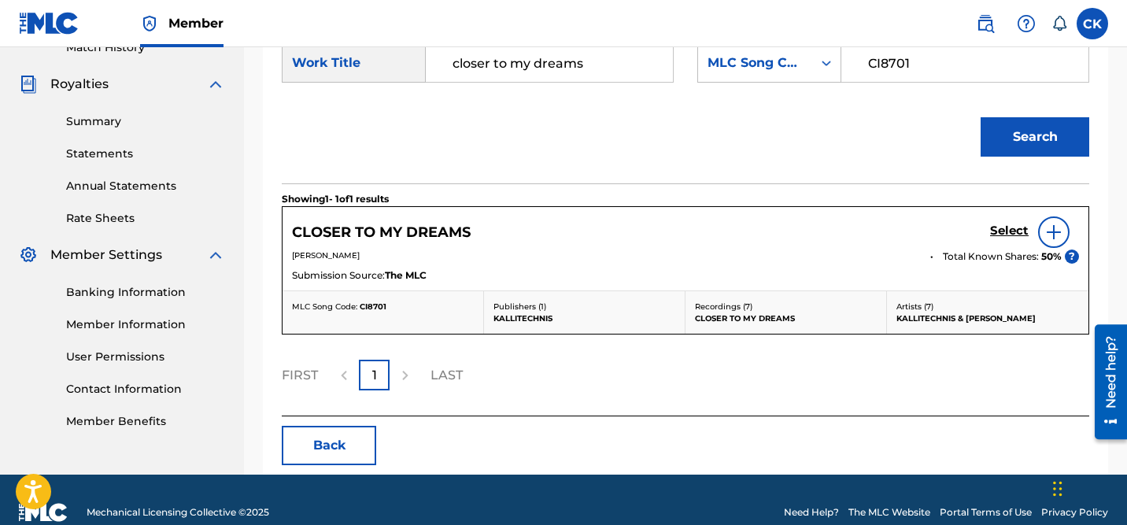
scroll to position [460, 0]
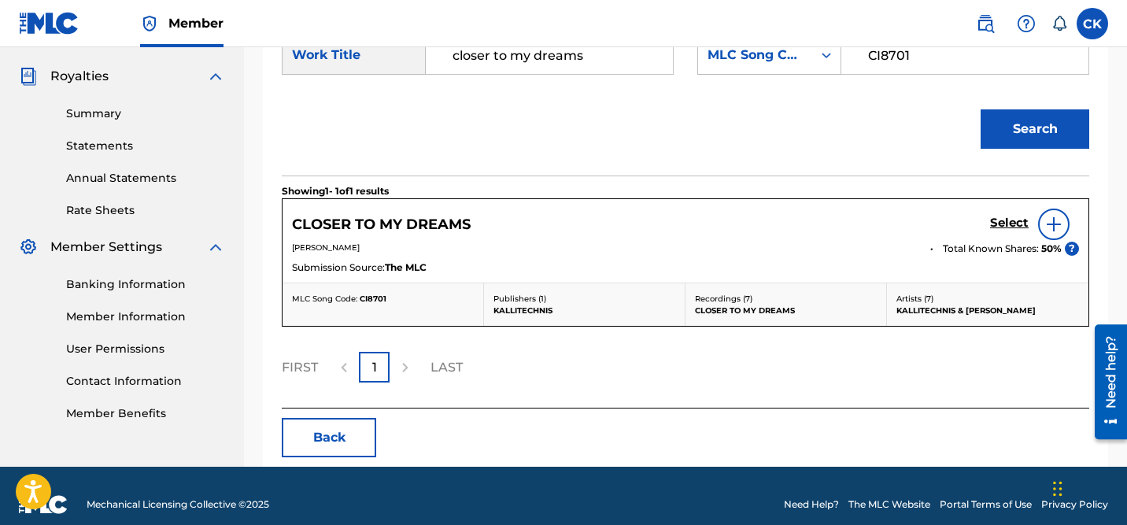
click at [1023, 224] on h5 "Select" at bounding box center [1009, 223] width 39 height 15
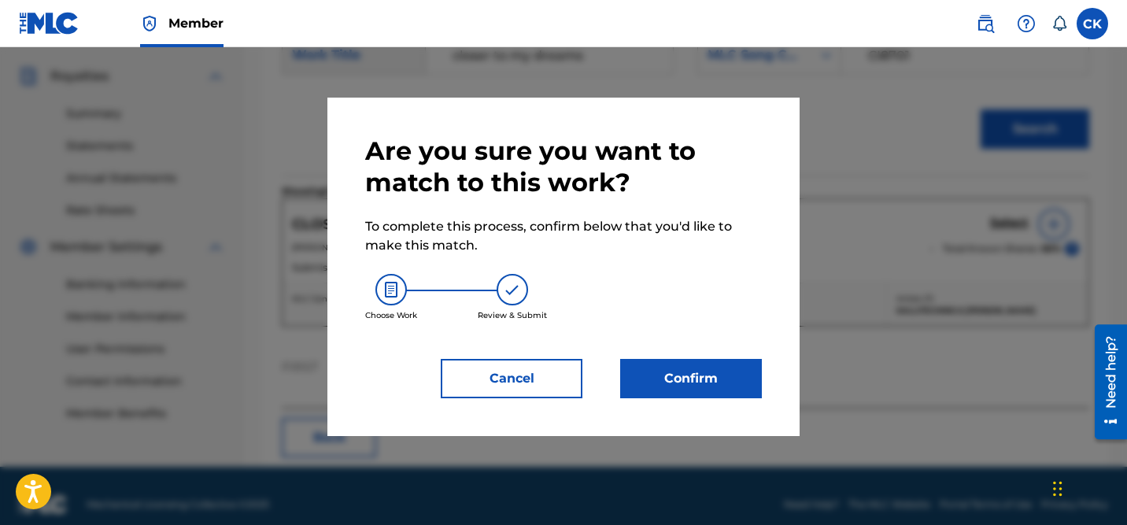
click at [708, 378] on button "Confirm" at bounding box center [691, 378] width 142 height 39
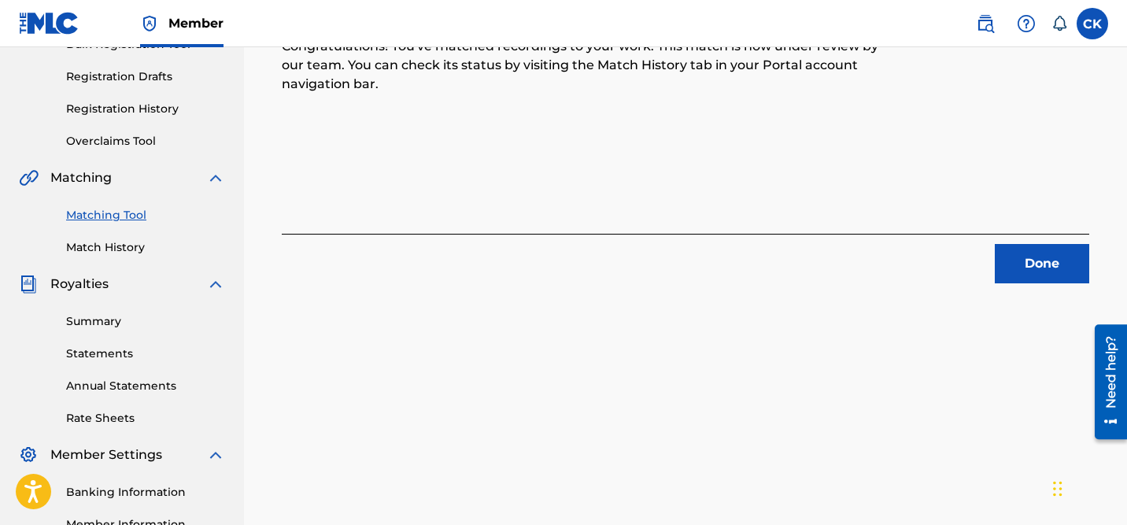
scroll to position [216, 0]
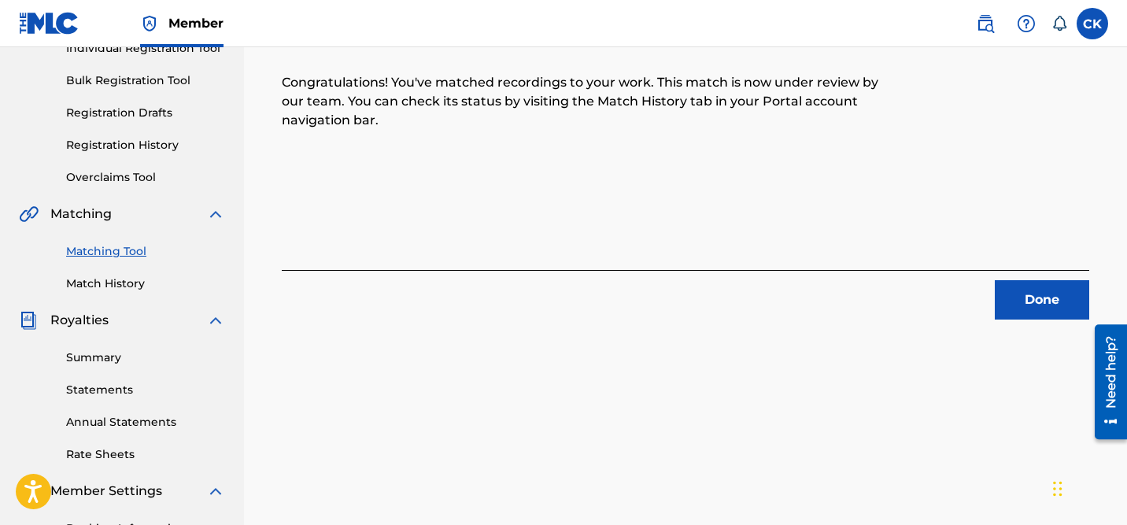
click at [1043, 302] on button "Done" at bounding box center [1042, 299] width 94 height 39
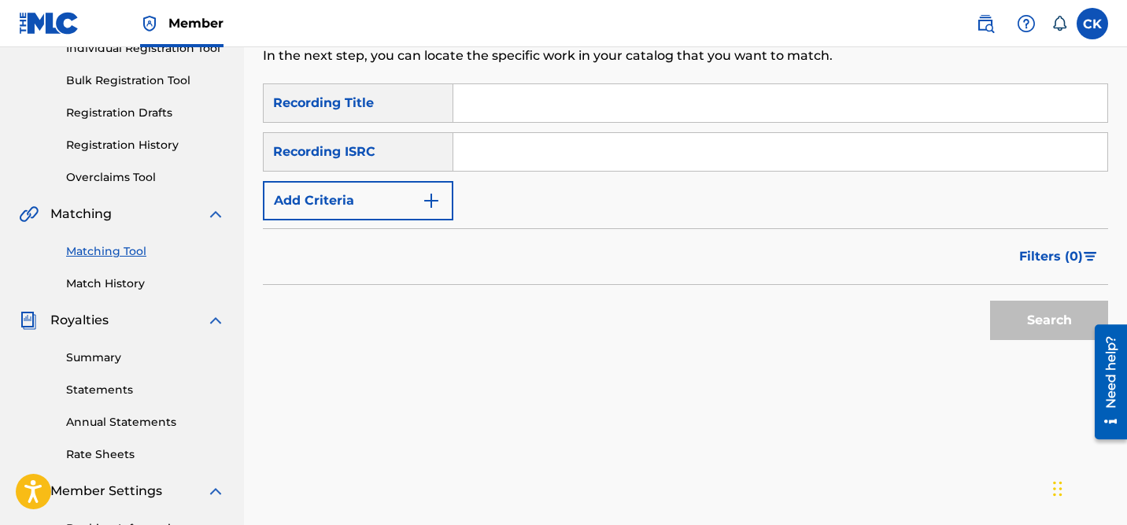
click at [494, 149] on input "Search Form" at bounding box center [780, 152] width 654 height 38
paste input "QM24S2100420"
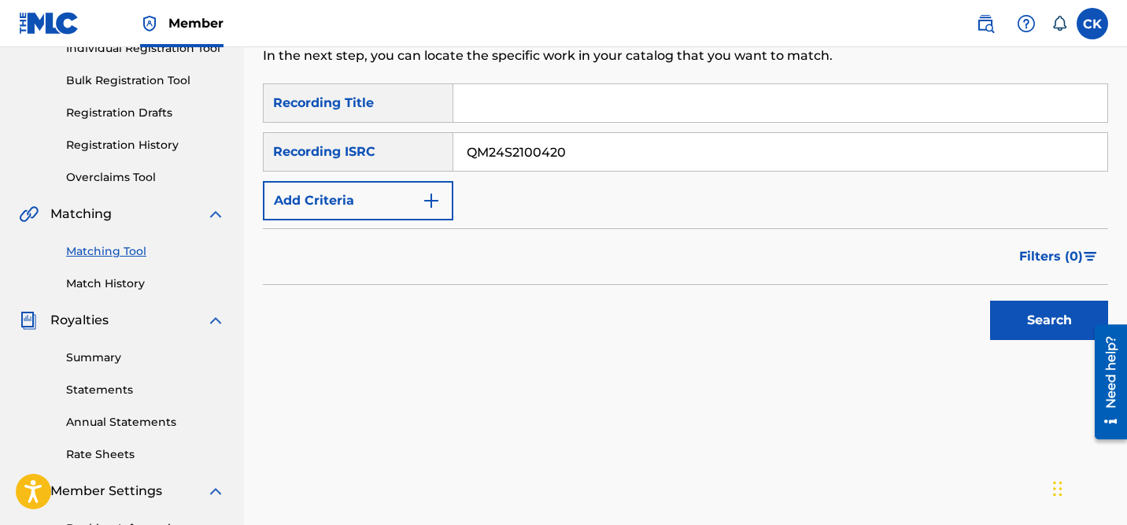
type input "QM24S2100420"
click at [1060, 325] on button "Search" at bounding box center [1049, 320] width 118 height 39
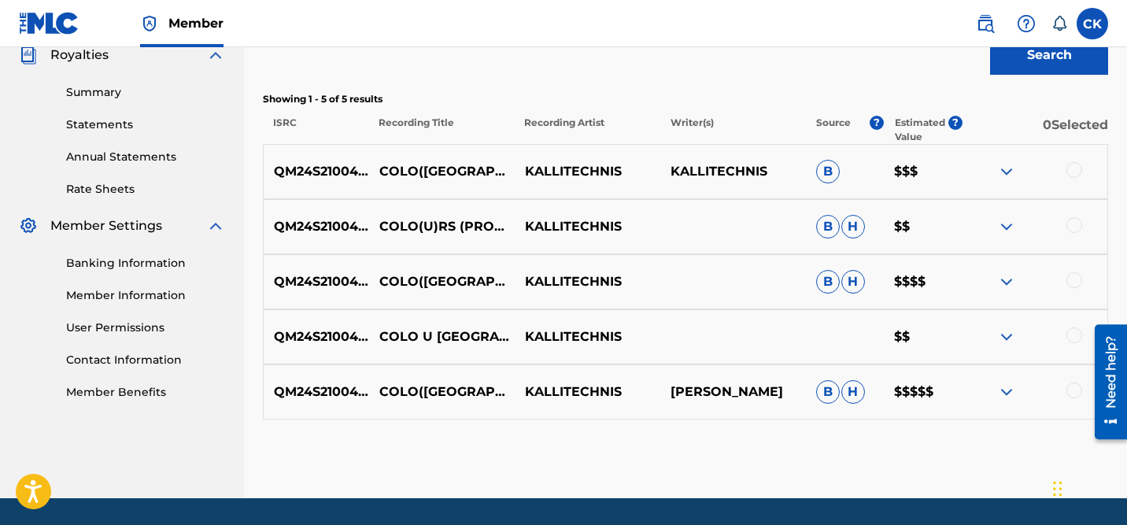
scroll to position [530, 0]
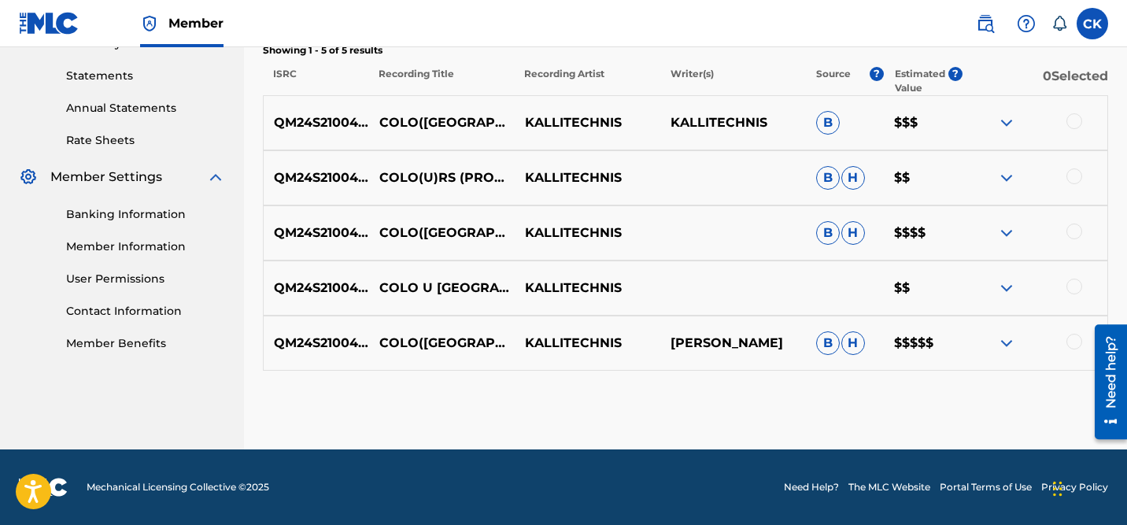
click at [1075, 121] on div at bounding box center [1075, 121] width 16 height 16
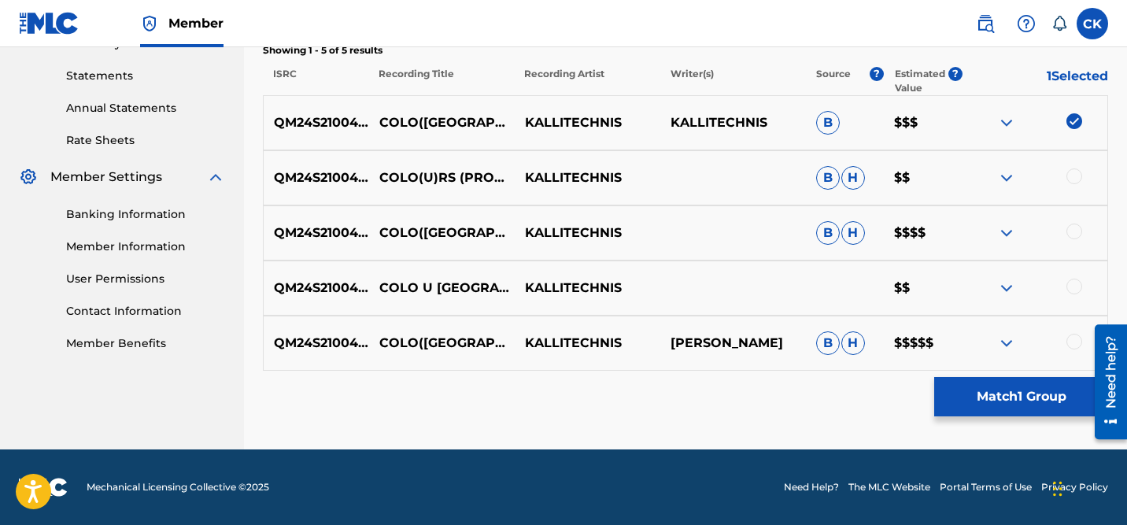
click at [1078, 178] on div at bounding box center [1075, 176] width 16 height 16
click at [1072, 231] on div at bounding box center [1075, 232] width 16 height 16
click at [1073, 281] on div at bounding box center [1075, 287] width 16 height 16
click at [1078, 342] on div at bounding box center [1075, 342] width 16 height 16
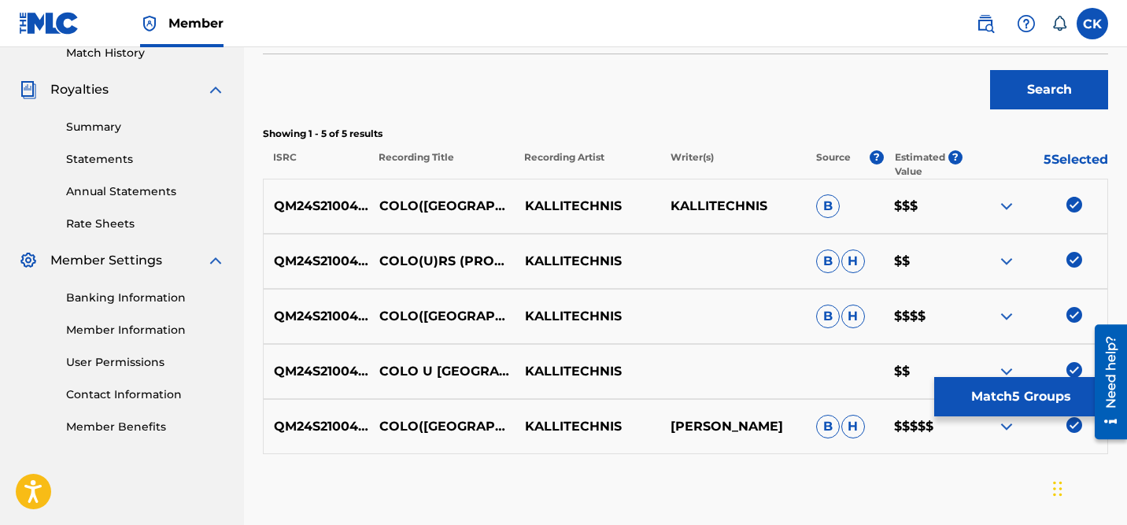
scroll to position [417, 0]
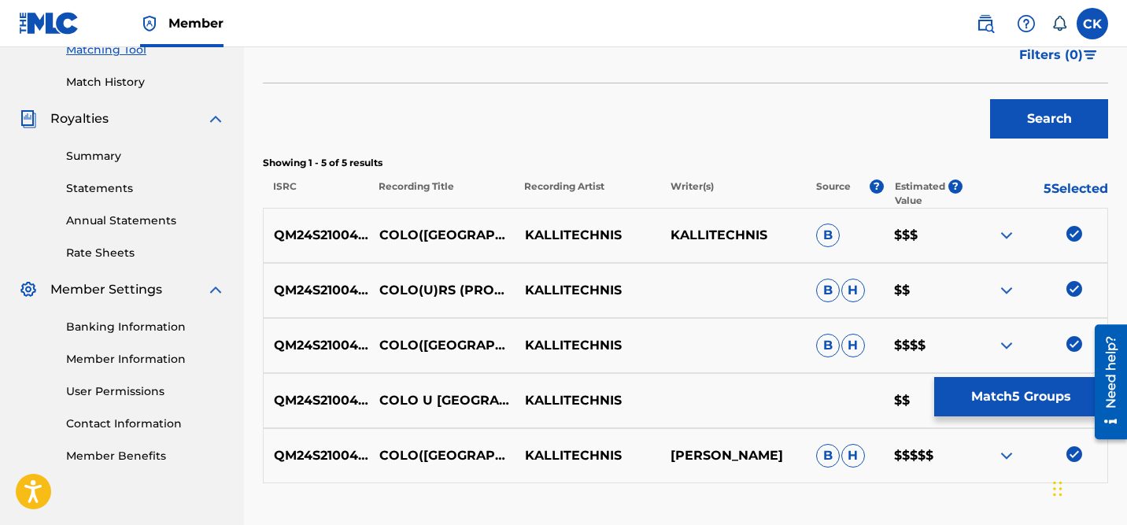
click at [926, 151] on div "SearchWithCriteria78bb3e13-64ea-41e9-969c-a30b79669fb0 Recording Title SearchWi…" at bounding box center [685, 182] width 845 height 601
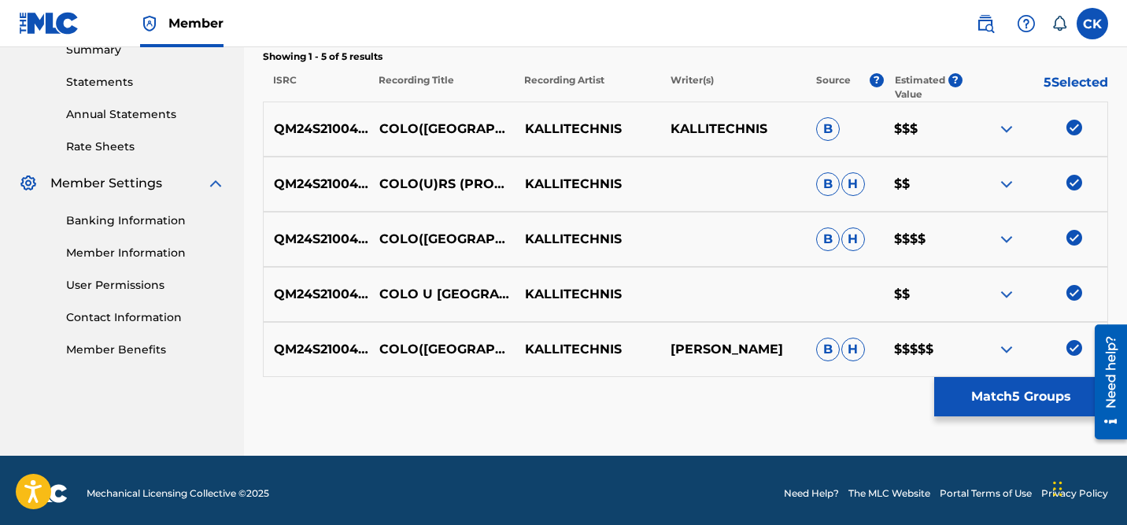
scroll to position [530, 0]
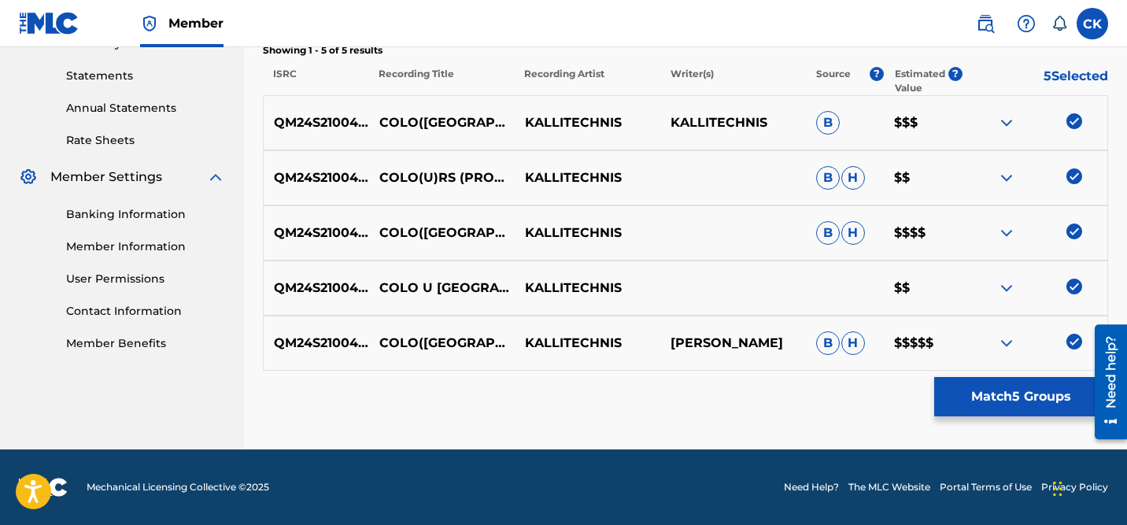
click at [1042, 410] on button "Match 5 Groups" at bounding box center [1021, 396] width 174 height 39
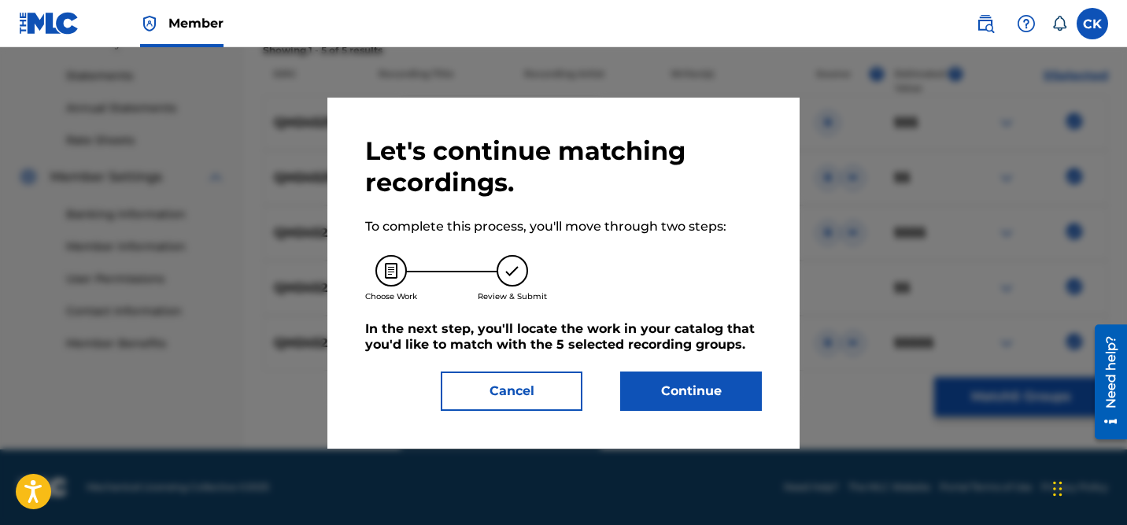
click at [718, 388] on button "Continue" at bounding box center [691, 391] width 142 height 39
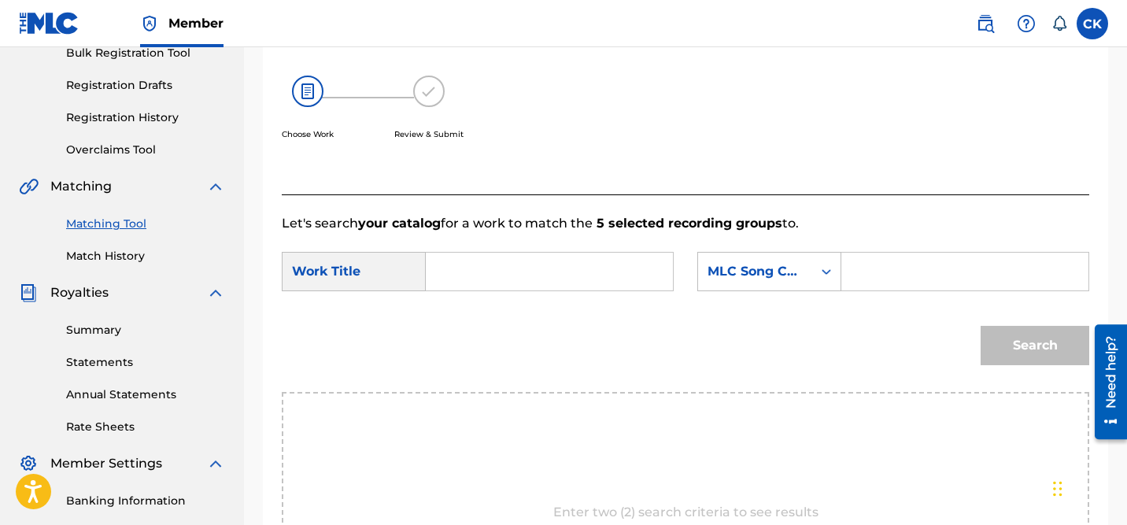
scroll to position [271, 0]
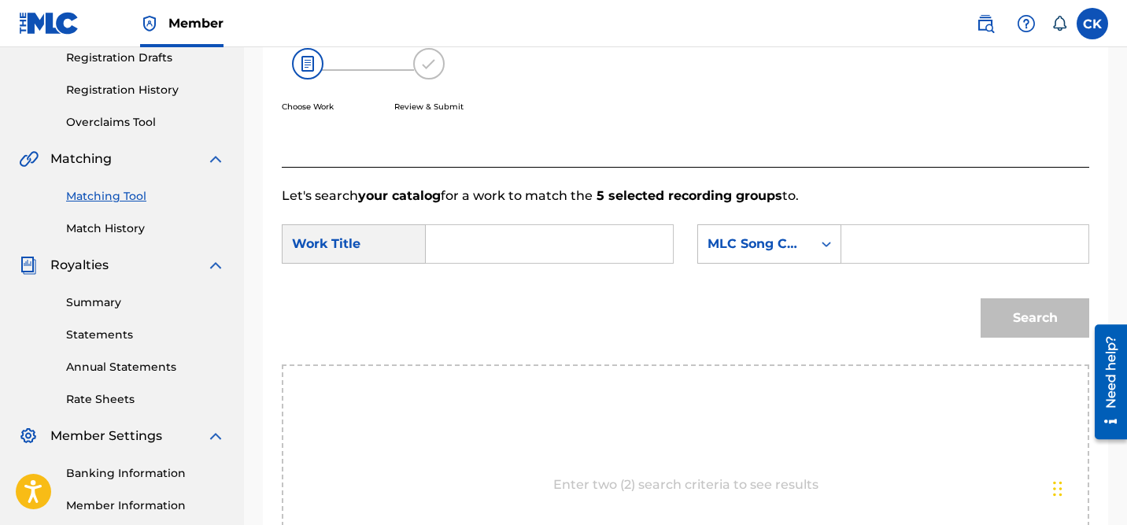
click at [905, 253] on input "Search Form" at bounding box center [965, 244] width 220 height 38
click at [557, 250] on input "Search Form" at bounding box center [549, 244] width 220 height 38
click at [485, 276] on span "o(u)rs" at bounding box center [490, 279] width 36 height 15
type input "colo(u)rs"
click at [919, 240] on input "Search Form" at bounding box center [965, 244] width 220 height 38
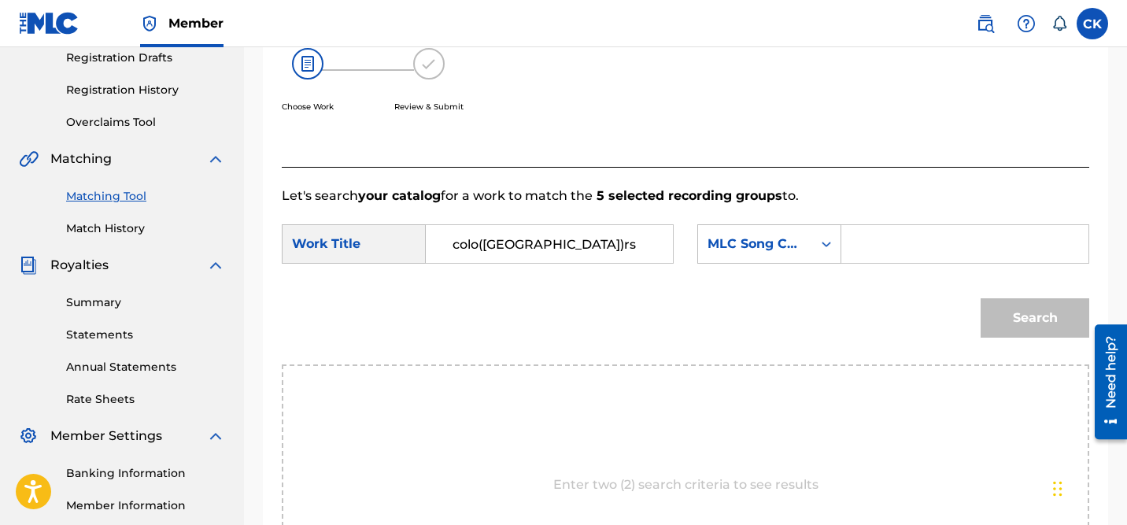
paste input "CI879E"
type input "CI879E"
click at [1046, 314] on button "Search" at bounding box center [1035, 317] width 109 height 39
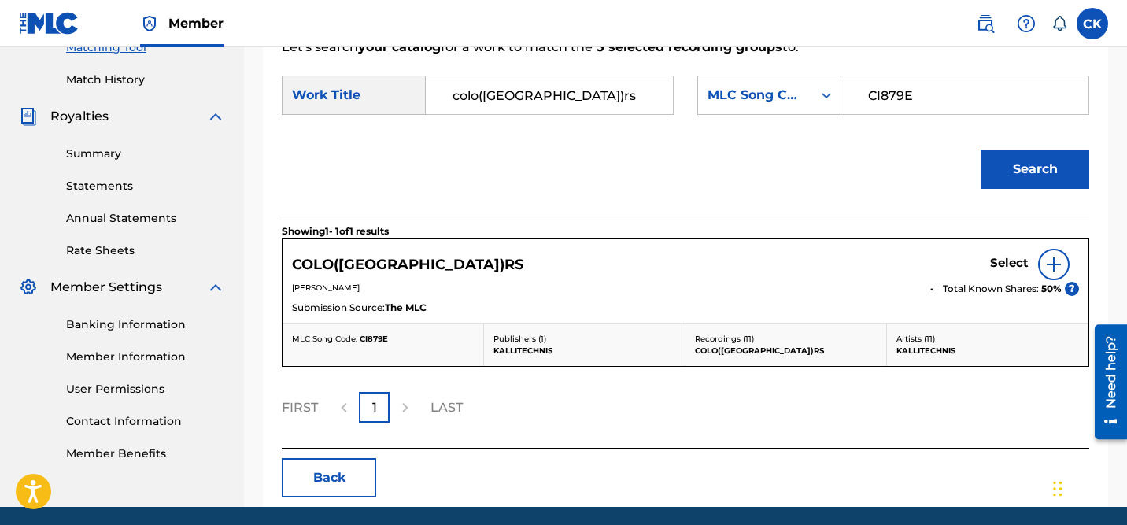
scroll to position [477, 0]
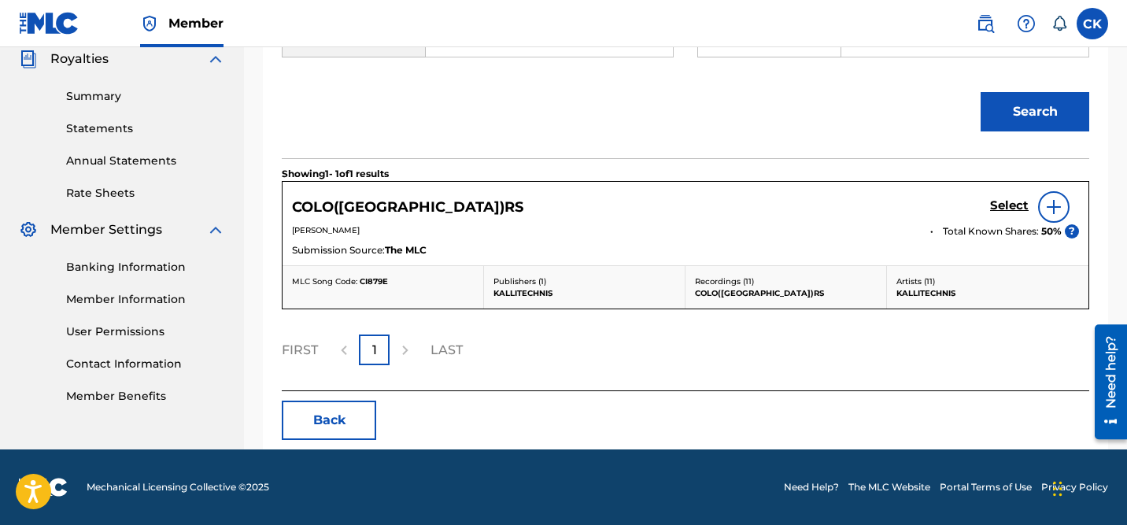
click at [1018, 203] on h5 "Select" at bounding box center [1009, 205] width 39 height 15
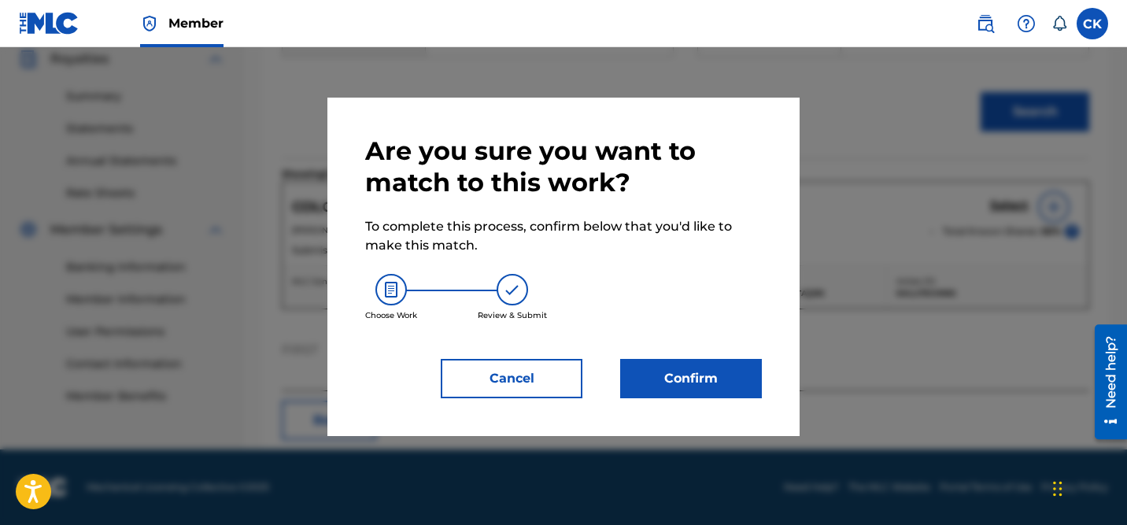
click at [712, 389] on button "Confirm" at bounding box center [691, 378] width 142 height 39
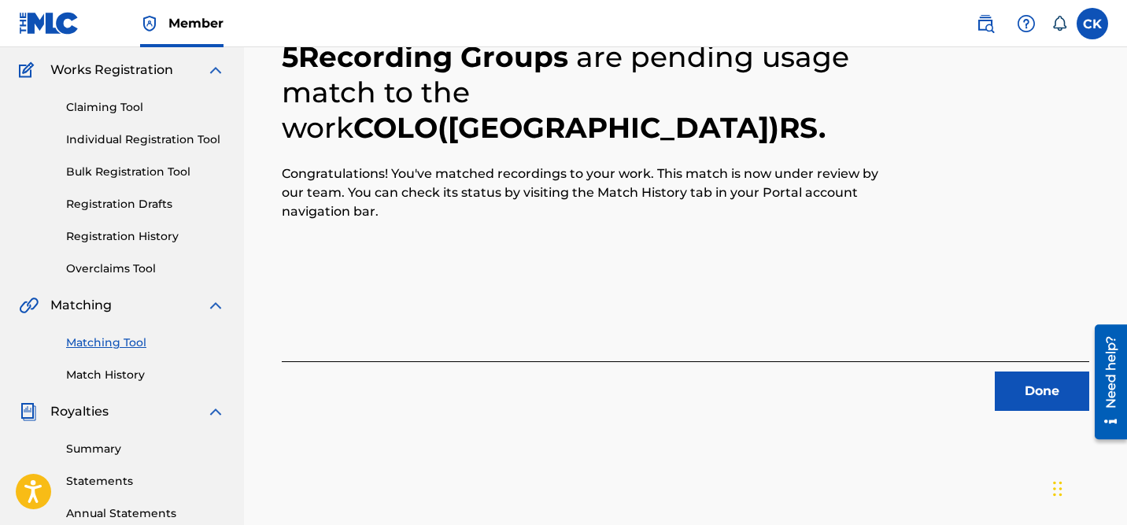
scroll to position [166, 0]
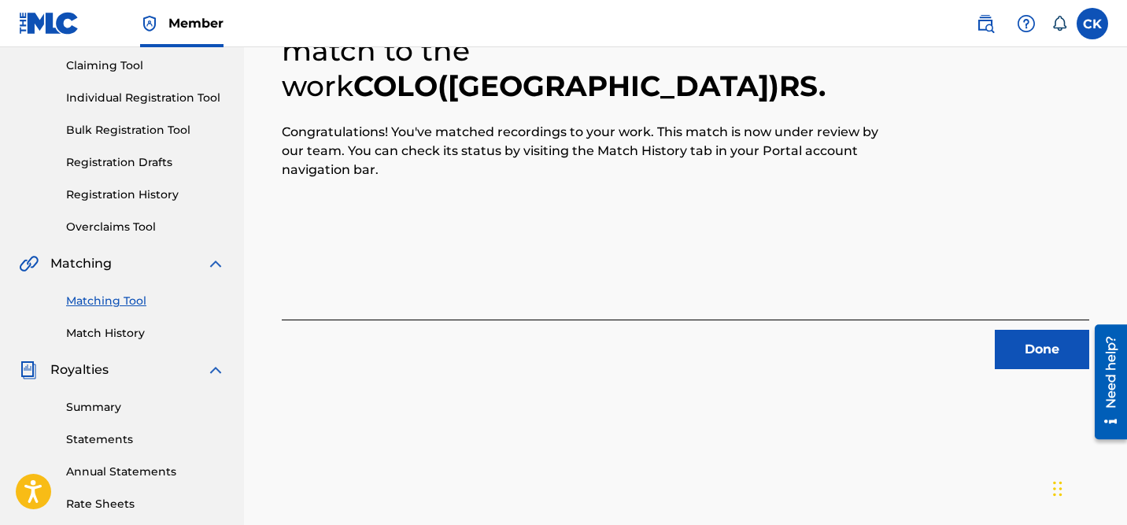
click at [1040, 353] on button "Done" at bounding box center [1042, 349] width 94 height 39
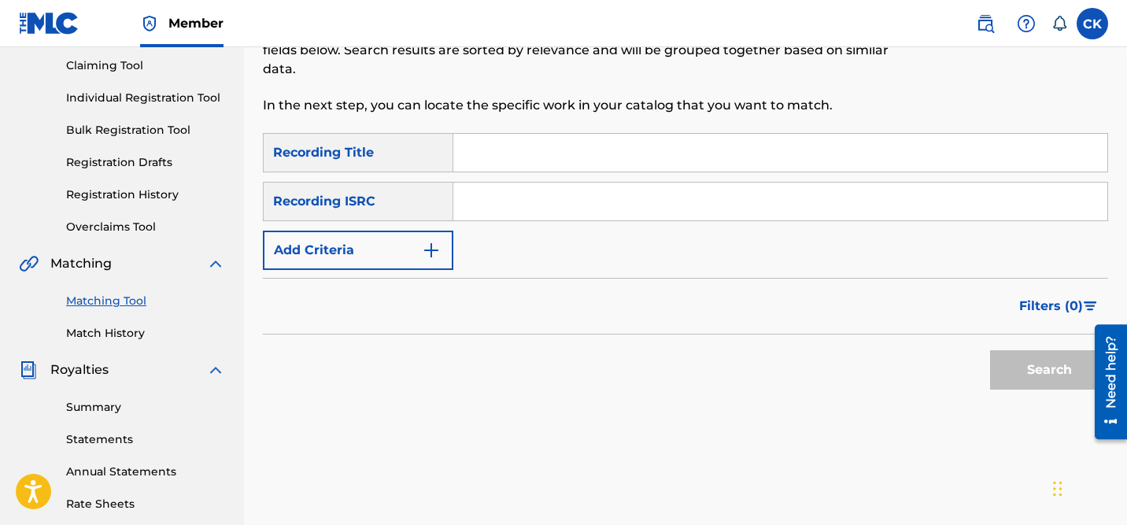
click at [518, 209] on input "Search Form" at bounding box center [780, 202] width 654 height 38
paste input "QM24S1704655"
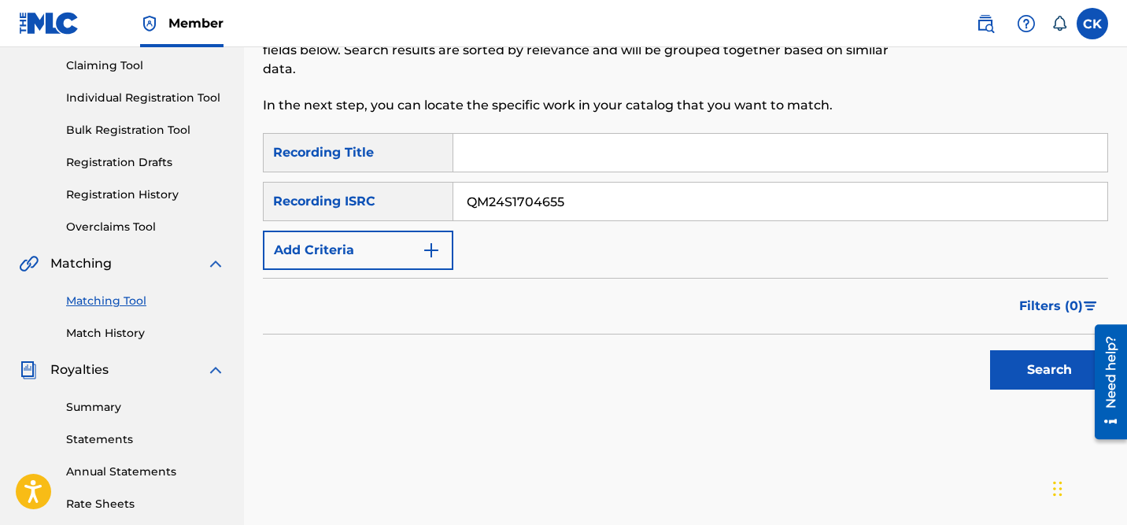
type input "QM24S1704655"
click at [1057, 379] on button "Search" at bounding box center [1049, 369] width 118 height 39
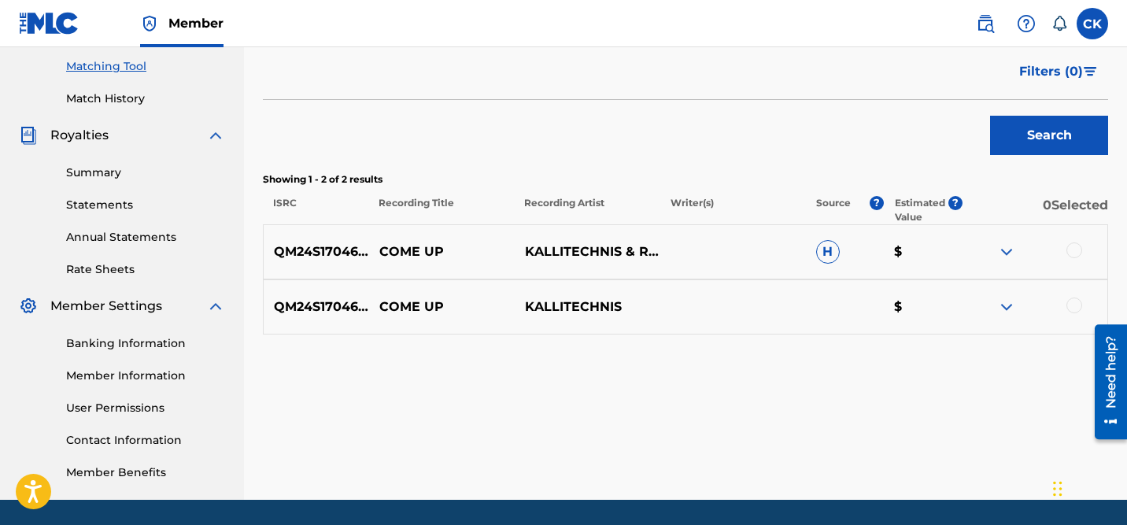
scroll to position [401, 0]
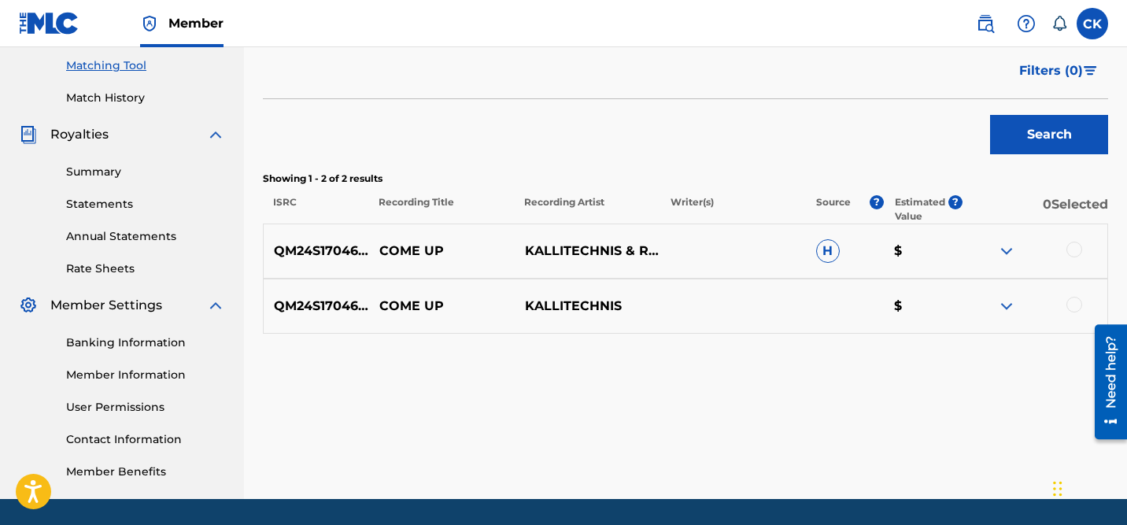
click at [1081, 242] on div at bounding box center [1035, 251] width 146 height 19
click at [1075, 250] on div at bounding box center [1075, 250] width 16 height 16
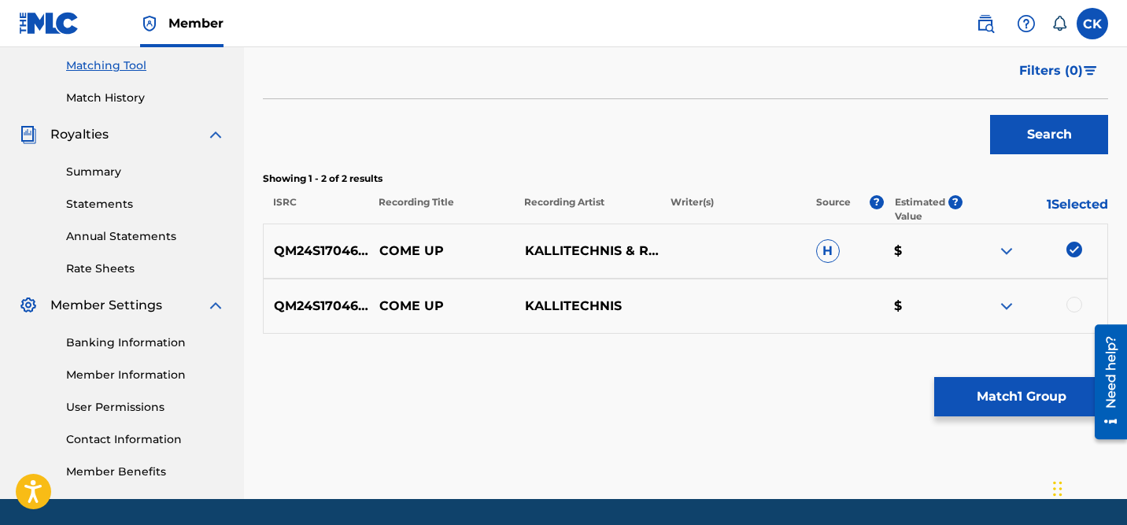
click at [1076, 306] on div at bounding box center [1075, 305] width 16 height 16
click at [1001, 387] on button "Match 2 Groups" at bounding box center [1021, 396] width 174 height 39
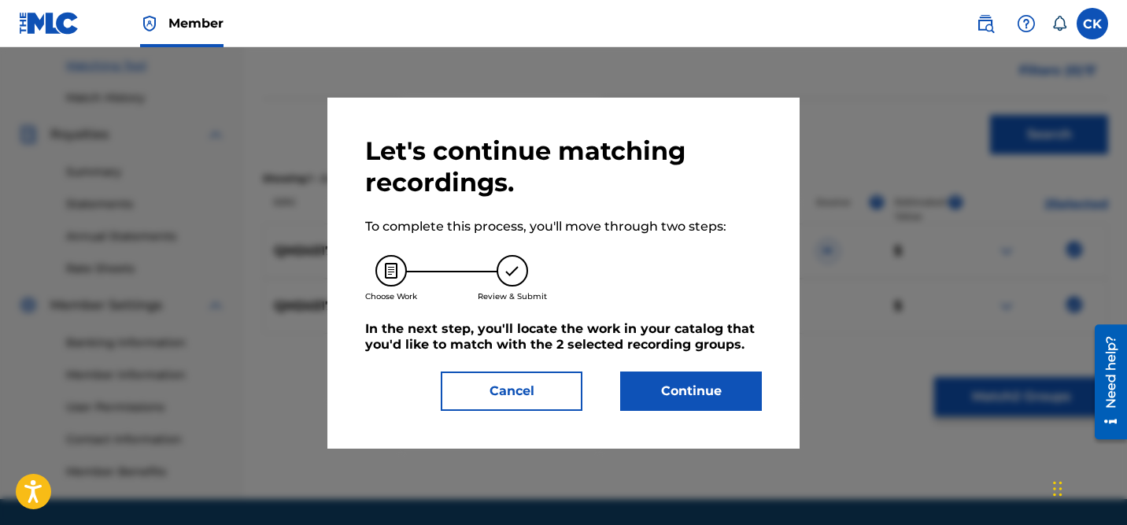
click at [720, 388] on button "Continue" at bounding box center [691, 391] width 142 height 39
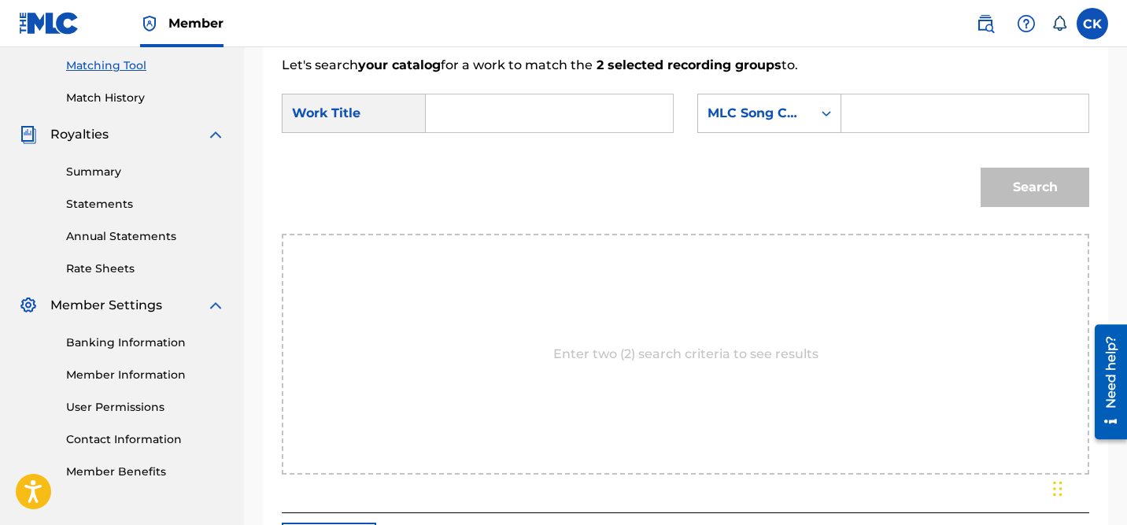
click at [867, 120] on input "Search Form" at bounding box center [965, 113] width 220 height 38
click at [518, 117] on input "Search Form" at bounding box center [549, 113] width 220 height 38
click at [472, 241] on strong "come" at bounding box center [471, 233] width 36 height 15
type input "come up"
click at [906, 126] on input "Search Form" at bounding box center [965, 113] width 220 height 38
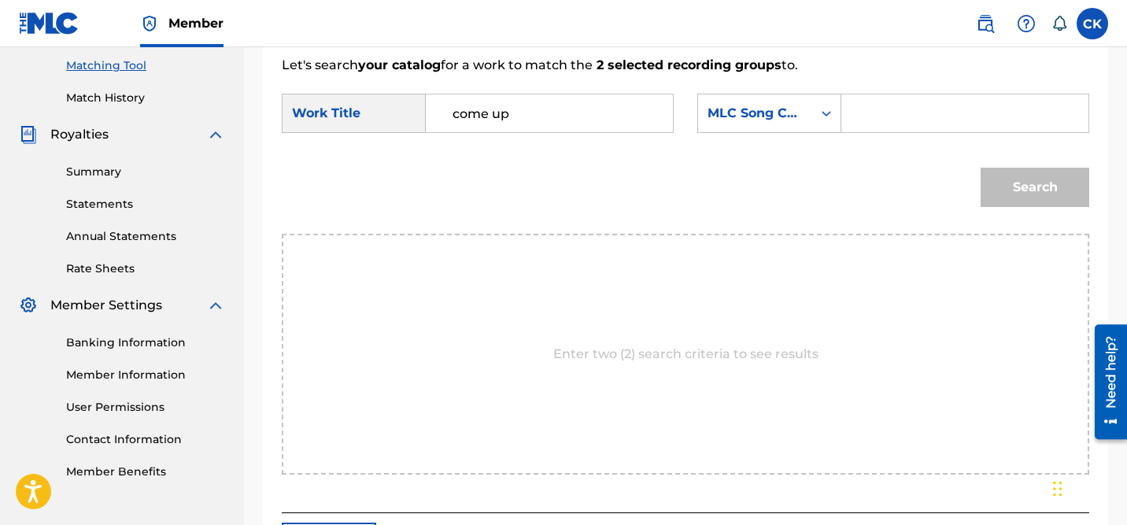
paste input "CA3VS7"
type input "CA3VS7"
click at [1041, 187] on button "Search" at bounding box center [1035, 187] width 109 height 39
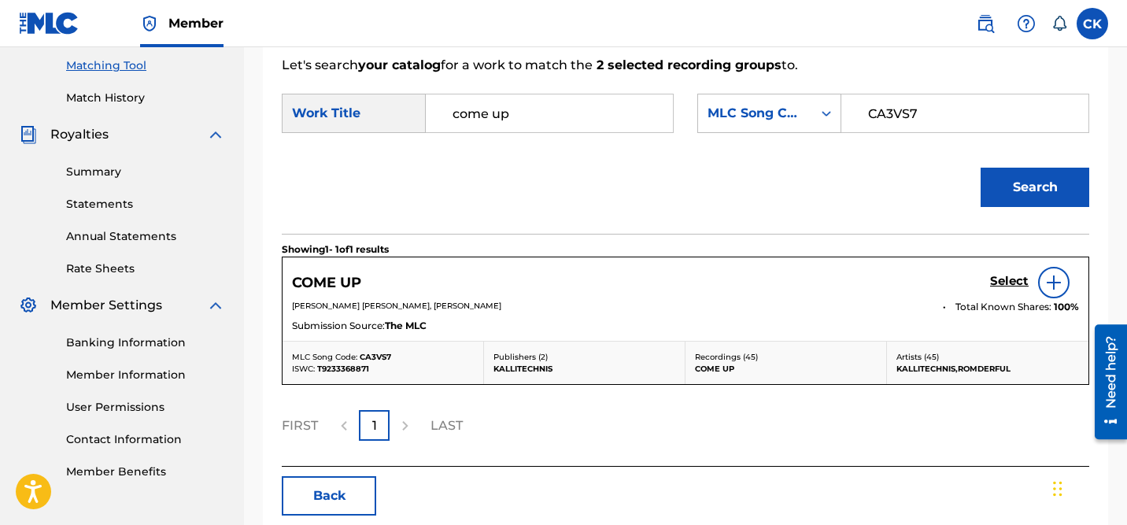
click at [1005, 280] on h5 "Select" at bounding box center [1009, 281] width 39 height 15
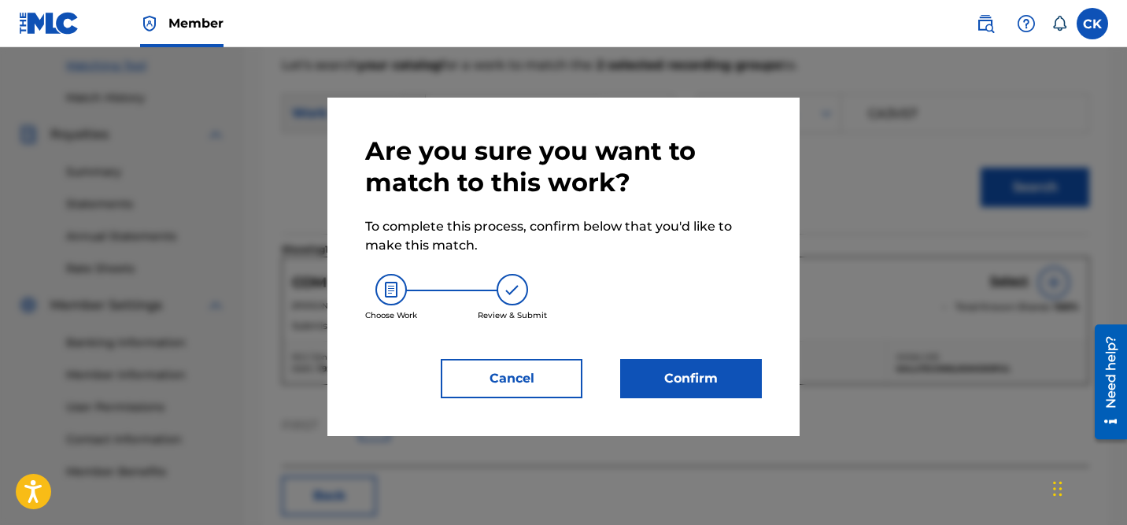
click at [706, 368] on button "Confirm" at bounding box center [691, 378] width 142 height 39
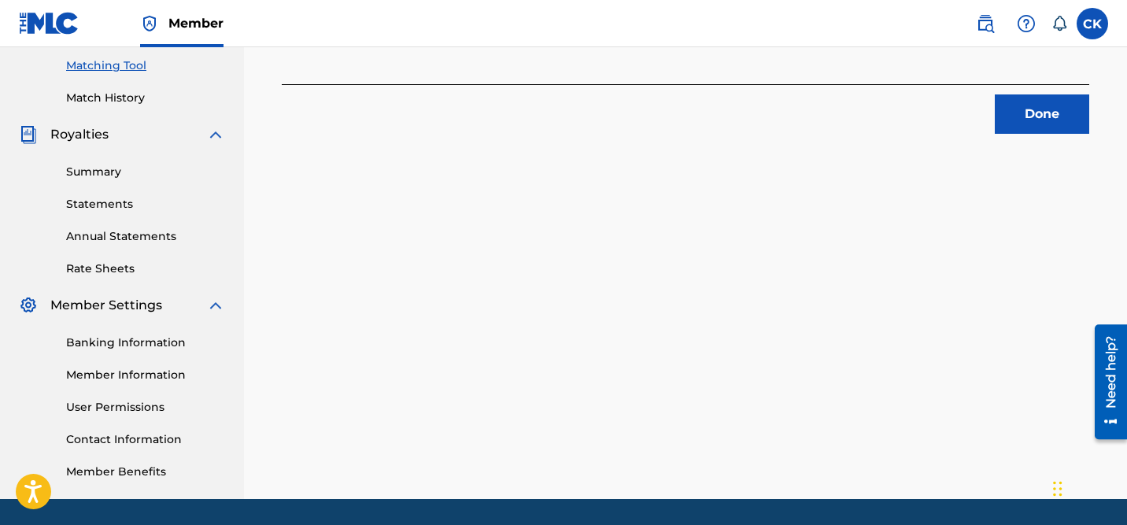
click at [1049, 113] on button "Done" at bounding box center [1042, 113] width 94 height 39
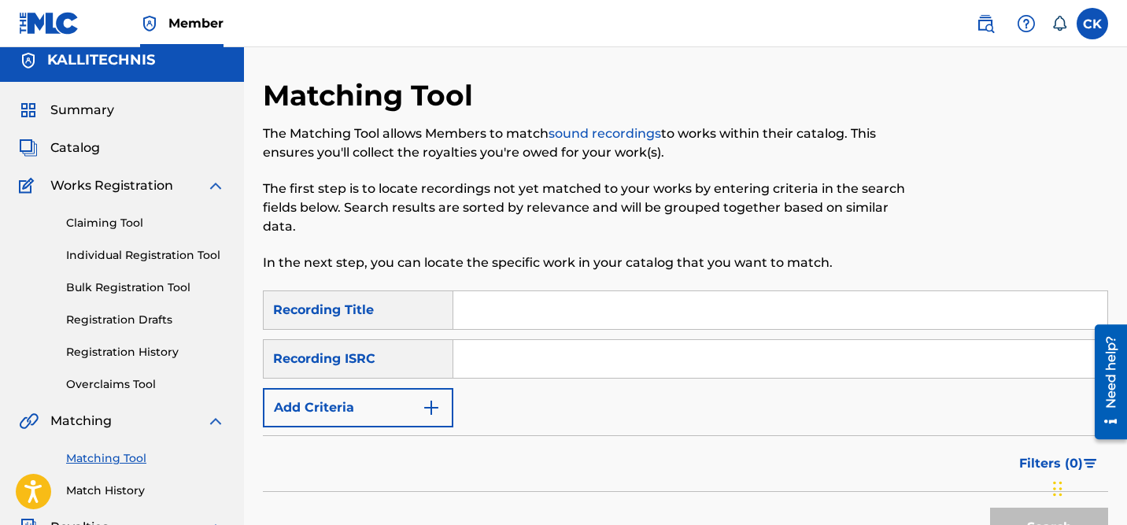
scroll to position [0, 0]
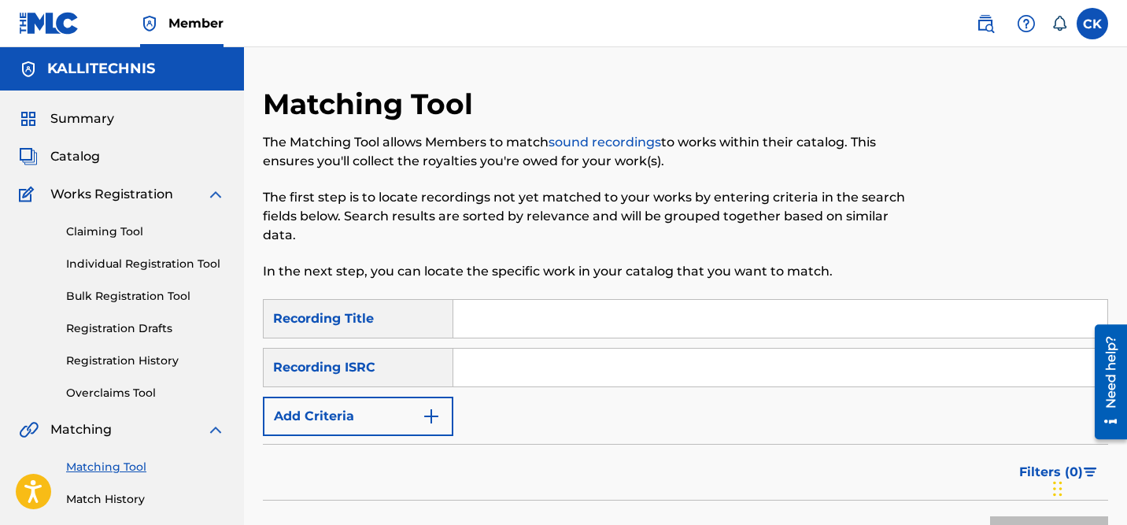
click at [573, 361] on input "Search Form" at bounding box center [780, 368] width 654 height 38
paste input "US23A1565002"
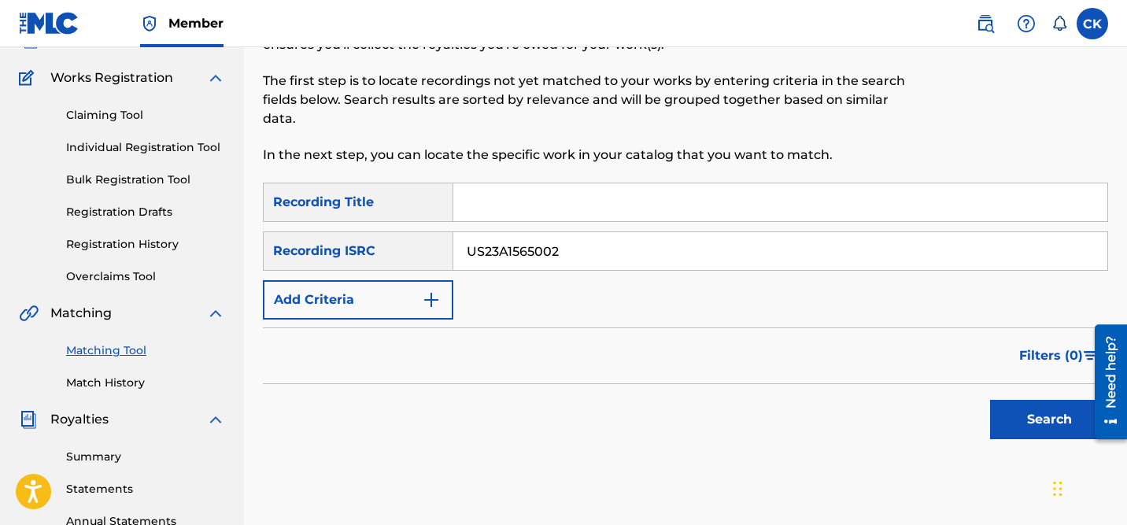
scroll to position [123, 0]
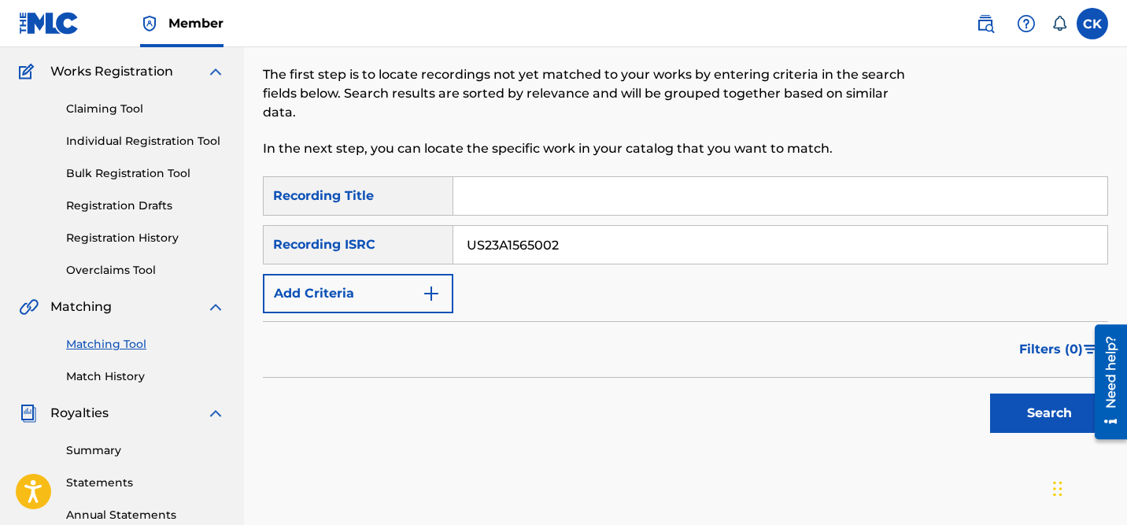
type input "US23A1565002"
click at [1026, 420] on button "Search" at bounding box center [1049, 413] width 118 height 39
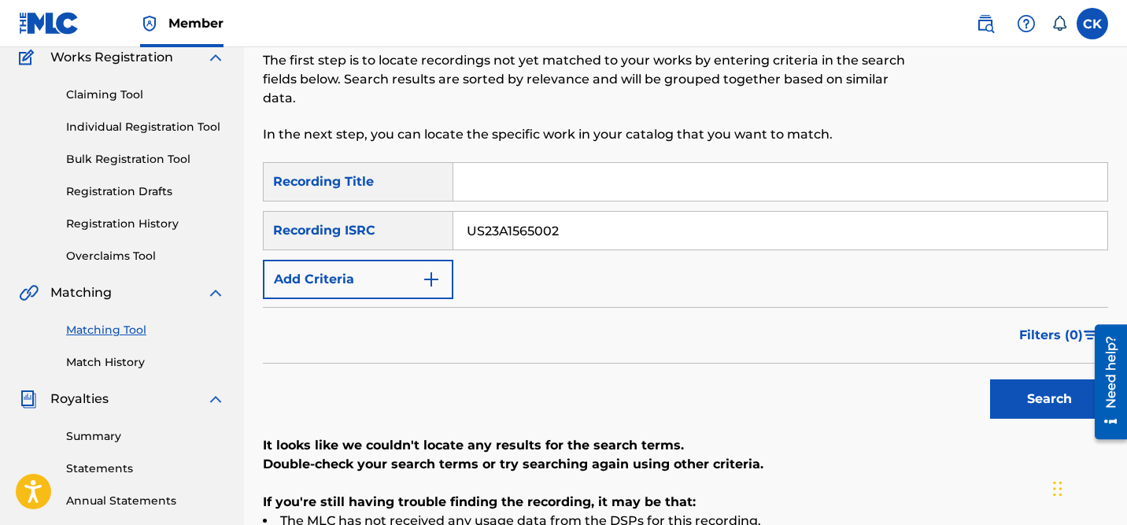
scroll to position [97, 0]
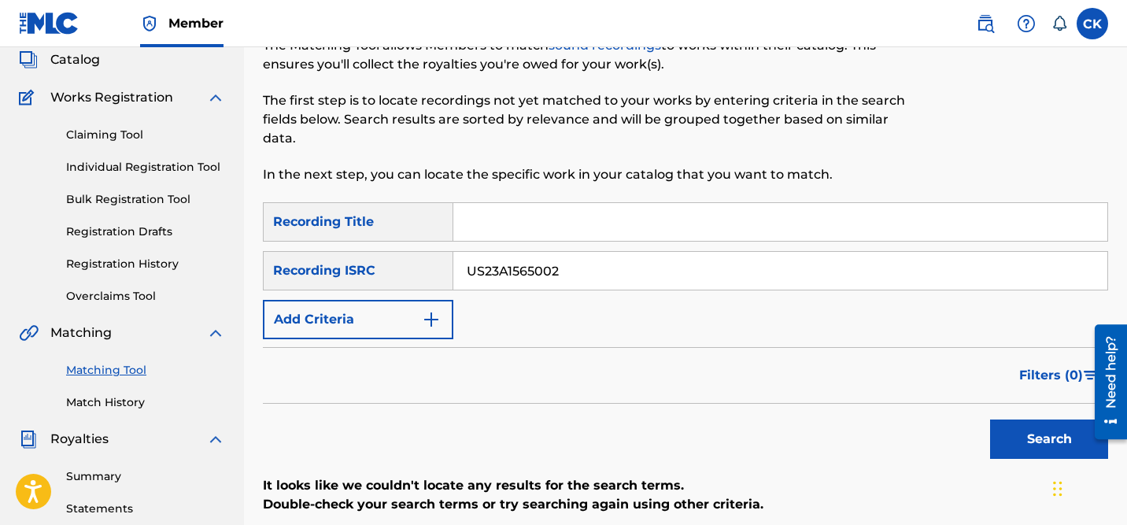
click at [621, 270] on input "US23A1565002" at bounding box center [780, 271] width 654 height 38
click at [561, 222] on input "Search Form" at bounding box center [780, 222] width 654 height 38
type input "crave you"
click at [1035, 431] on button "Search" at bounding box center [1049, 439] width 118 height 39
click at [699, 268] on input "US23A1565002" at bounding box center [780, 271] width 654 height 38
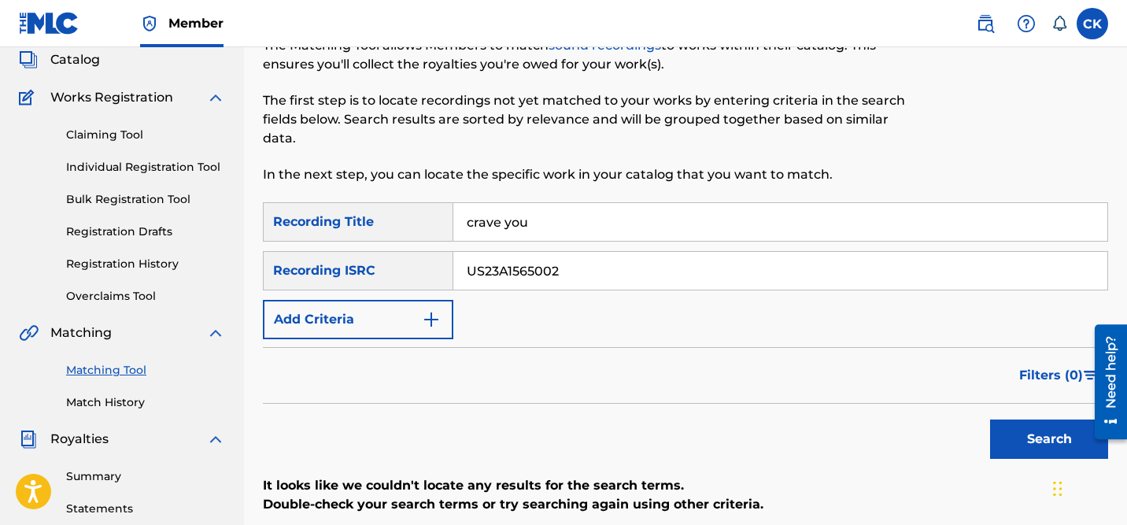
click at [671, 220] on input "crave you" at bounding box center [780, 222] width 654 height 38
click at [657, 269] on input "US23A1565002" at bounding box center [780, 271] width 654 height 38
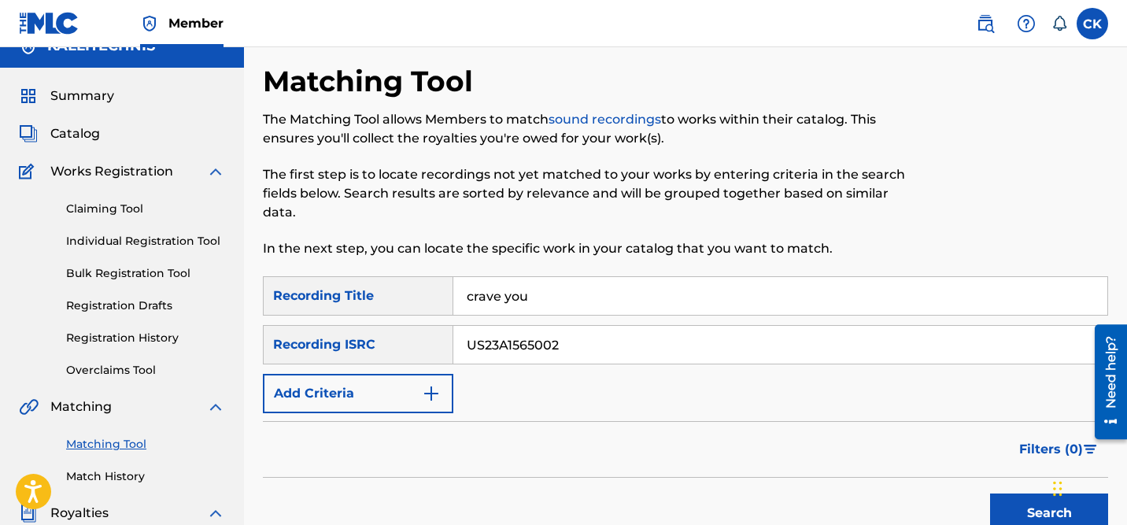
scroll to position [0, 0]
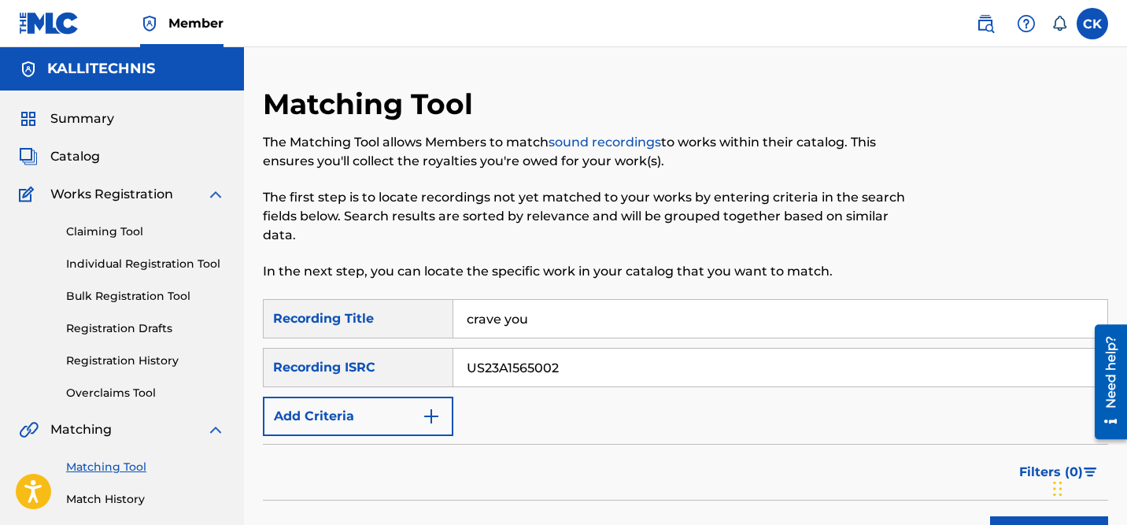
click at [533, 368] on input "US23A1565002" at bounding box center [780, 368] width 654 height 38
paste input "https://open.spotify.com/track/1FuzRg7dt1ShkTs5UyJmjT?si=aedfb45495b54081"
type input "https://open.spotify.com/track/1FuzRg7dt1ShkTs5UyJmjT?si=aedfb45495b54081"
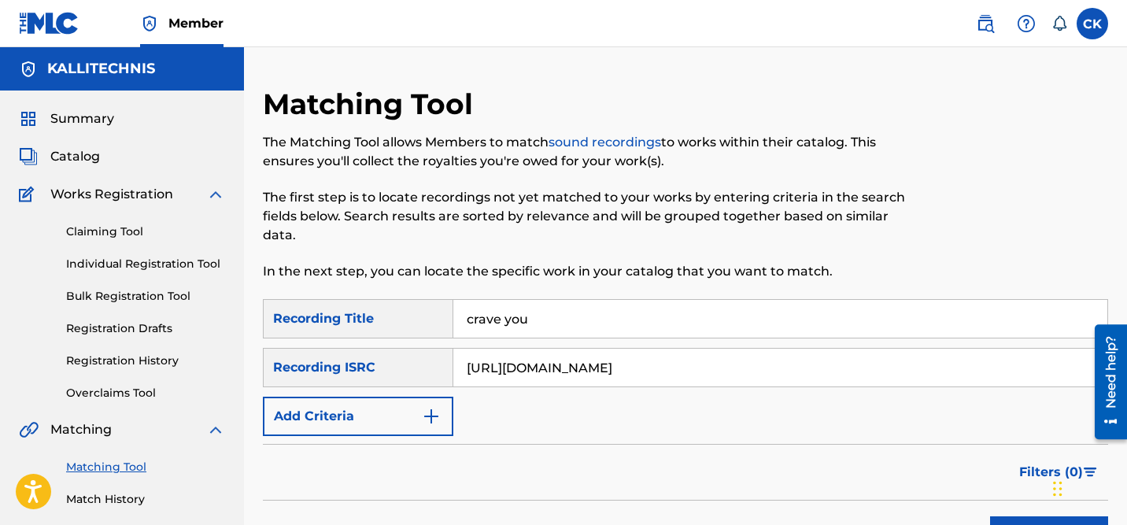
click at [524, 317] on input "crave you" at bounding box center [780, 319] width 654 height 38
click at [535, 371] on input "https://open.spotify.com/track/1FuzRg7dt1ShkTs5UyJmjT?si=aedfb45495b54081" at bounding box center [780, 368] width 654 height 38
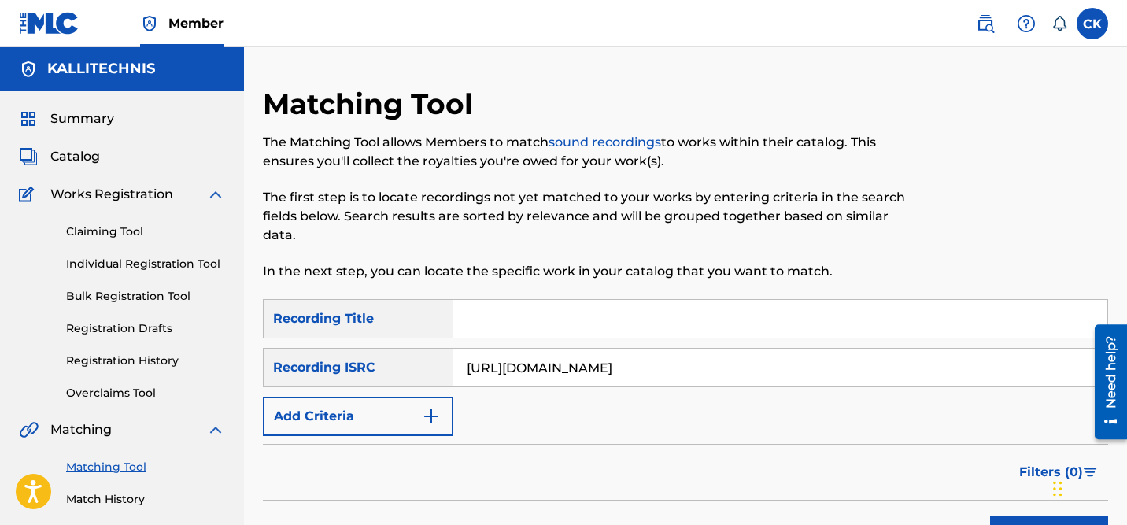
click at [535, 371] on input "https://open.spotify.com/track/1FuzRg7dt1ShkTs5UyJmjT?si=aedfb45495b54081" at bounding box center [780, 368] width 654 height 38
paste input "US23A1567763"
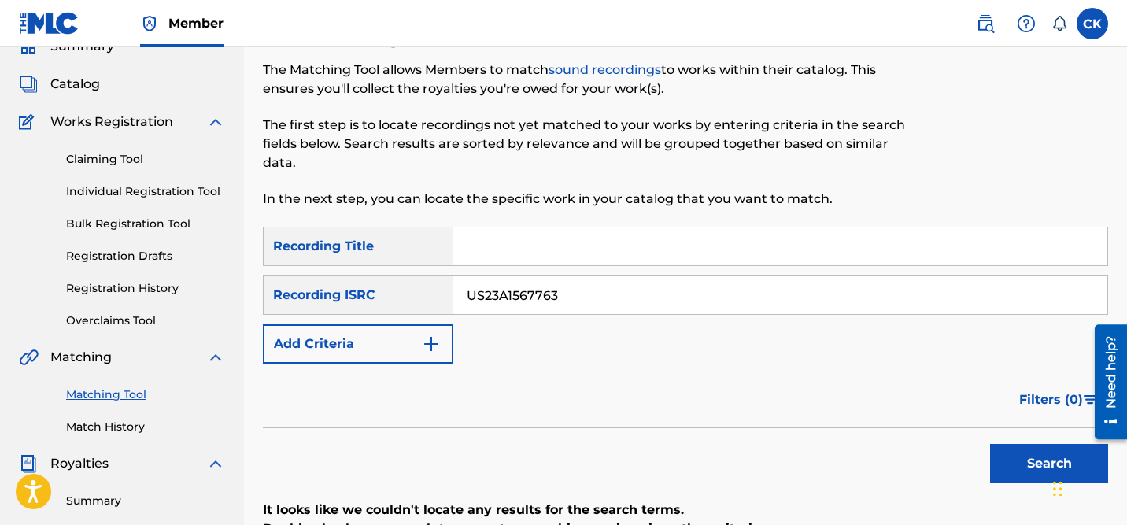
scroll to position [80, 0]
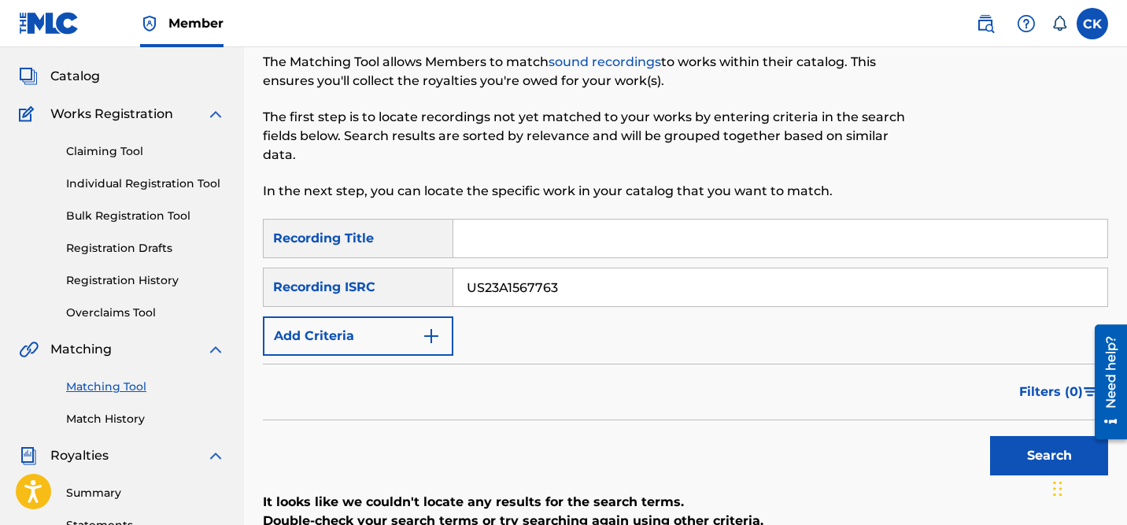
type input "US23A1567763"
click at [1043, 457] on button "Search" at bounding box center [1049, 455] width 118 height 39
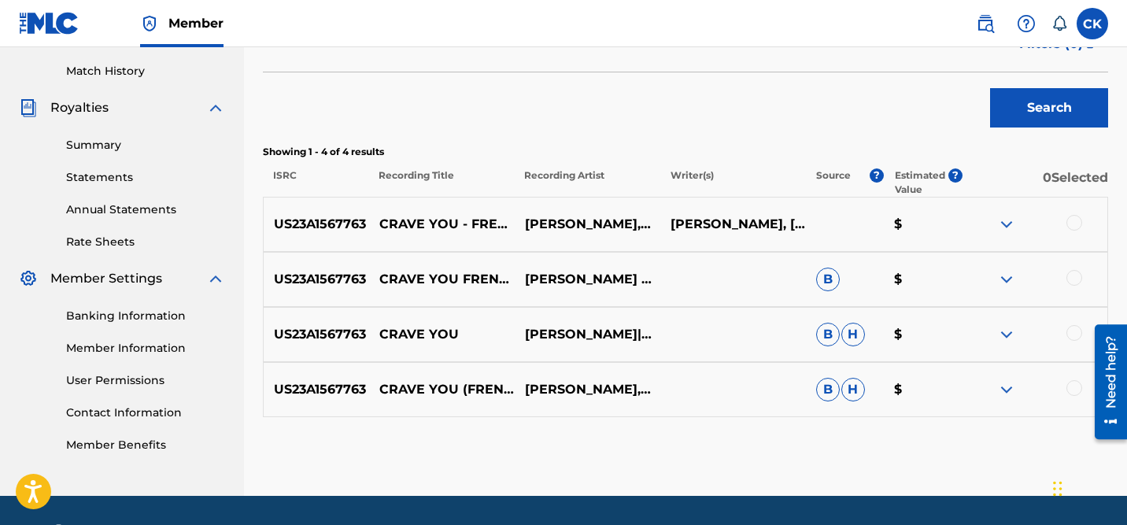
scroll to position [434, 0]
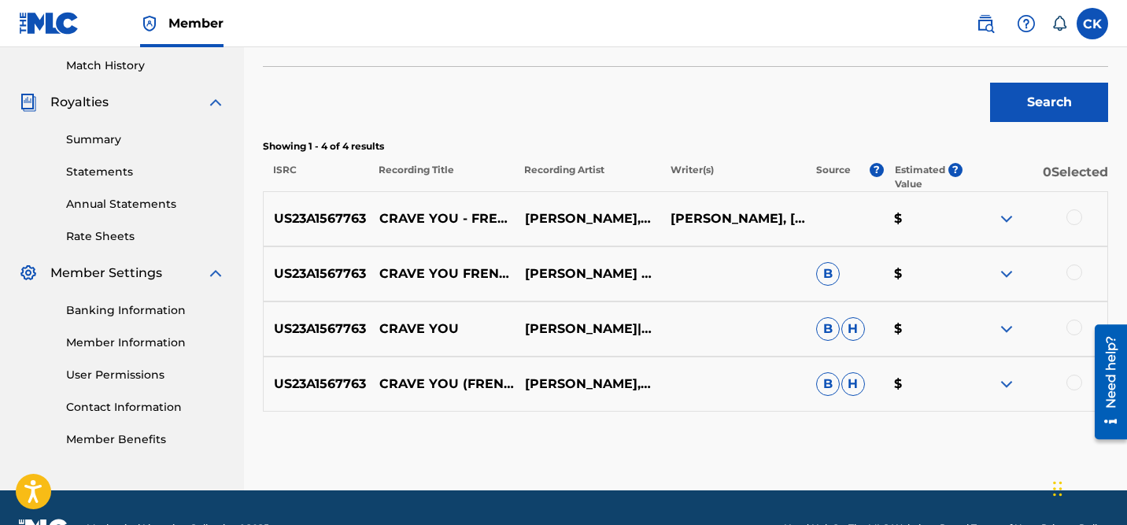
click at [1072, 220] on div at bounding box center [1075, 217] width 16 height 16
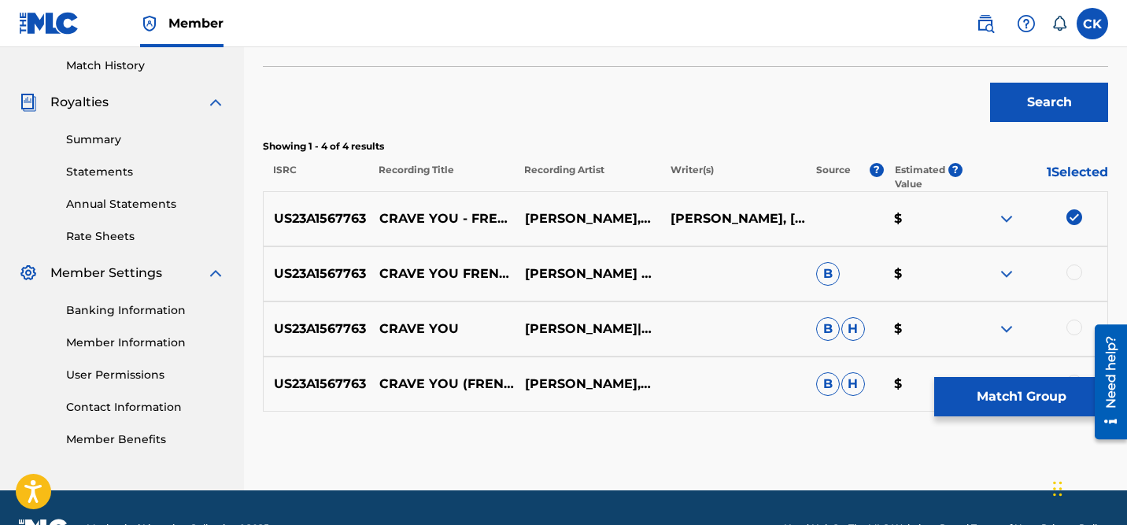
click at [1075, 269] on div at bounding box center [1075, 273] width 16 height 16
click at [1071, 323] on div at bounding box center [1075, 328] width 16 height 16
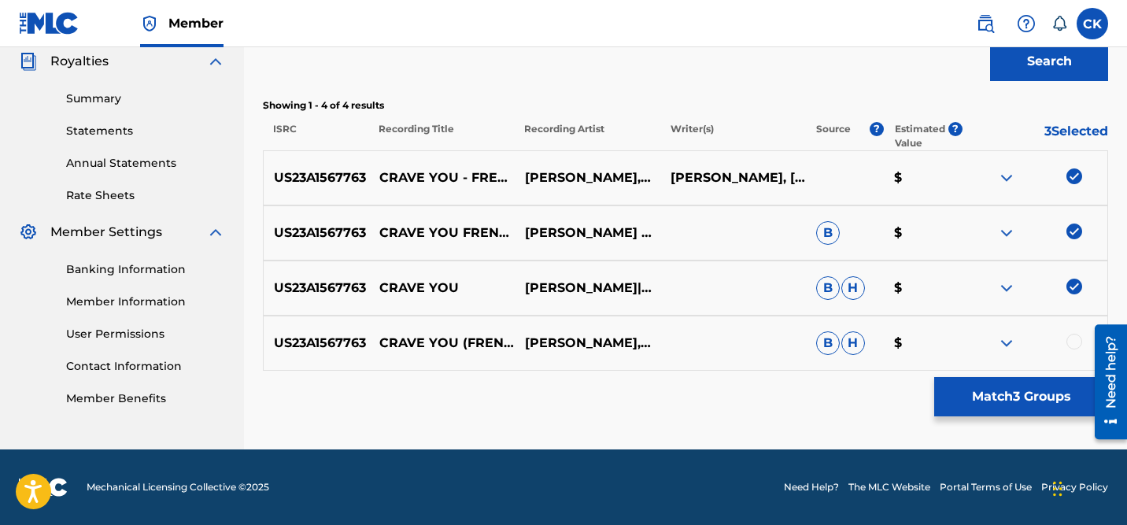
click at [1071, 338] on div at bounding box center [1075, 342] width 16 height 16
click at [1045, 398] on button "Match 4 Groups" at bounding box center [1021, 396] width 174 height 39
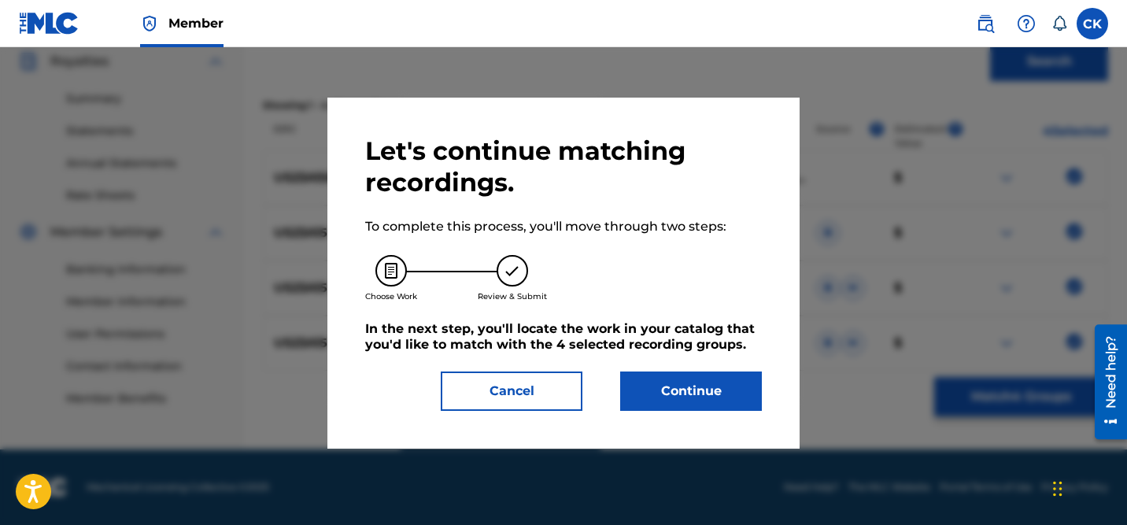
click at [717, 383] on button "Continue" at bounding box center [691, 391] width 142 height 39
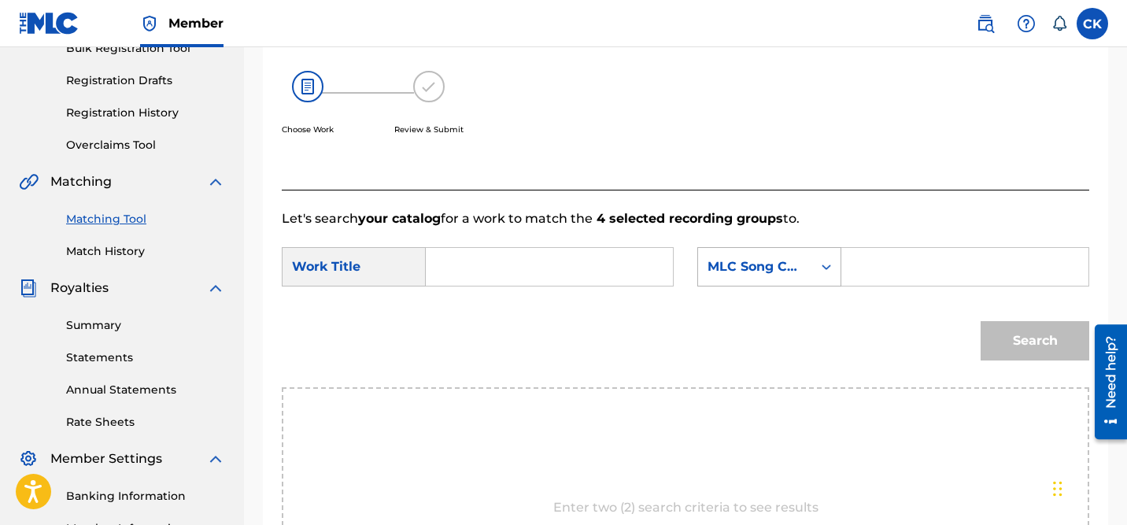
scroll to position [236, 0]
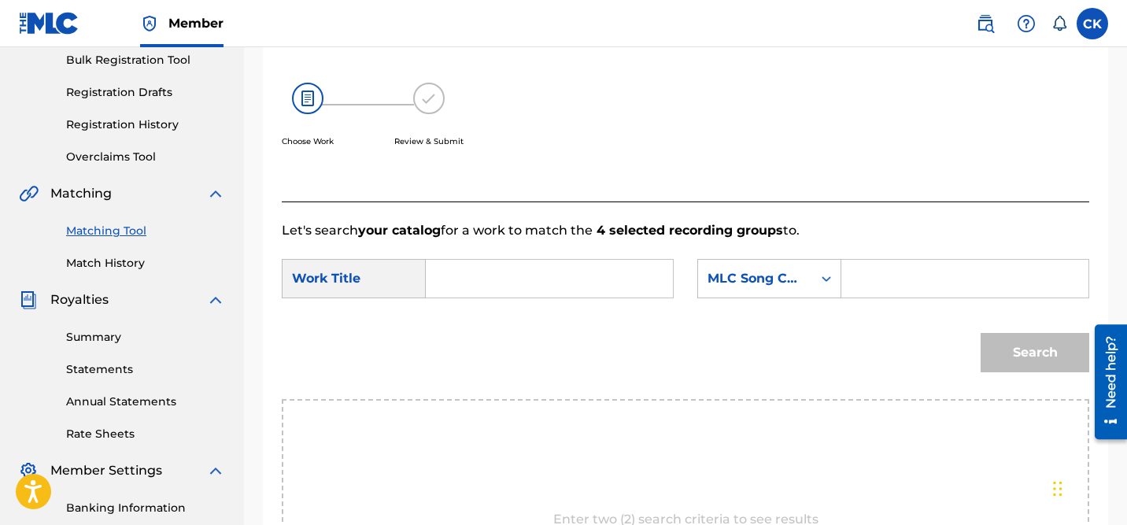
click at [918, 275] on input "Search Form" at bounding box center [965, 279] width 220 height 38
paste input "CC2P78"
type input "CC2P78"
click at [589, 278] on input "Search Form" at bounding box center [549, 279] width 220 height 38
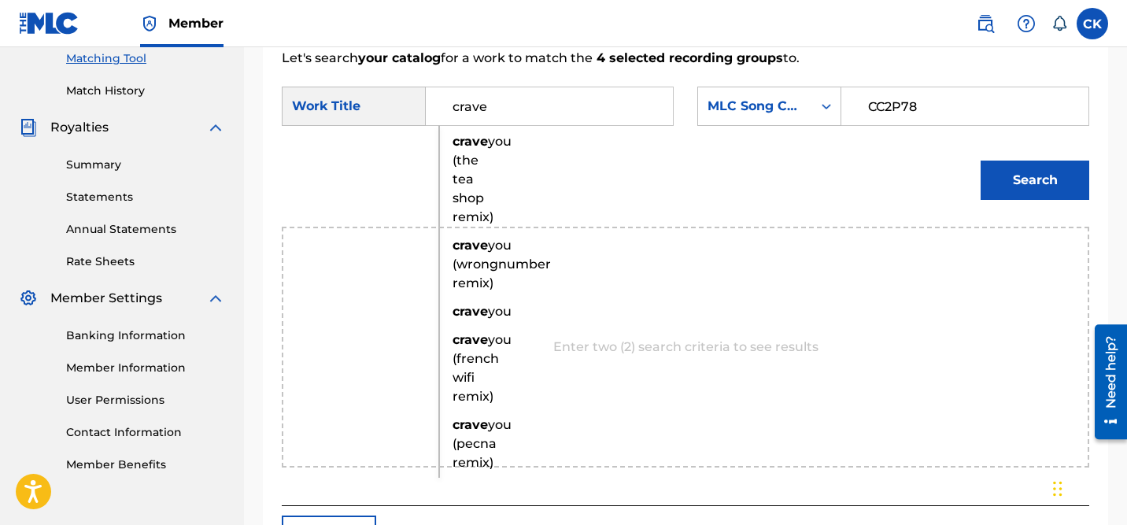
scroll to position [411, 0]
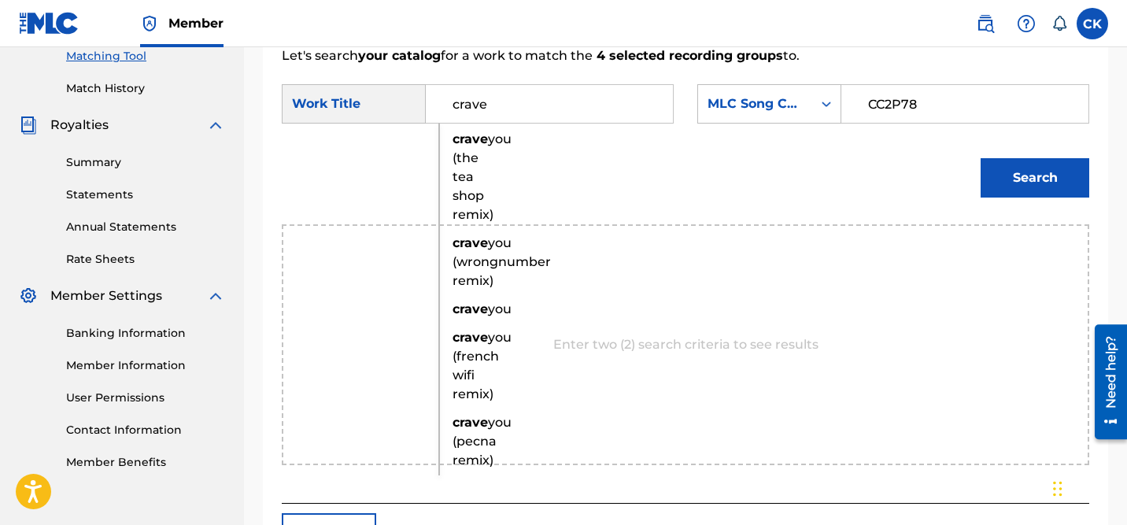
click at [470, 345] on strong "crave" at bounding box center [470, 337] width 35 height 15
type input "crave you (french wifi remix)"
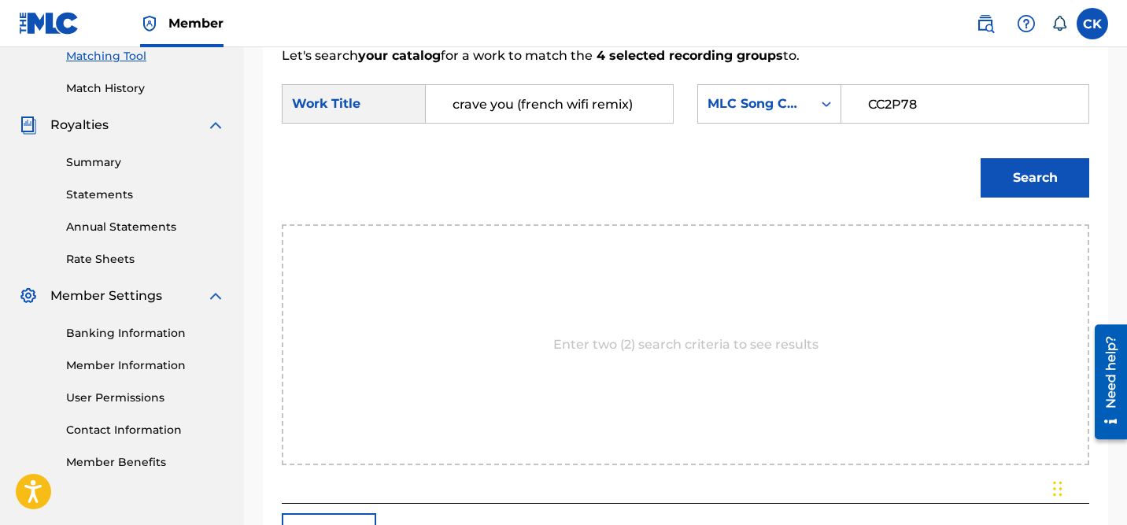
click at [1033, 169] on button "Search" at bounding box center [1035, 177] width 109 height 39
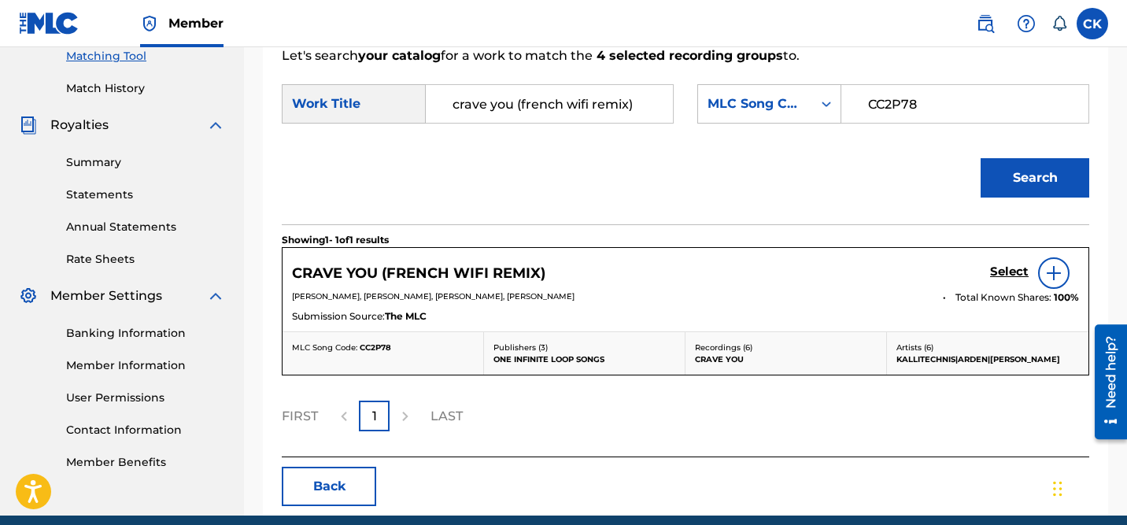
click at [1005, 270] on h5 "Select" at bounding box center [1009, 272] width 39 height 15
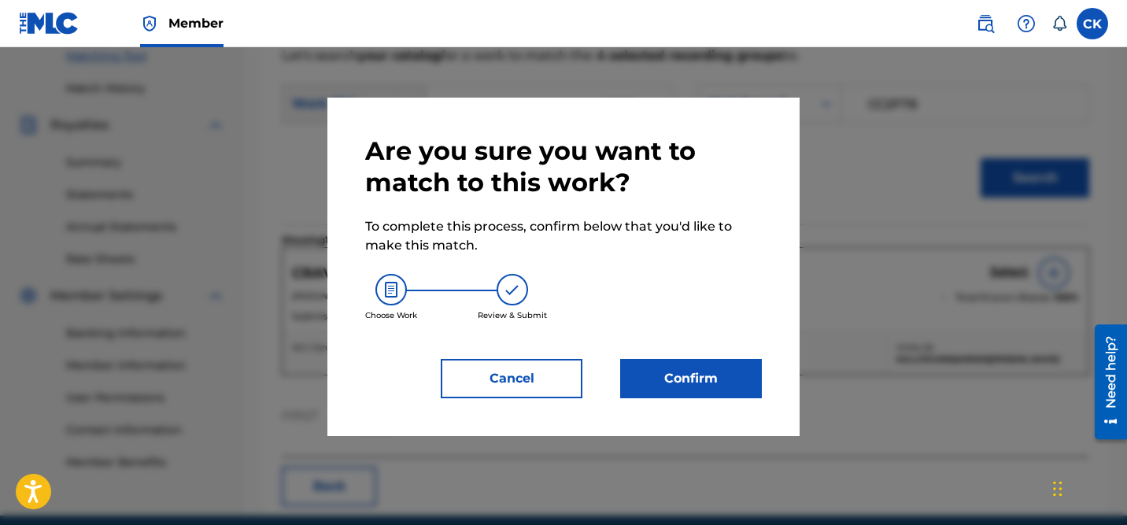
click at [721, 378] on button "Confirm" at bounding box center [691, 378] width 142 height 39
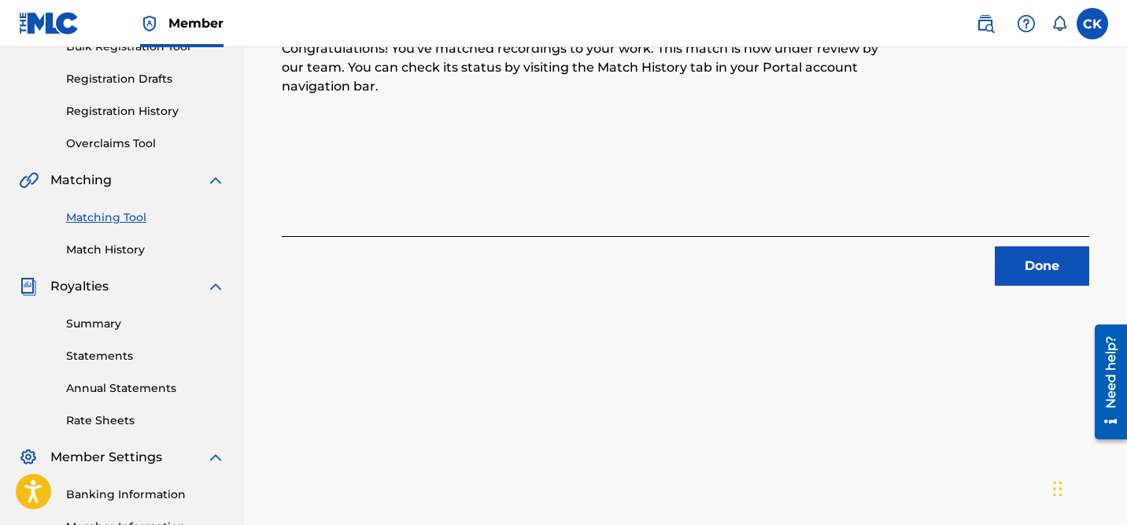
scroll to position [0, 0]
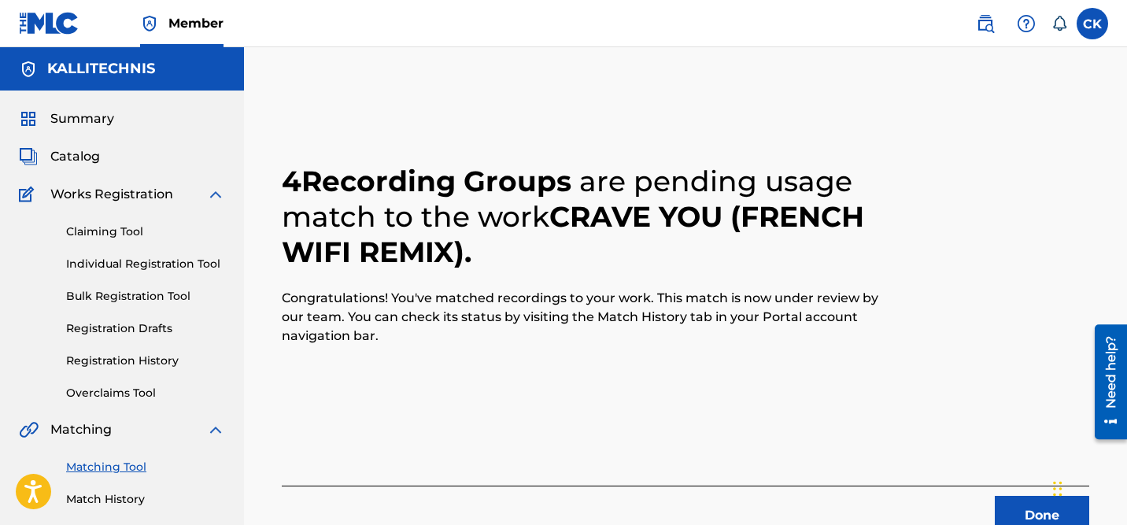
click at [1020, 507] on button "Done" at bounding box center [1042, 515] width 94 height 39
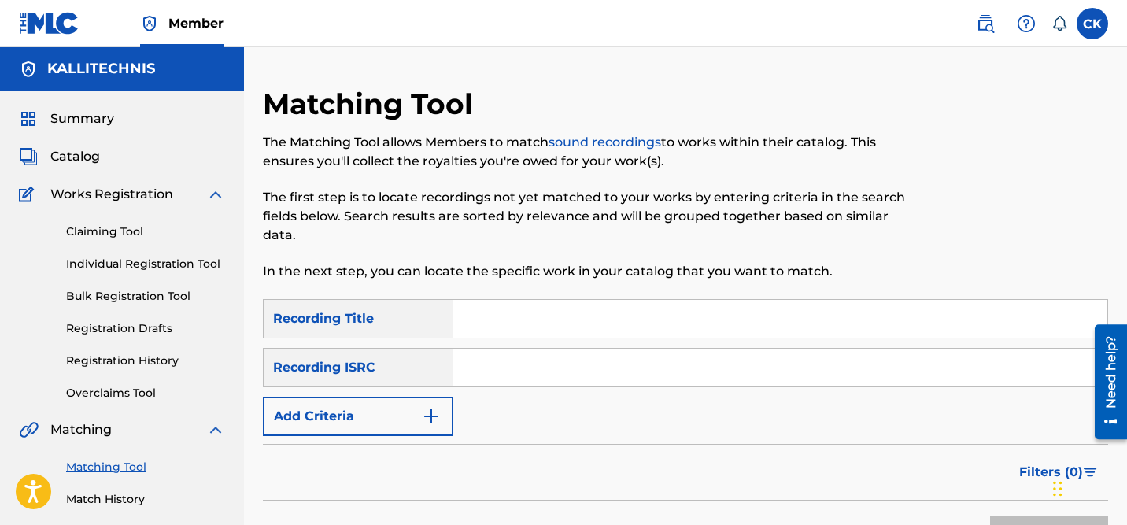
click at [540, 368] on input "Search Form" at bounding box center [780, 368] width 654 height 38
paste input "US23A1567764"
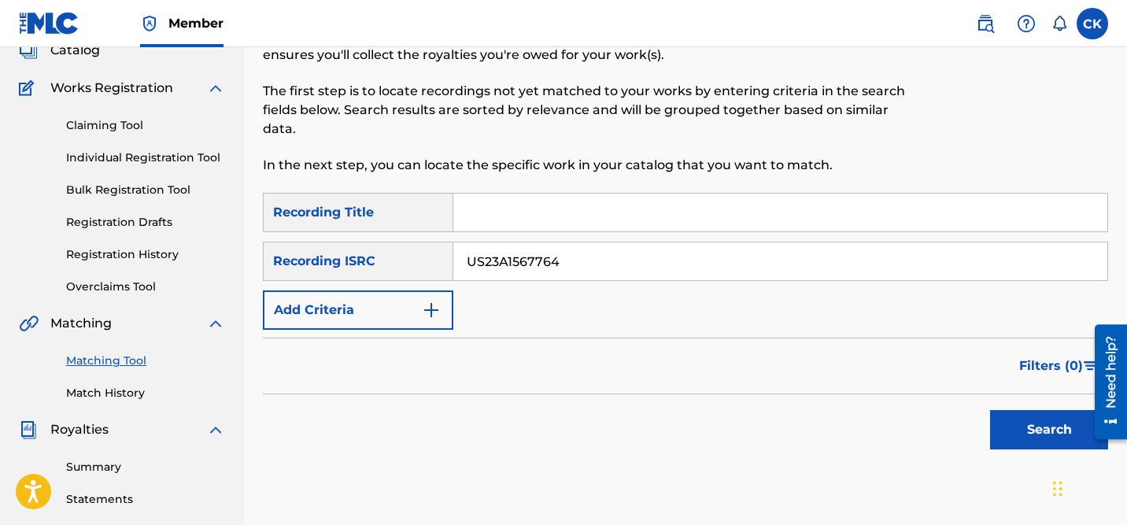
scroll to position [112, 0]
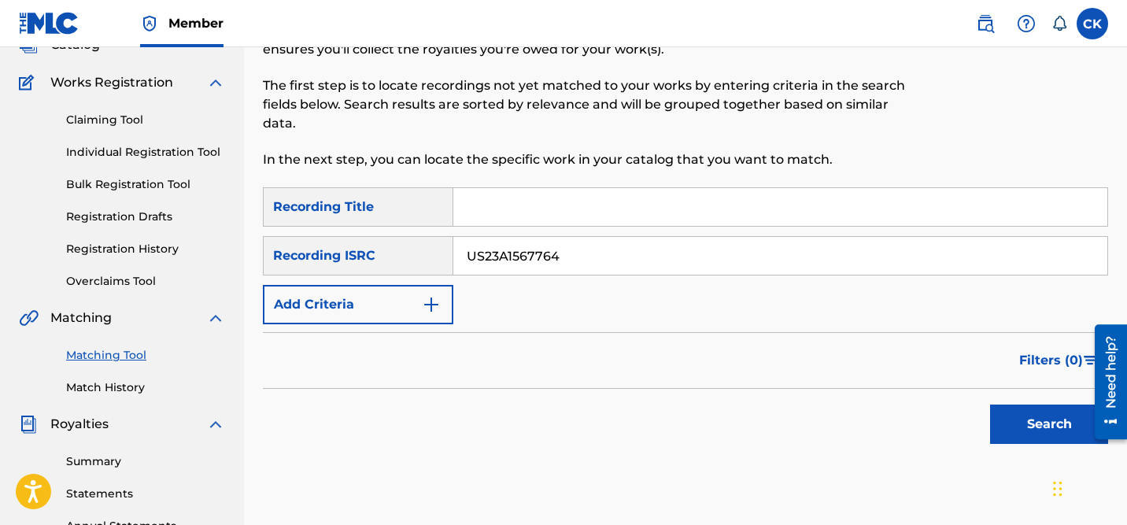
type input "US23A1567764"
click at [1039, 415] on button "Search" at bounding box center [1049, 424] width 118 height 39
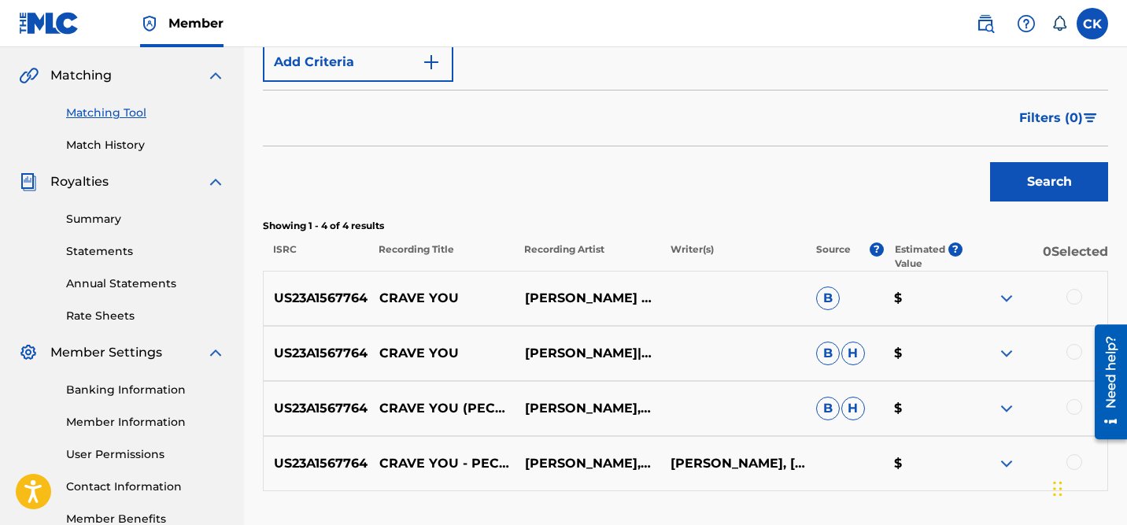
scroll to position [475, 0]
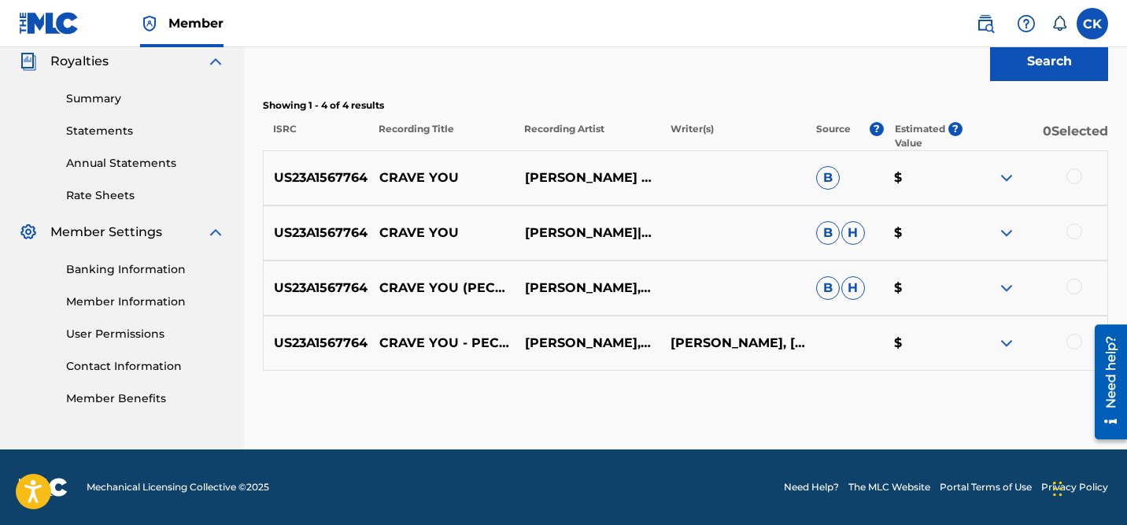
click at [1072, 175] on div at bounding box center [1075, 176] width 16 height 16
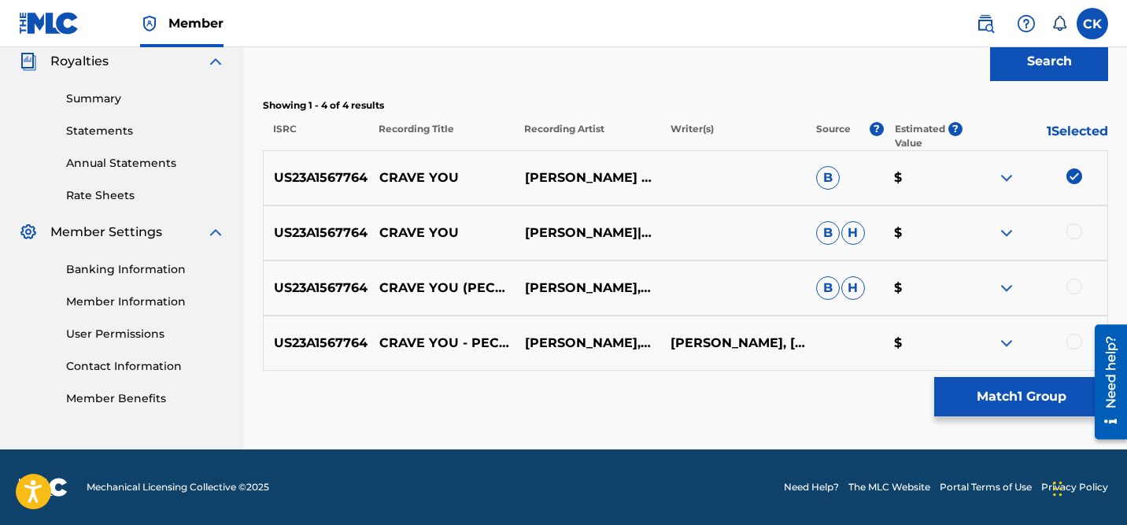
click at [1073, 231] on div at bounding box center [1075, 232] width 16 height 16
click at [1074, 290] on div at bounding box center [1075, 287] width 16 height 16
click at [1075, 343] on div at bounding box center [1075, 342] width 16 height 16
click at [1013, 392] on button "Match 4 Groups" at bounding box center [1021, 396] width 174 height 39
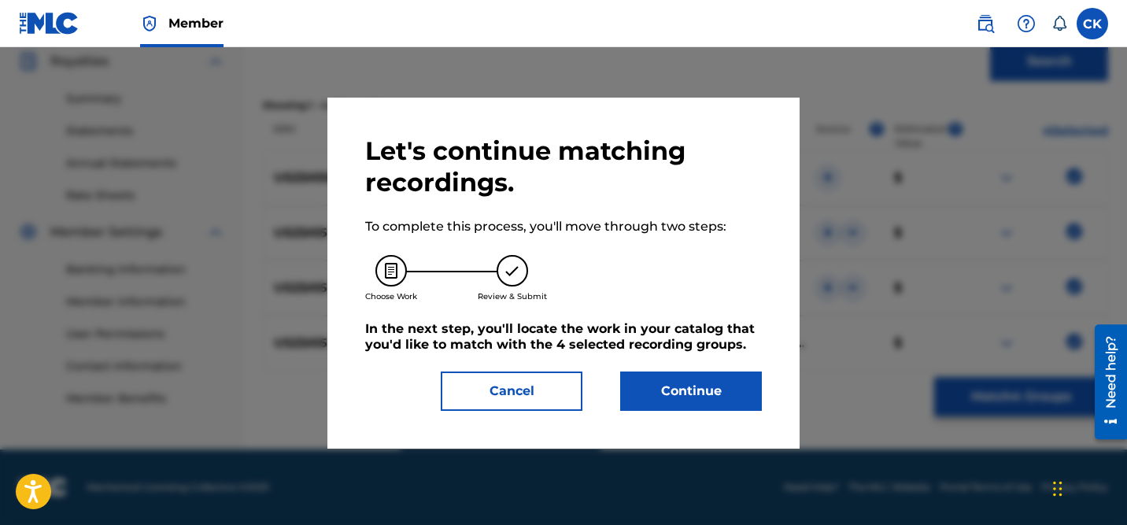
click at [687, 380] on button "Continue" at bounding box center [691, 391] width 142 height 39
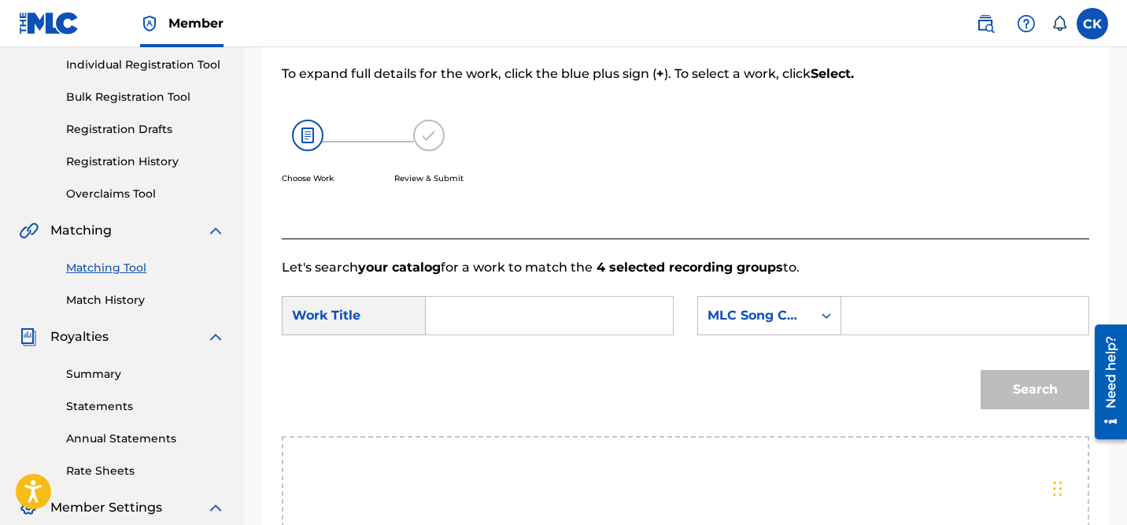
scroll to position [157, 0]
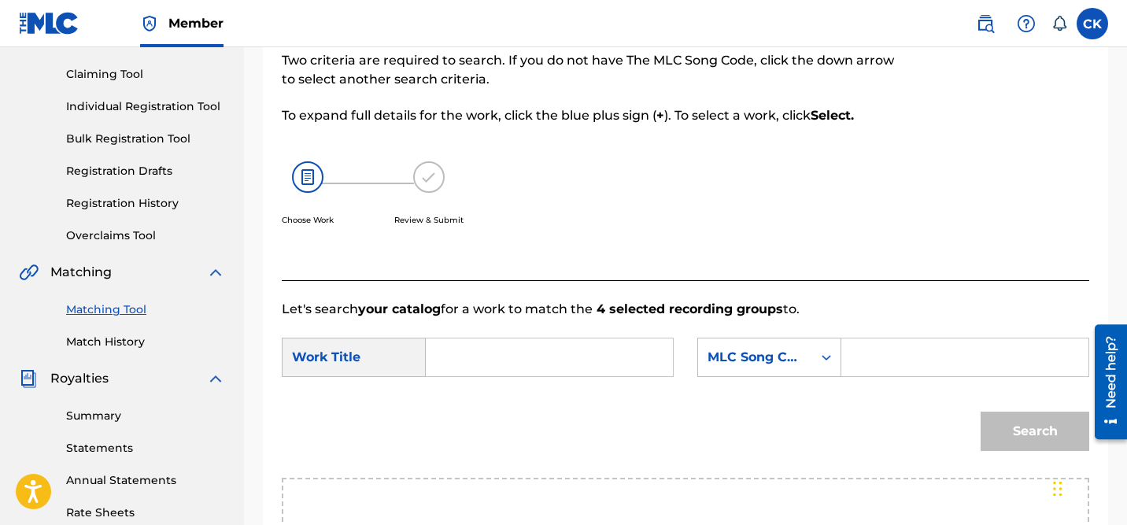
click at [531, 363] on input "Search Form" at bounding box center [549, 358] width 220 height 38
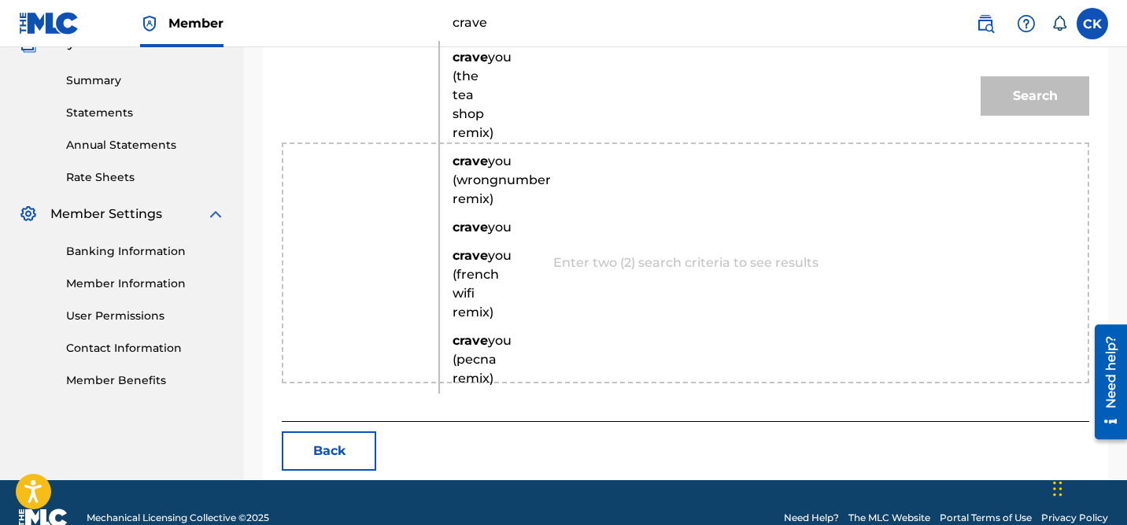
scroll to position [498, 0]
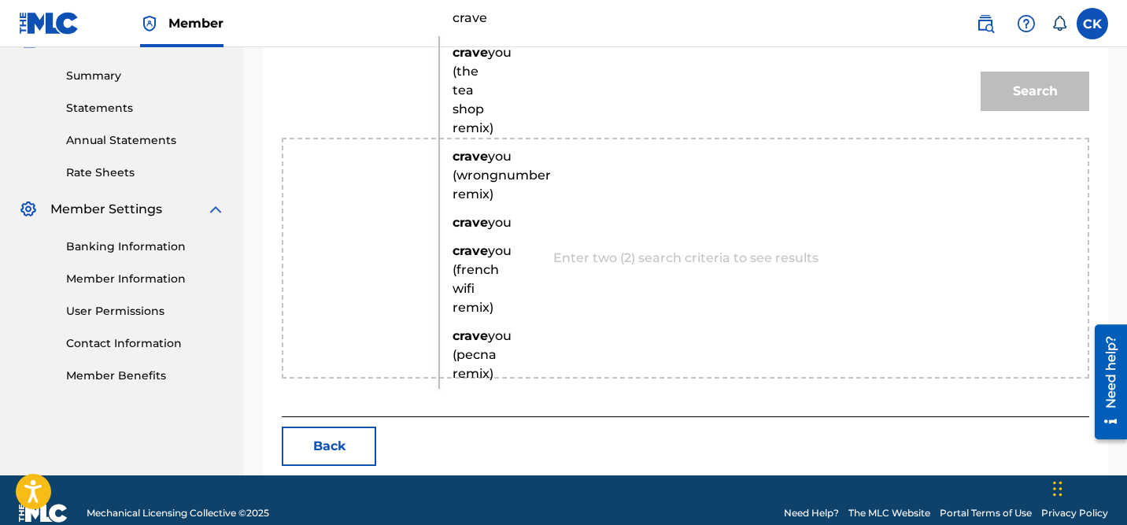
click at [473, 343] on strong "crave" at bounding box center [470, 335] width 35 height 15
type input "crave you (pecna remix)"
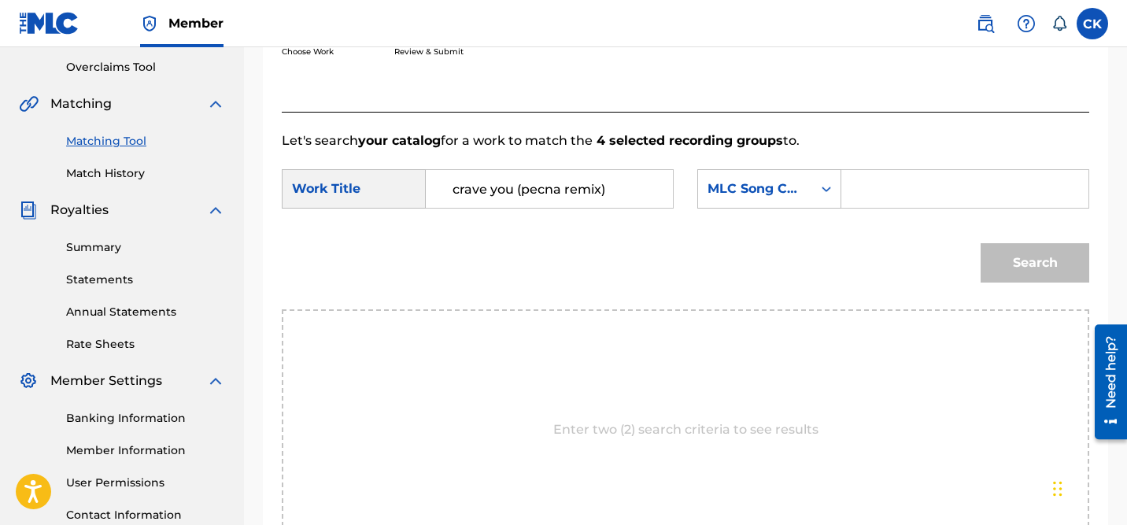
scroll to position [294, 0]
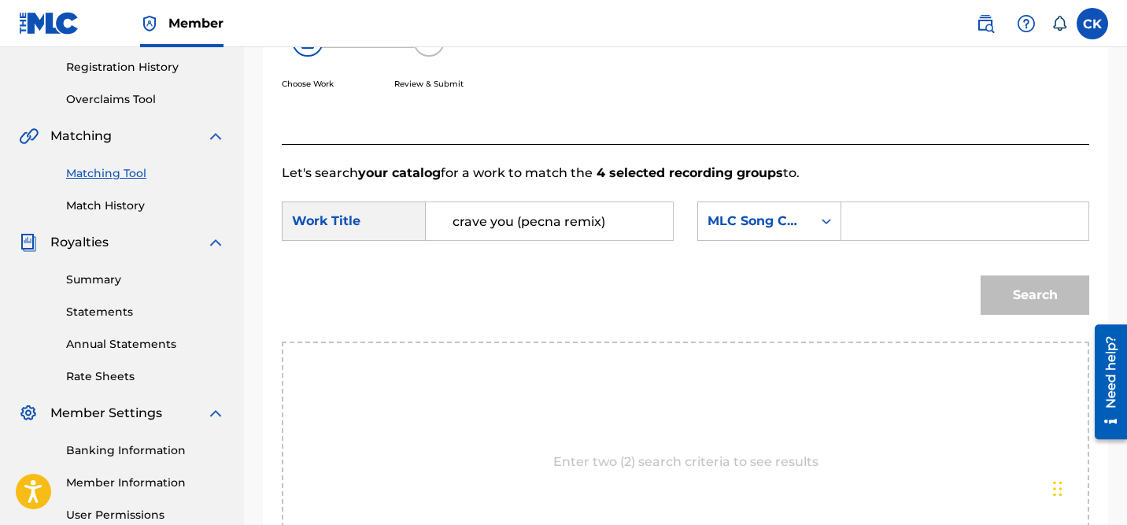
click at [876, 223] on input "Search Form" at bounding box center [965, 221] width 220 height 38
paste input "CC2I25"
type input "CC2I25"
click at [1028, 292] on button "Search" at bounding box center [1035, 295] width 109 height 39
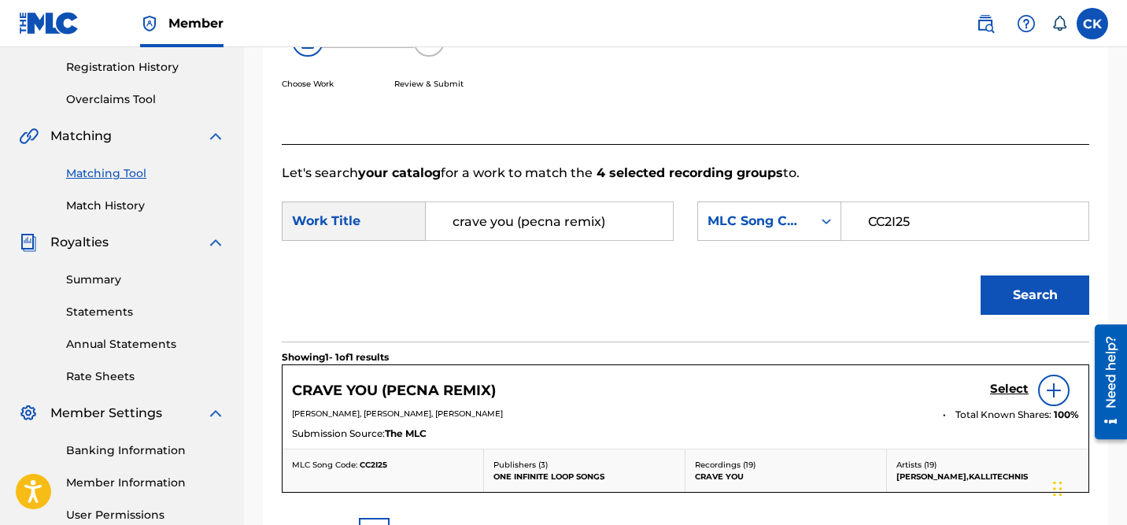
click at [1008, 387] on h5 "Select" at bounding box center [1009, 389] width 39 height 15
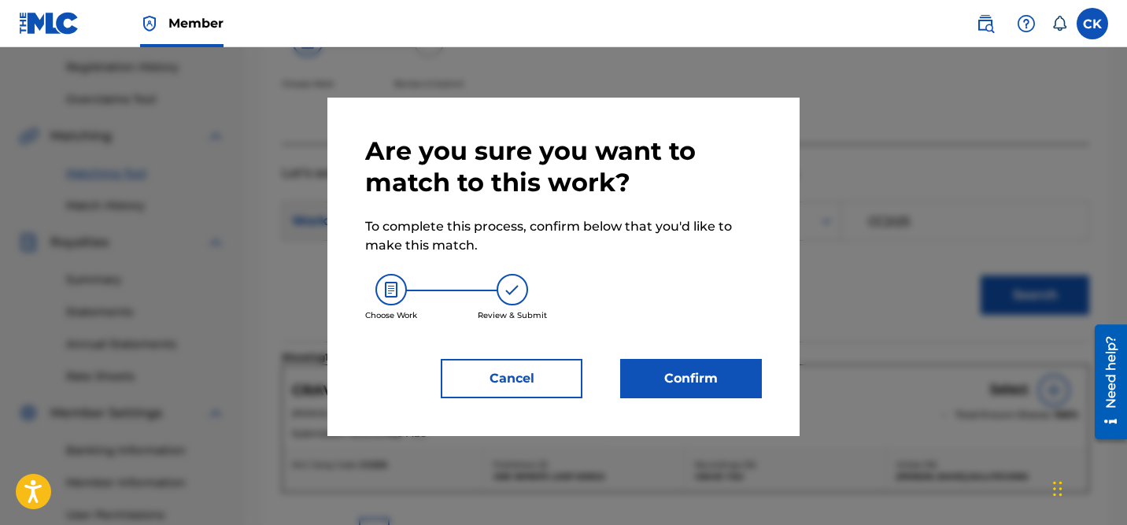
click at [723, 379] on button "Confirm" at bounding box center [691, 378] width 142 height 39
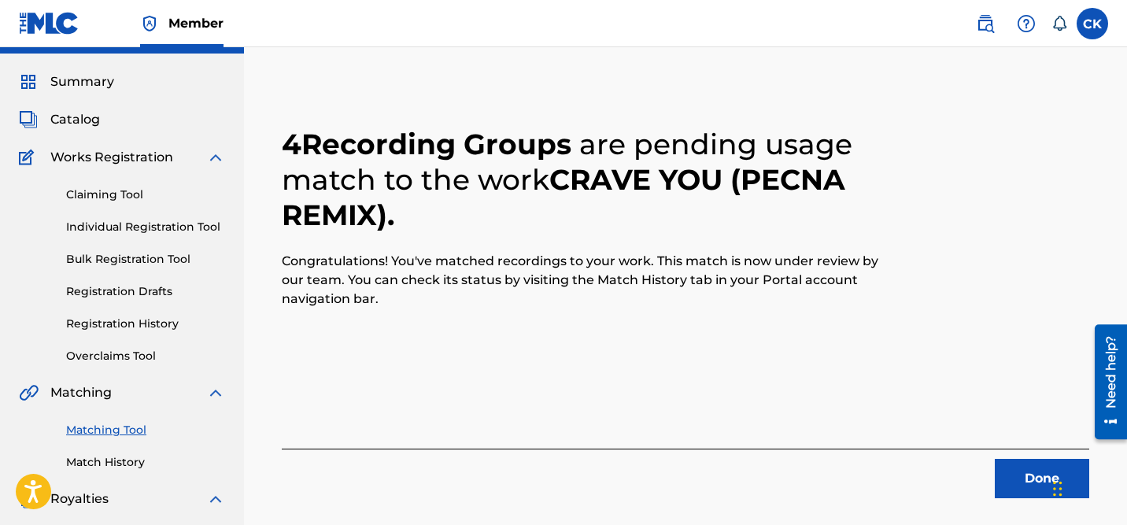
scroll to position [39, 0]
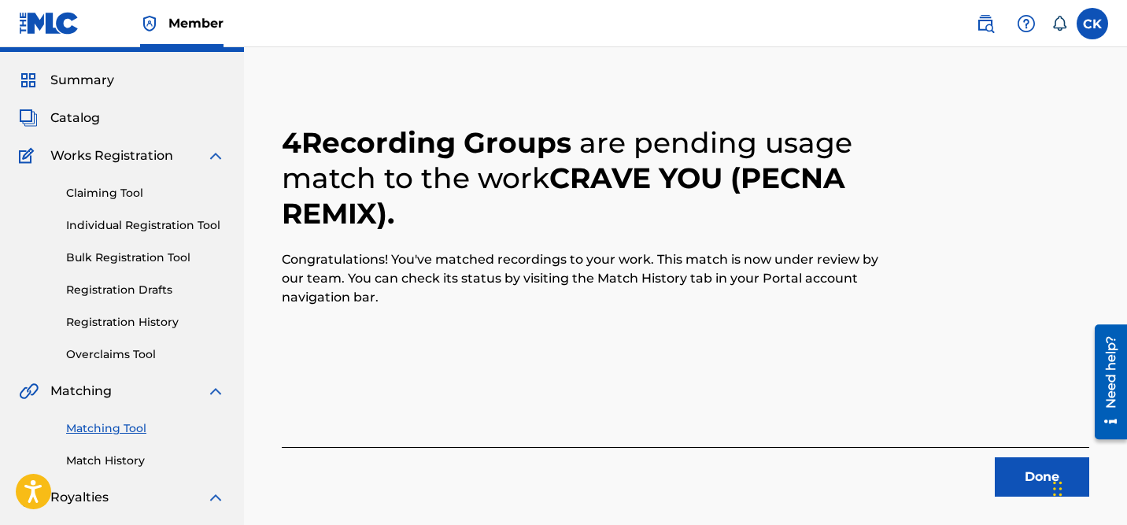
click at [1037, 474] on button "Done" at bounding box center [1042, 476] width 94 height 39
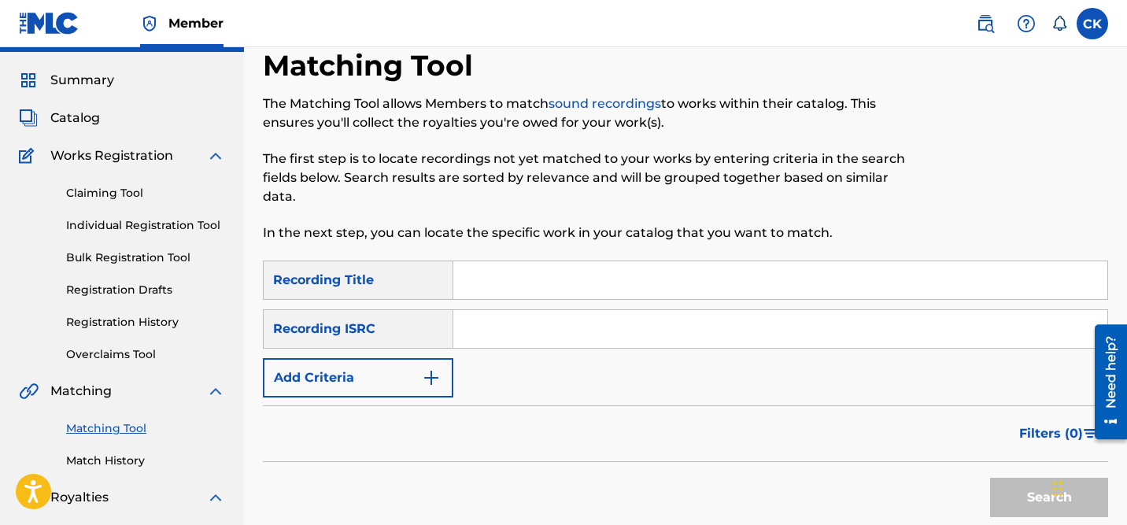
click at [533, 332] on input "Search Form" at bounding box center [780, 329] width 654 height 38
paste input "US23A1567762"
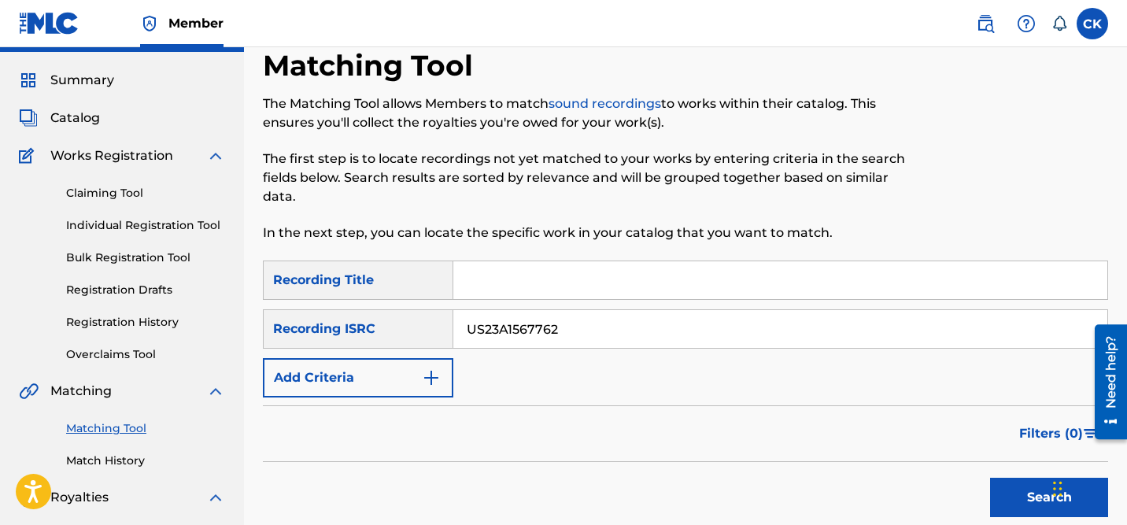
type input "US23A1567762"
click at [1047, 494] on button "Search" at bounding box center [1049, 497] width 118 height 39
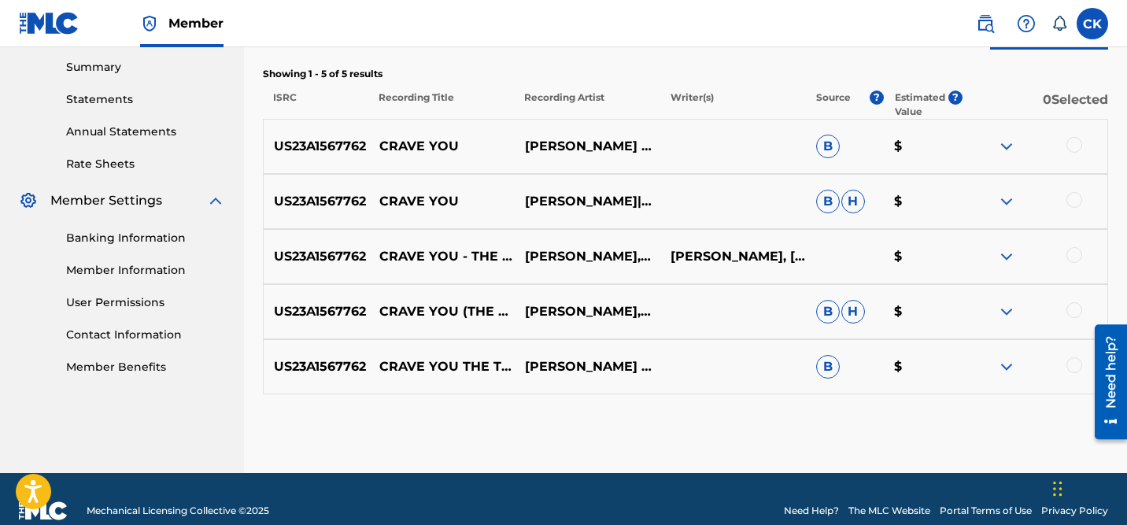
scroll to position [509, 0]
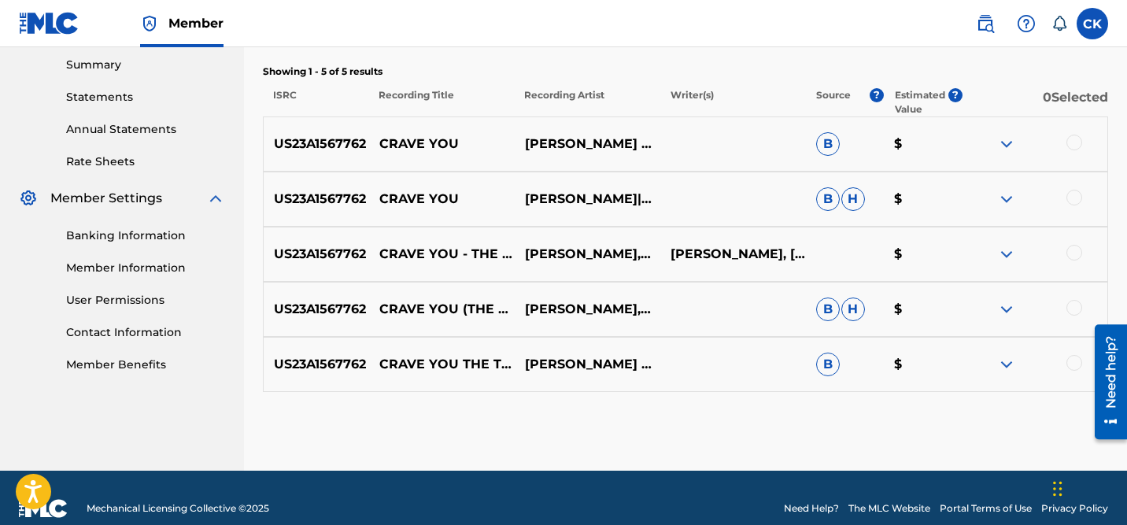
click at [1071, 140] on div at bounding box center [1075, 143] width 16 height 16
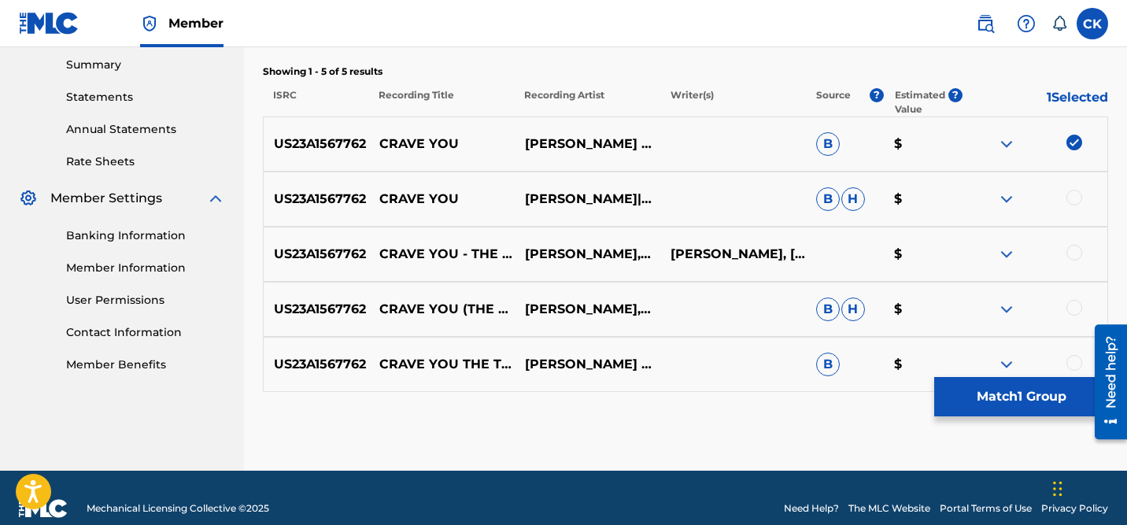
click at [1075, 193] on div at bounding box center [1075, 198] width 16 height 16
click at [1075, 255] on div at bounding box center [1075, 253] width 16 height 16
click at [1076, 308] on div at bounding box center [1075, 308] width 16 height 16
click at [1072, 356] on div at bounding box center [1075, 363] width 16 height 16
click at [1010, 394] on button "Match 5 Groups" at bounding box center [1021, 396] width 174 height 39
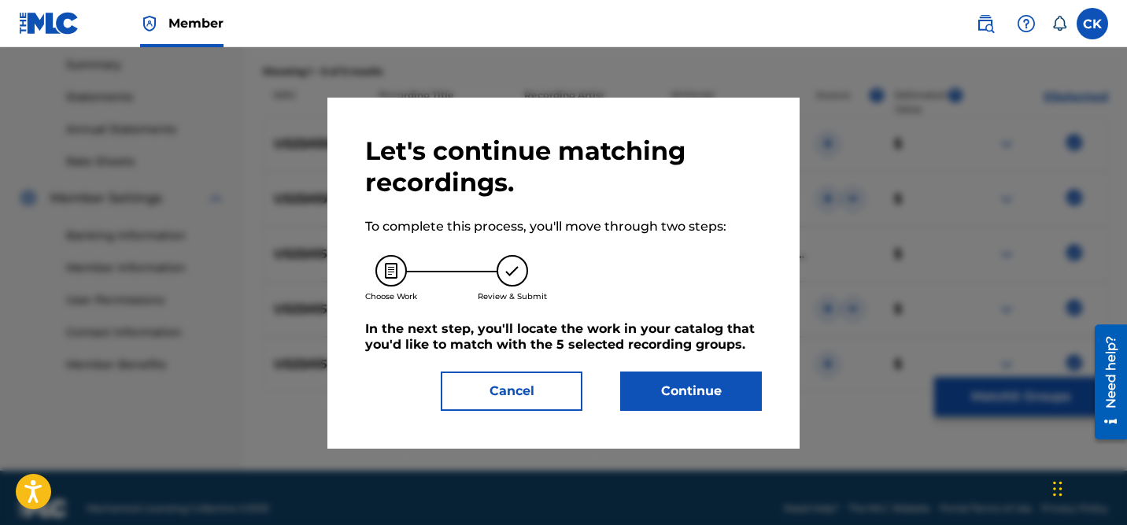
click at [690, 401] on button "Continue" at bounding box center [691, 391] width 142 height 39
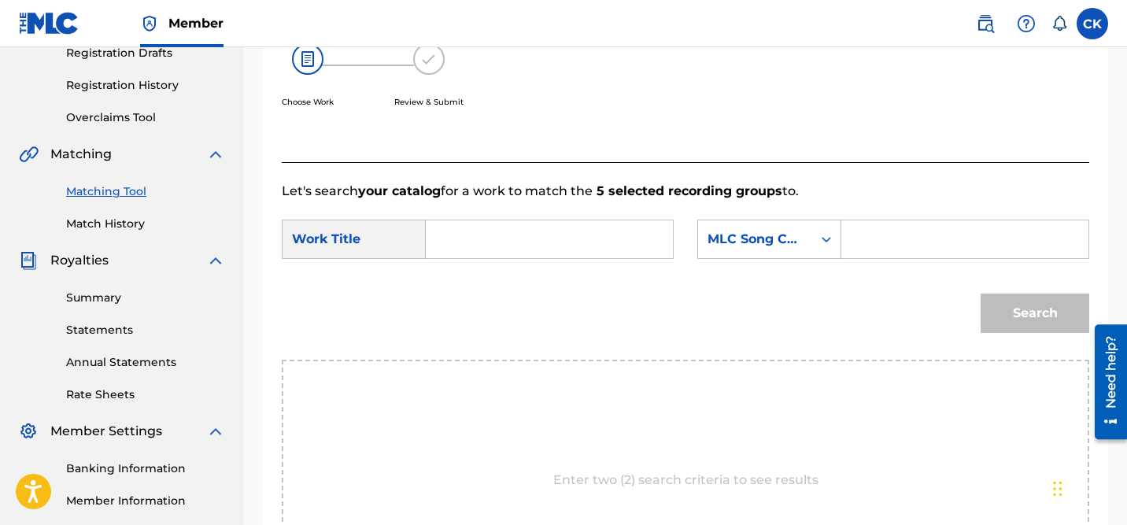
scroll to position [291, 0]
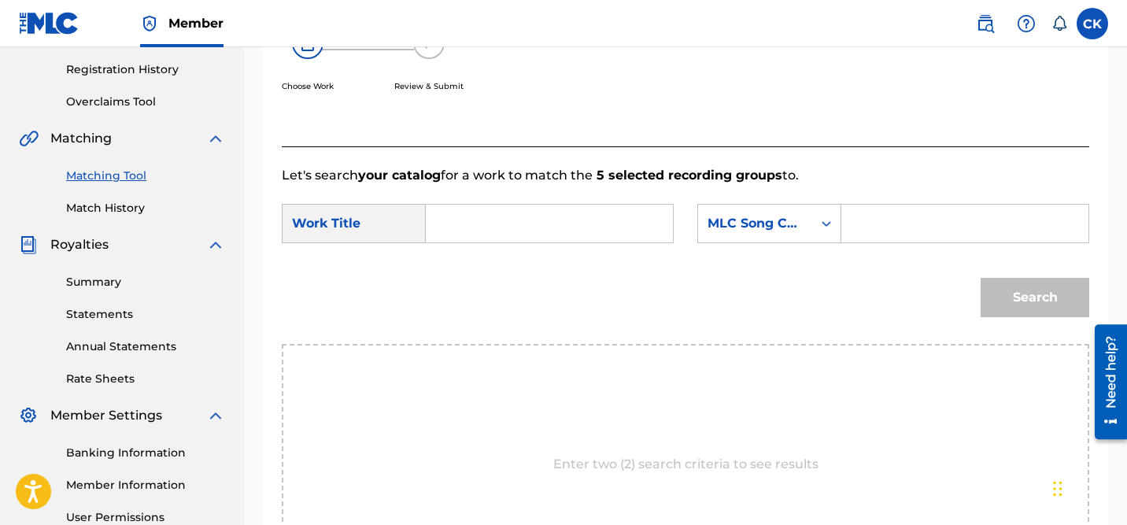
click at [871, 221] on input "Search Form" at bounding box center [965, 224] width 220 height 38
click at [511, 228] on input "Search Form" at bounding box center [549, 224] width 220 height 38
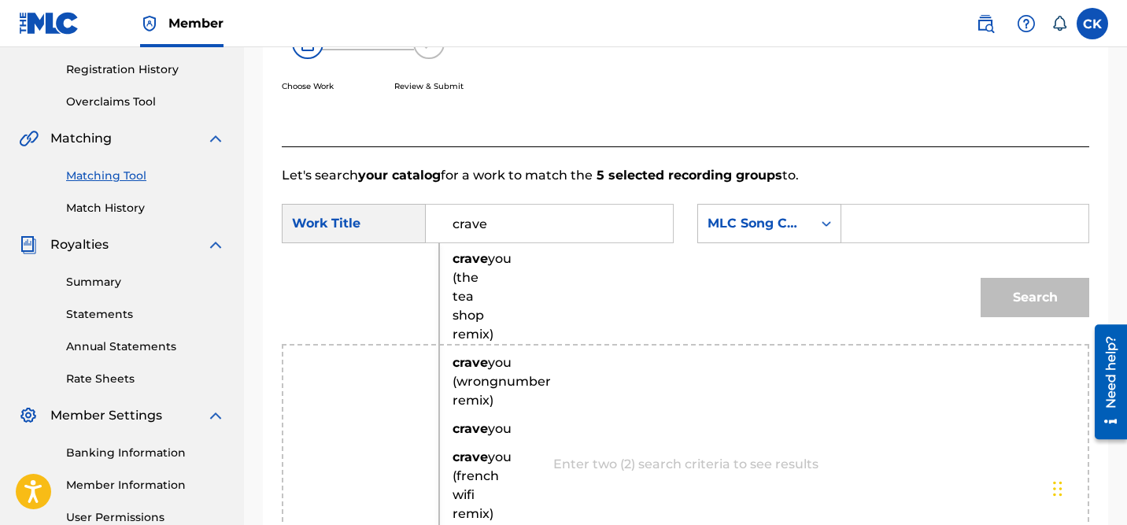
click at [476, 255] on strong "crave" at bounding box center [470, 258] width 35 height 15
type input "crave you (the tea shop remix)"
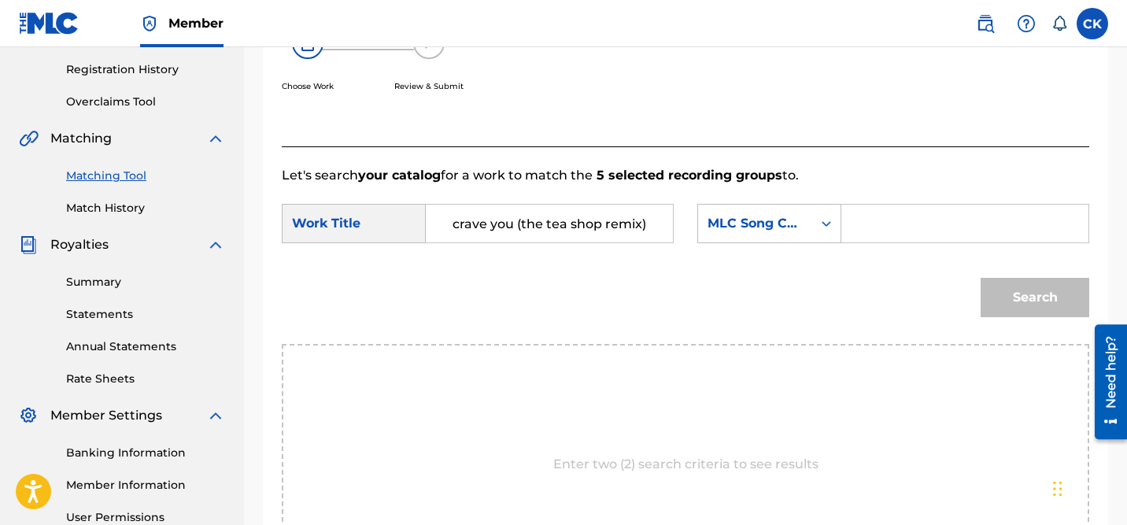
click at [930, 219] on input "Search Form" at bounding box center [965, 224] width 220 height 38
click at [920, 228] on input "Search Form" at bounding box center [965, 224] width 220 height 38
paste input "CC2QB8"
type input "CC2QB8"
click at [1049, 297] on button "Search" at bounding box center [1035, 297] width 109 height 39
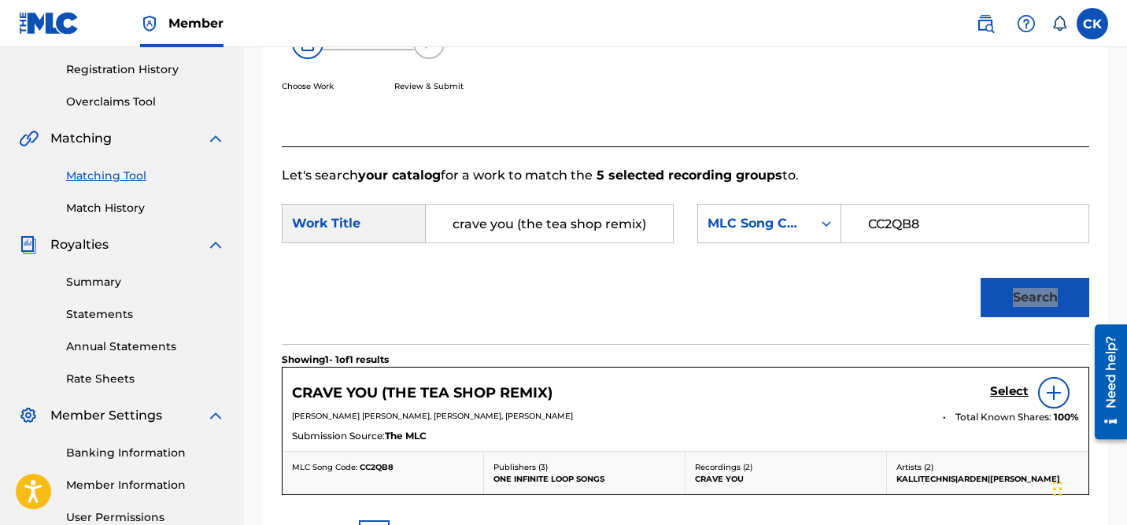
click at [0, 0] on div "Member CK CK Cassandra Kouremenos iamkallitechnis@gmail.com Notification Prefer…" at bounding box center [563, 210] width 1127 height 1002
